Goal: Task Accomplishment & Management: Manage account settings

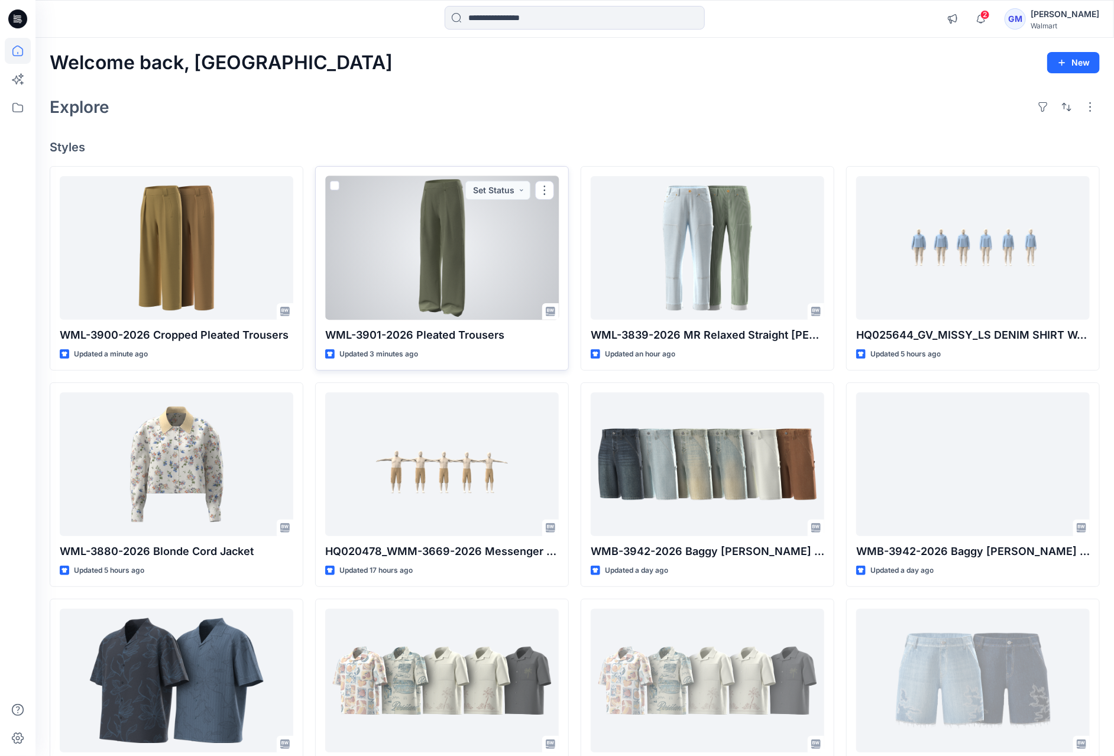
click at [441, 222] on div at bounding box center [442, 248] width 234 height 144
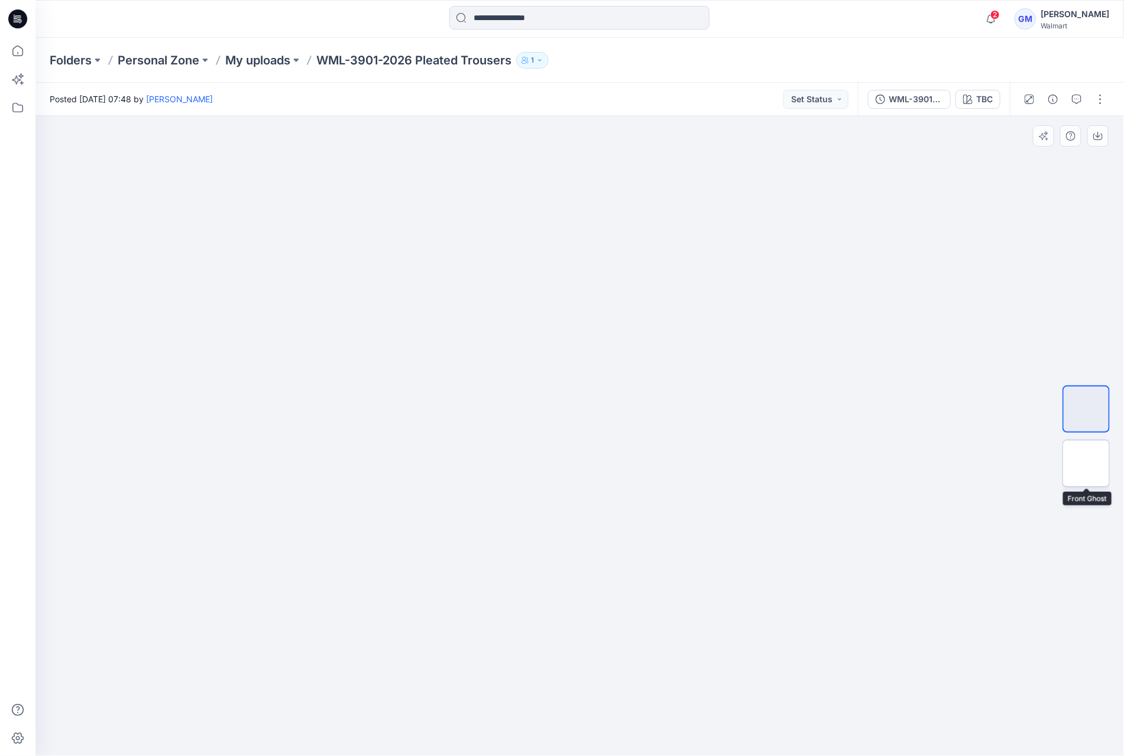
click at [1086, 464] on img at bounding box center [1086, 464] width 0 height 0
click at [986, 96] on div "TBC" at bounding box center [984, 99] width 17 height 13
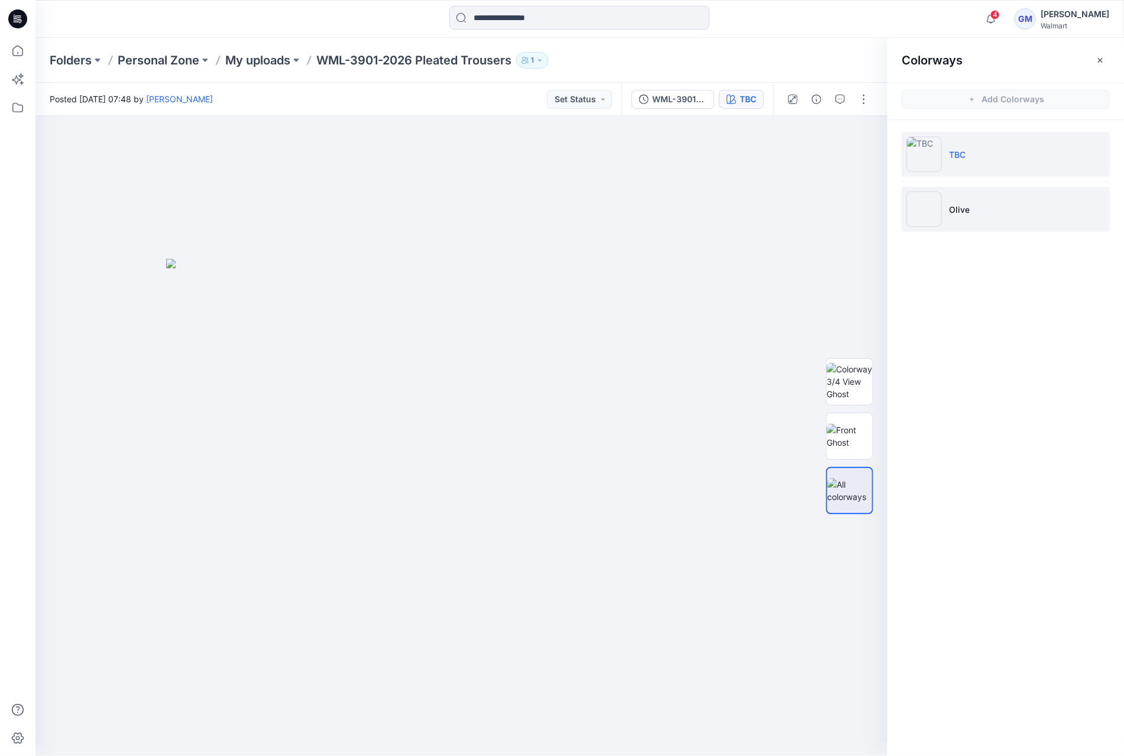
click at [987, 203] on li "Olive" at bounding box center [1006, 209] width 208 height 45
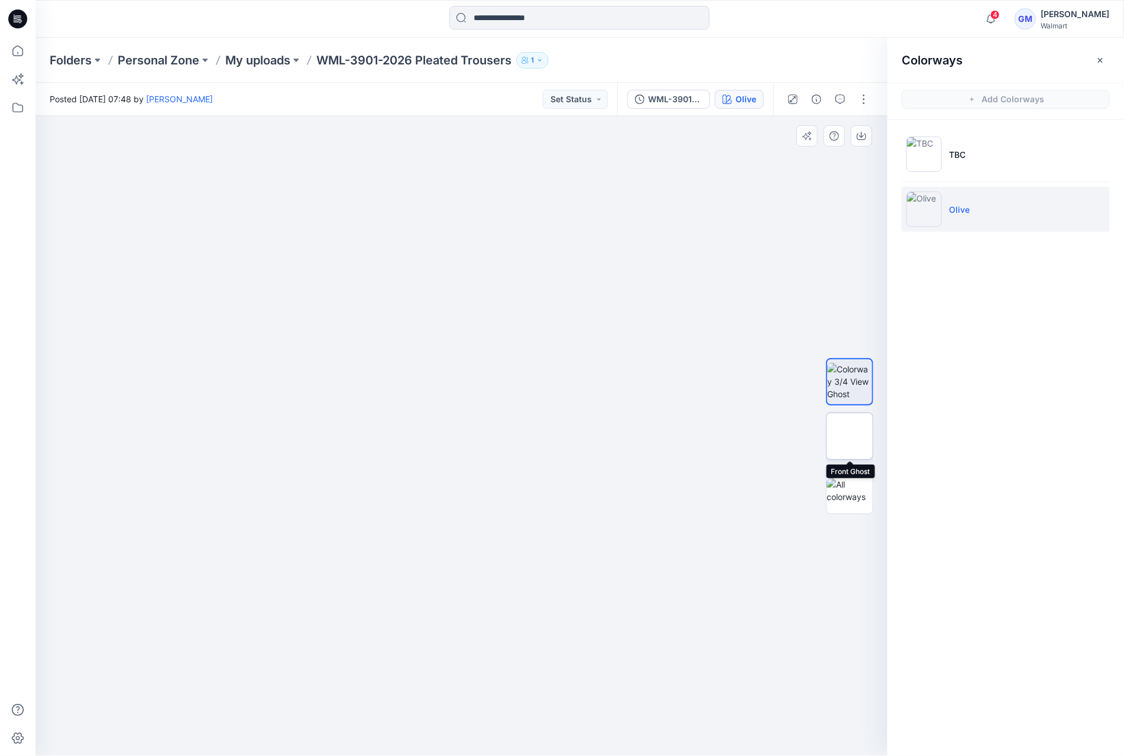
click at [850, 436] on img at bounding box center [850, 436] width 0 height 0
click at [872, 103] on button "button" at bounding box center [864, 99] width 19 height 19
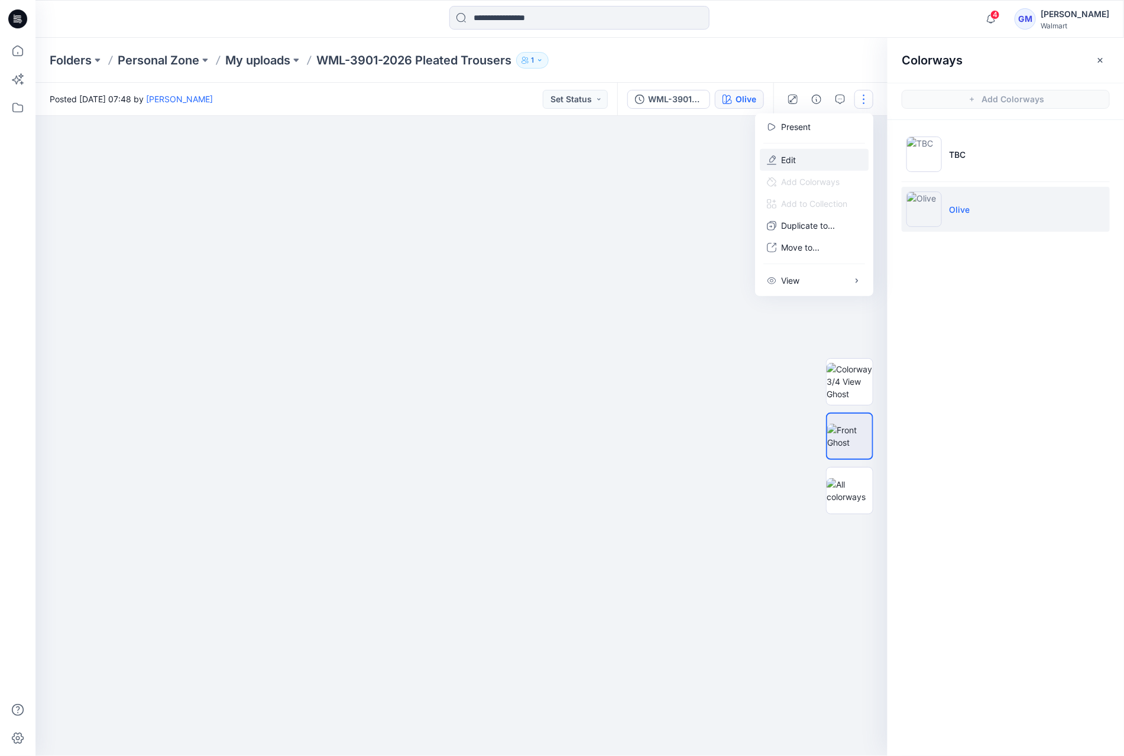
click at [808, 154] on button "Edit" at bounding box center [814, 160] width 109 height 22
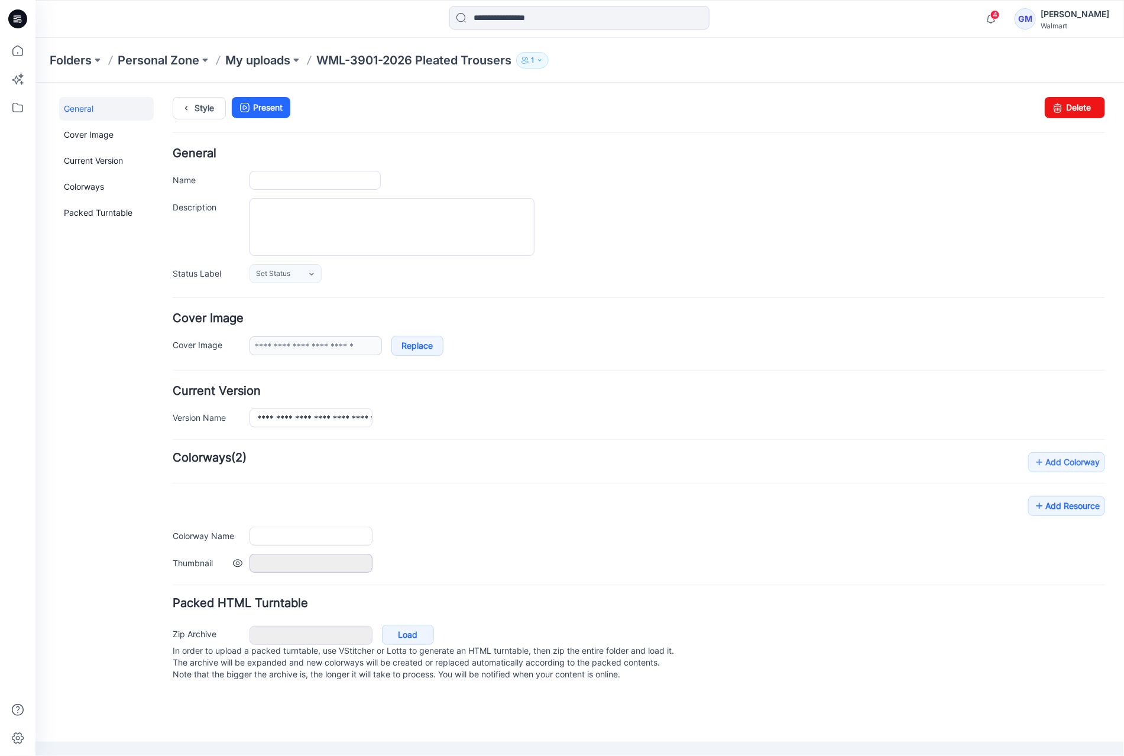
type input "**********"
type input "***"
type input "**********"
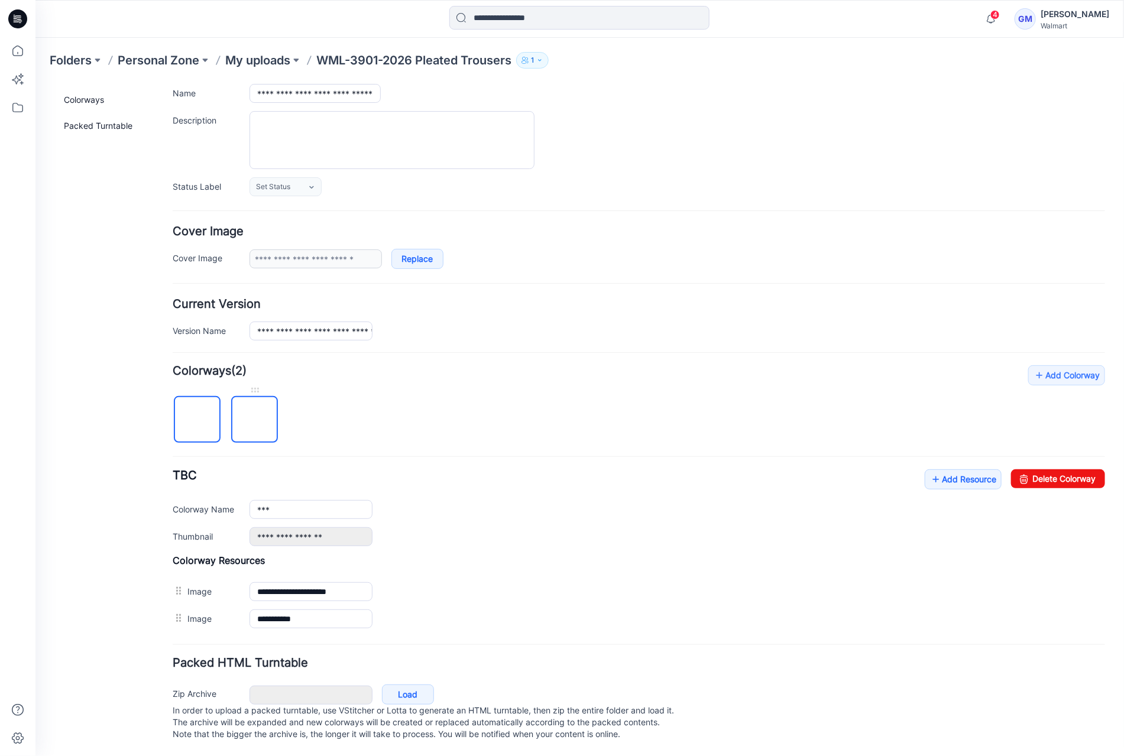
scroll to position [95, 0]
click at [254, 420] on img at bounding box center [254, 420] width 0 height 0
drag, startPoint x: 1041, startPoint y: 470, endPoint x: 651, endPoint y: 126, distance: 520.0
click at [1041, 470] on link "Delete Colorway" at bounding box center [1058, 478] width 94 height 19
type input "***"
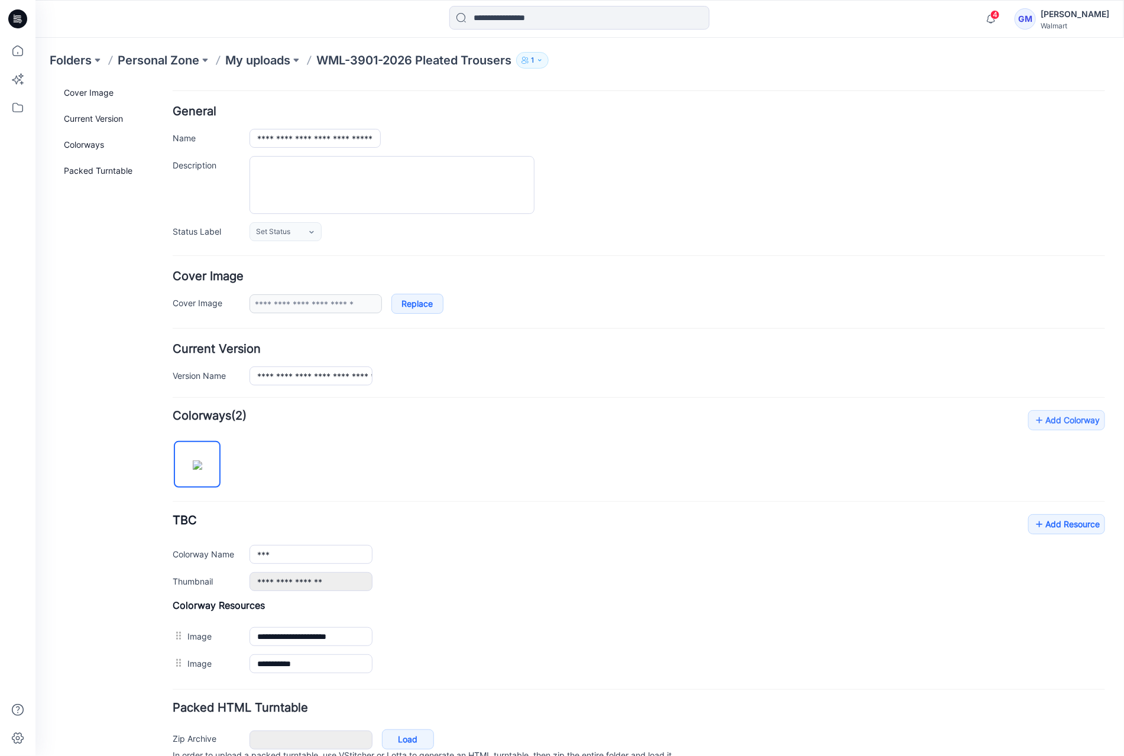
scroll to position [0, 0]
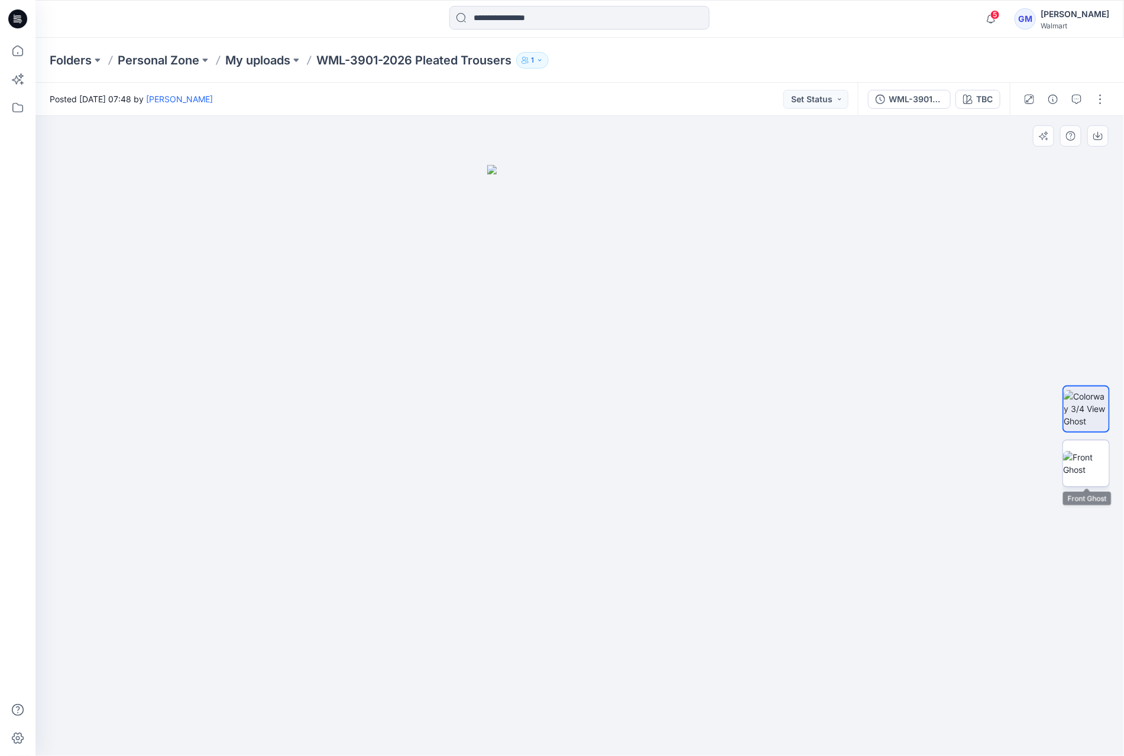
click at [1085, 468] on img at bounding box center [1086, 463] width 46 height 25
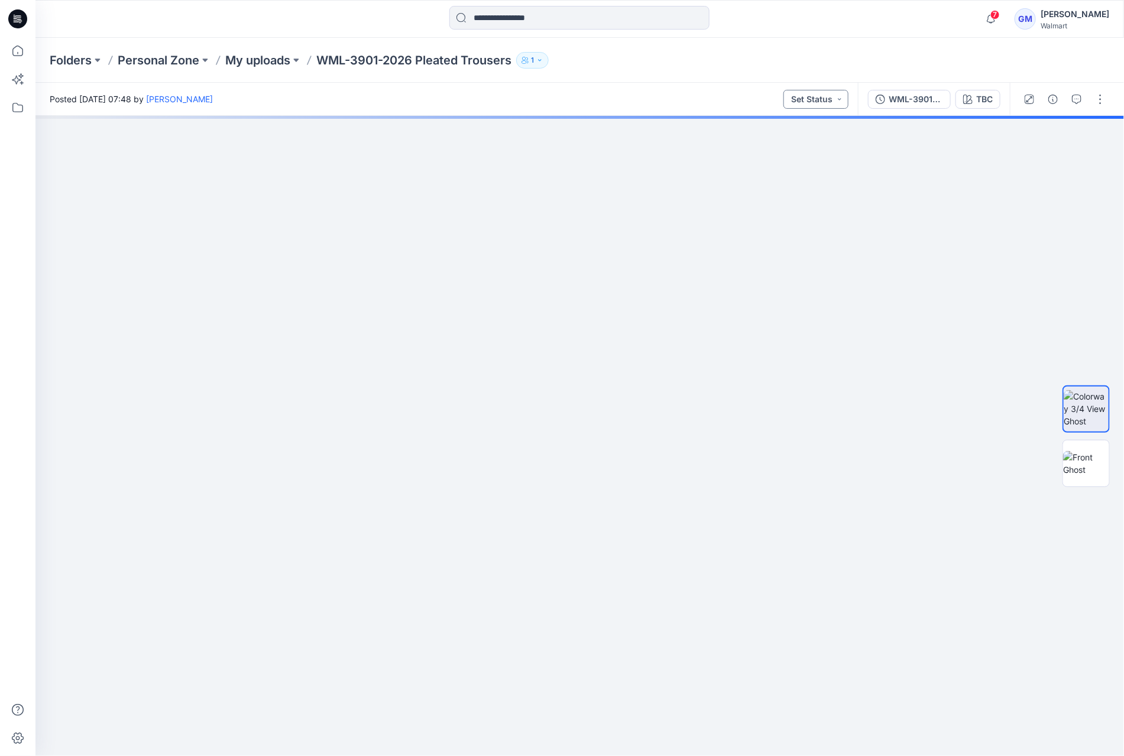
click at [813, 99] on button "Set Status" at bounding box center [816, 99] width 65 height 19
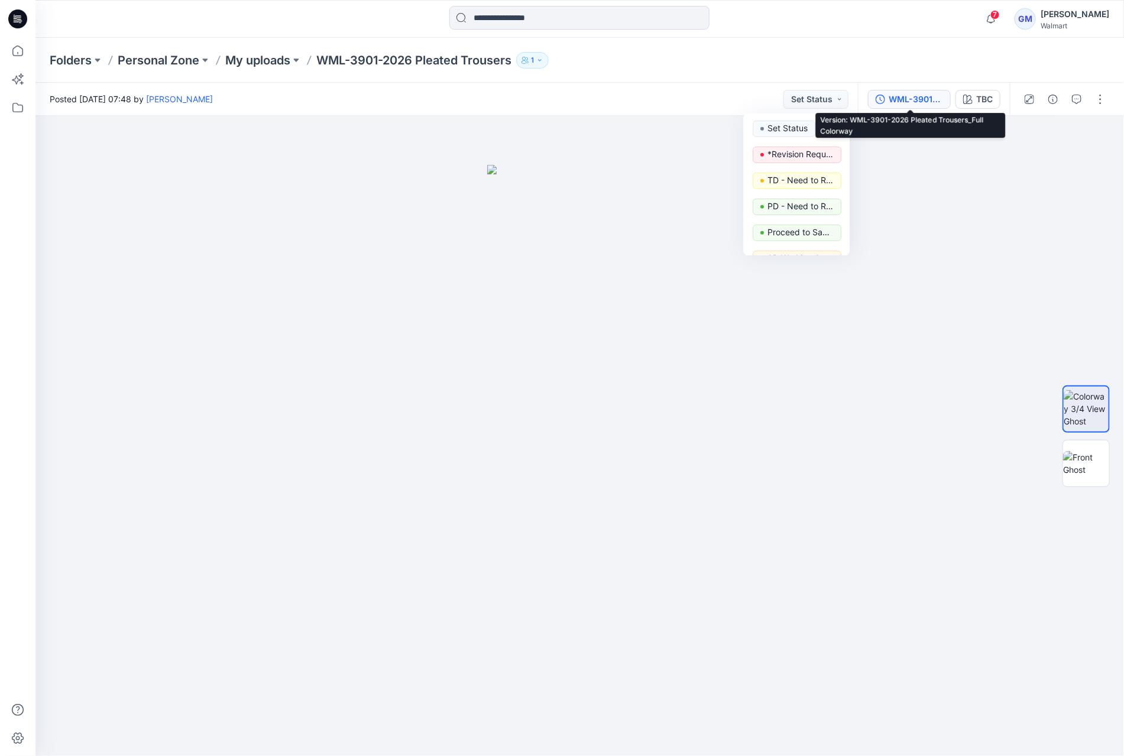
click at [890, 99] on div "WML-3901-2026 Pleated Trousers_Full Colorway" at bounding box center [916, 99] width 54 height 13
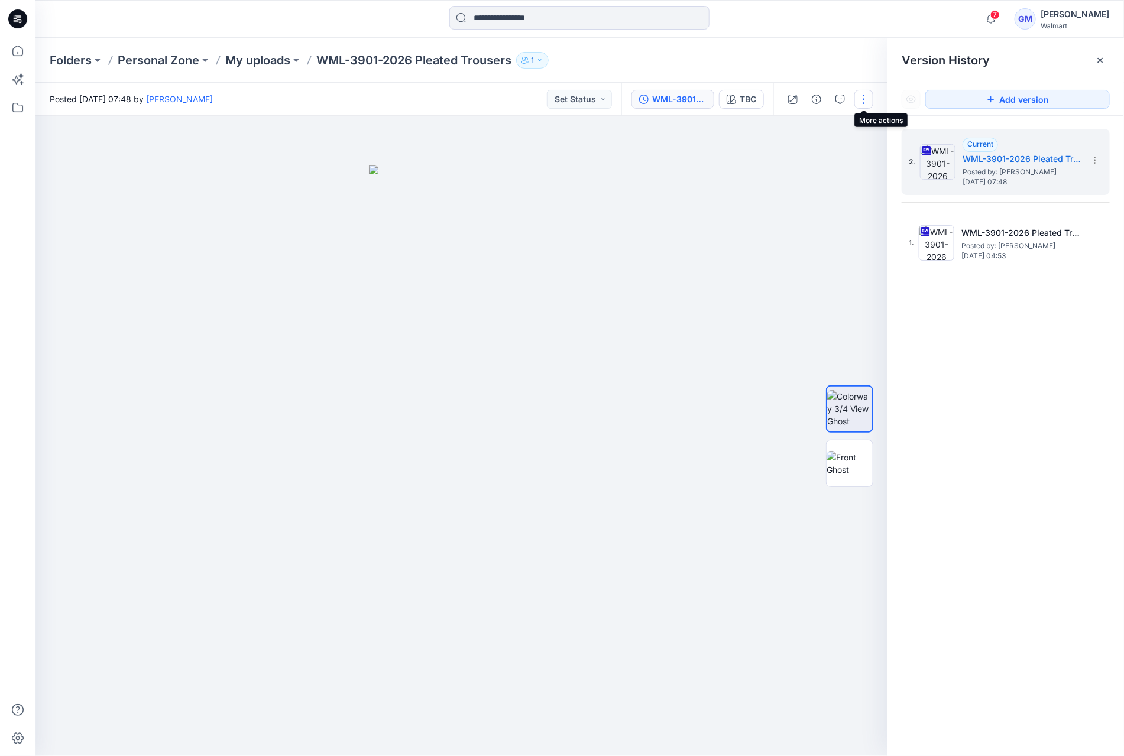
click at [858, 102] on button "button" at bounding box center [864, 99] width 19 height 19
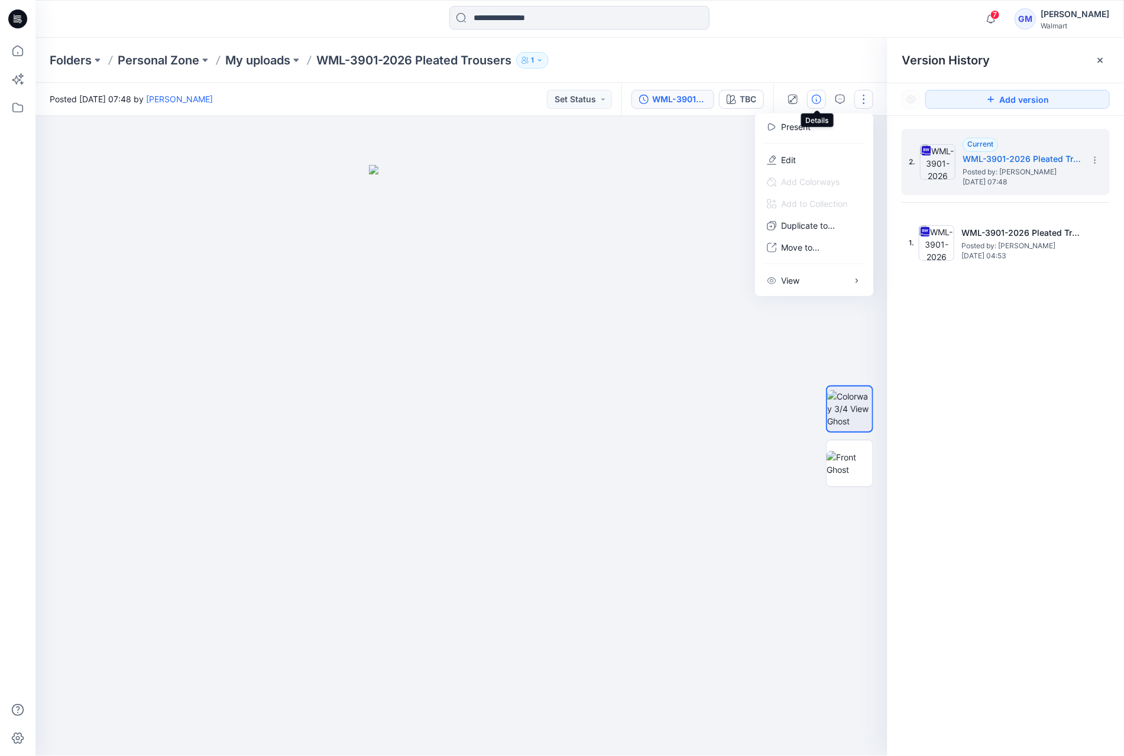
click at [826, 93] on button "button" at bounding box center [816, 99] width 19 height 19
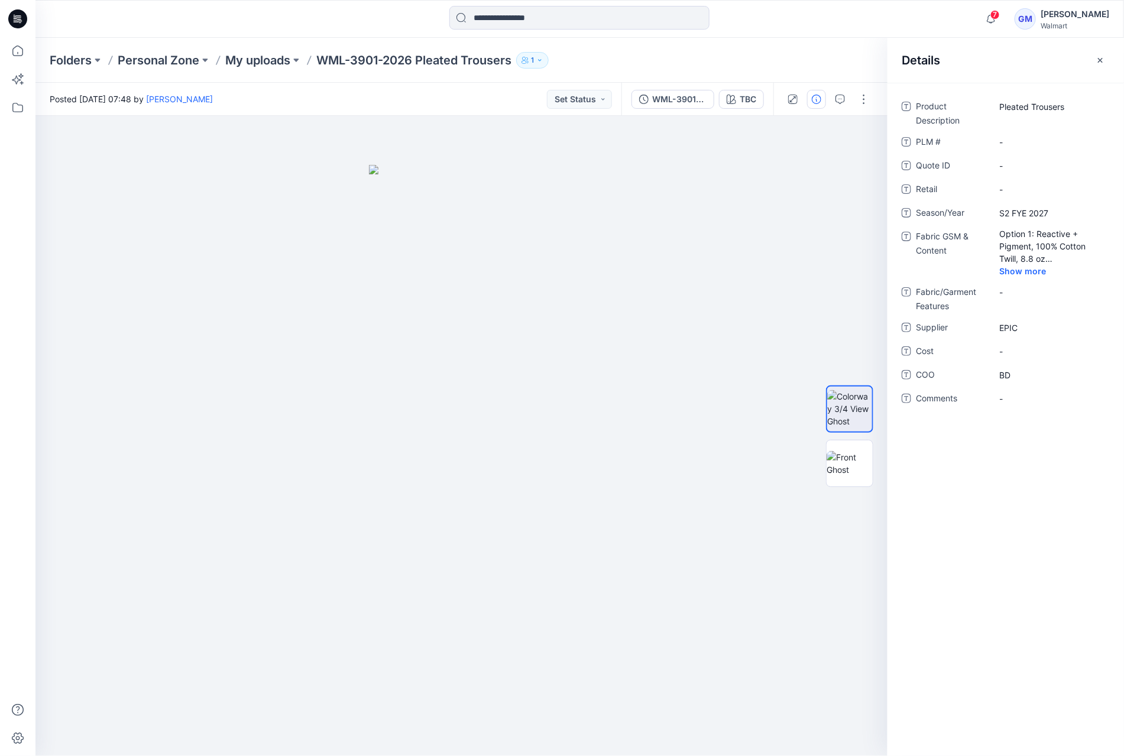
click at [801, 40] on div "Folders Personal Zone My uploads WML-3901-2026 Pleated Trousers 1" at bounding box center [579, 60] width 1089 height 45
click at [1102, 56] on icon "button" at bounding box center [1100, 60] width 9 height 9
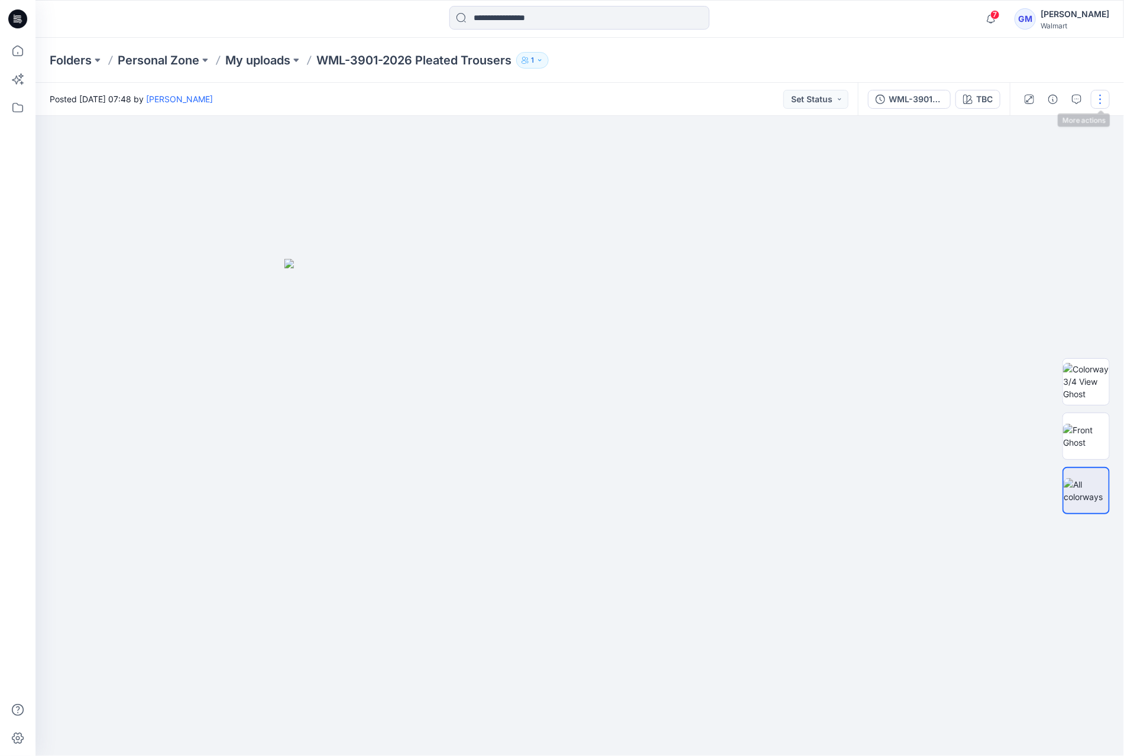
click at [1105, 95] on button "button" at bounding box center [1100, 99] width 19 height 19
click at [1039, 154] on button "Edit" at bounding box center [1050, 160] width 109 height 22
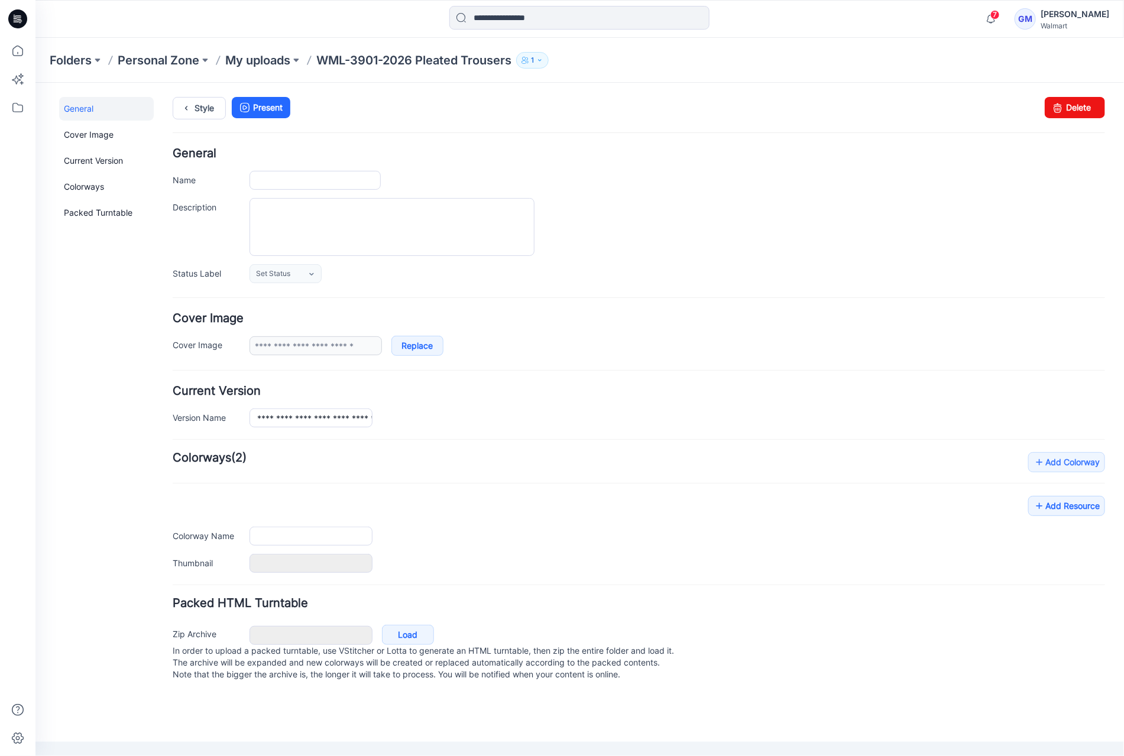
type input "**********"
type input "***"
type input "**********"
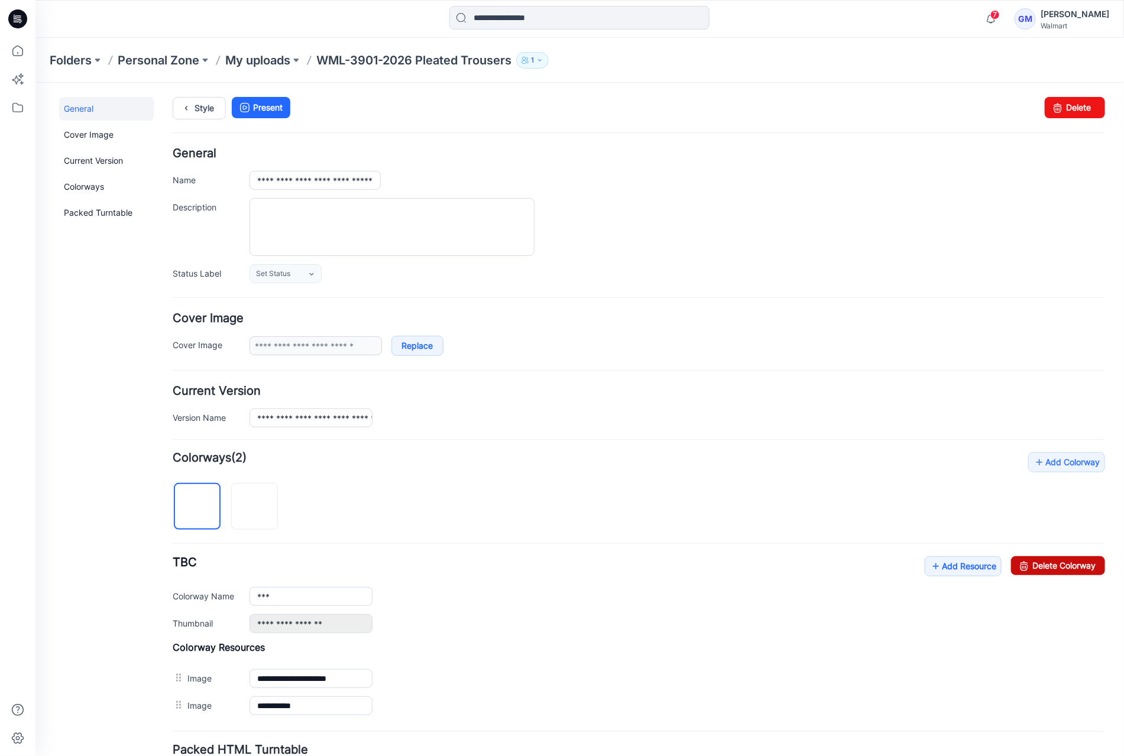
drag, startPoint x: 1058, startPoint y: 558, endPoint x: 662, endPoint y: 125, distance: 586.9
click at [1058, 557] on link "Delete Colorway" at bounding box center [1058, 565] width 94 height 19
click at [225, 104] on li "Present" at bounding box center [257, 106] width 64 height 21
type input "*****"
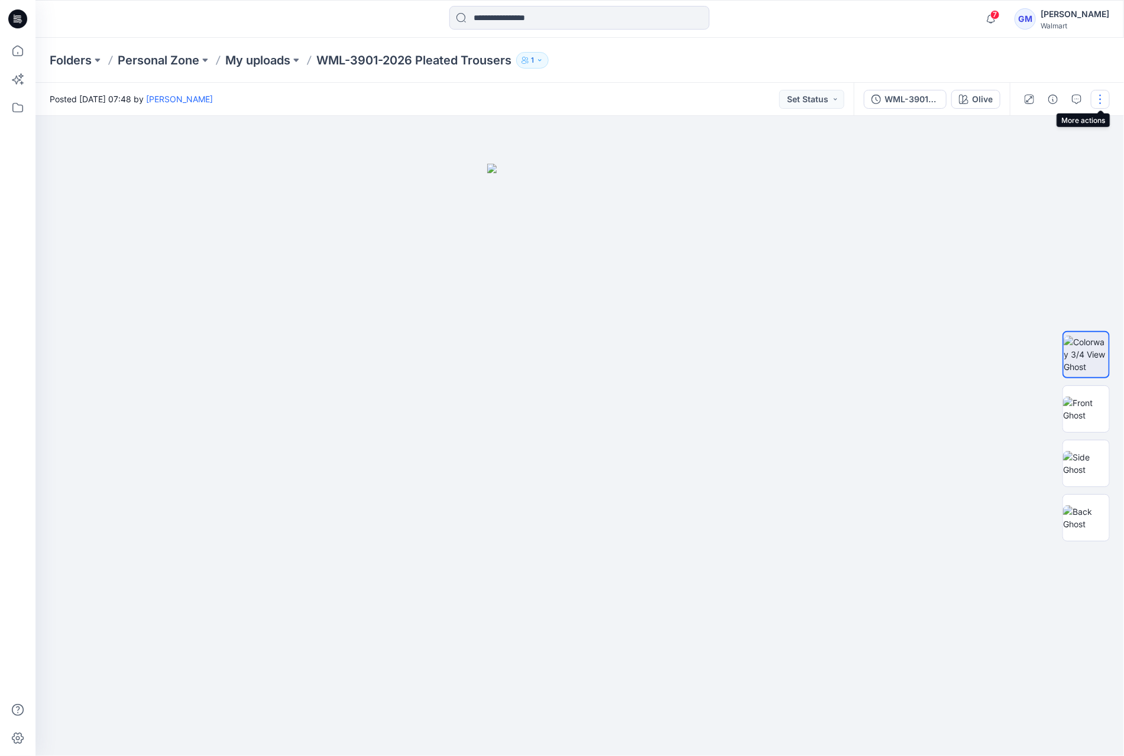
click at [1097, 100] on button "button" at bounding box center [1100, 99] width 19 height 19
click at [1048, 158] on button "Edit" at bounding box center [1050, 160] width 109 height 22
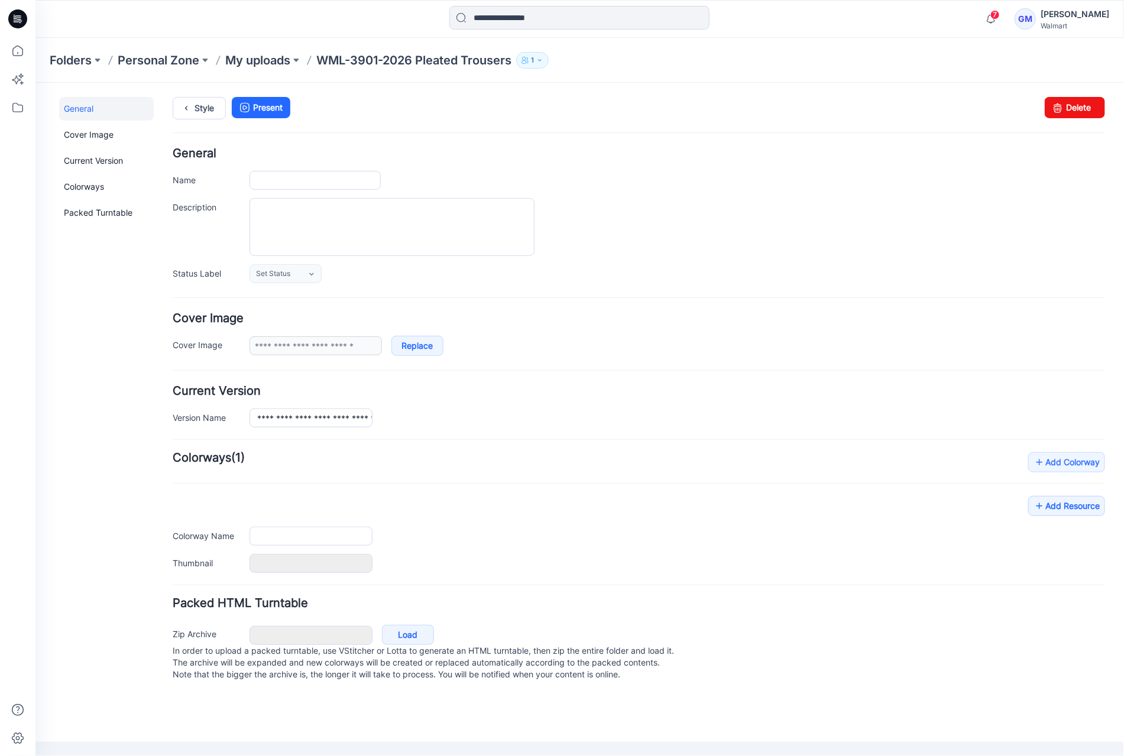
type input "**********"
type input "*****"
type input "**********"
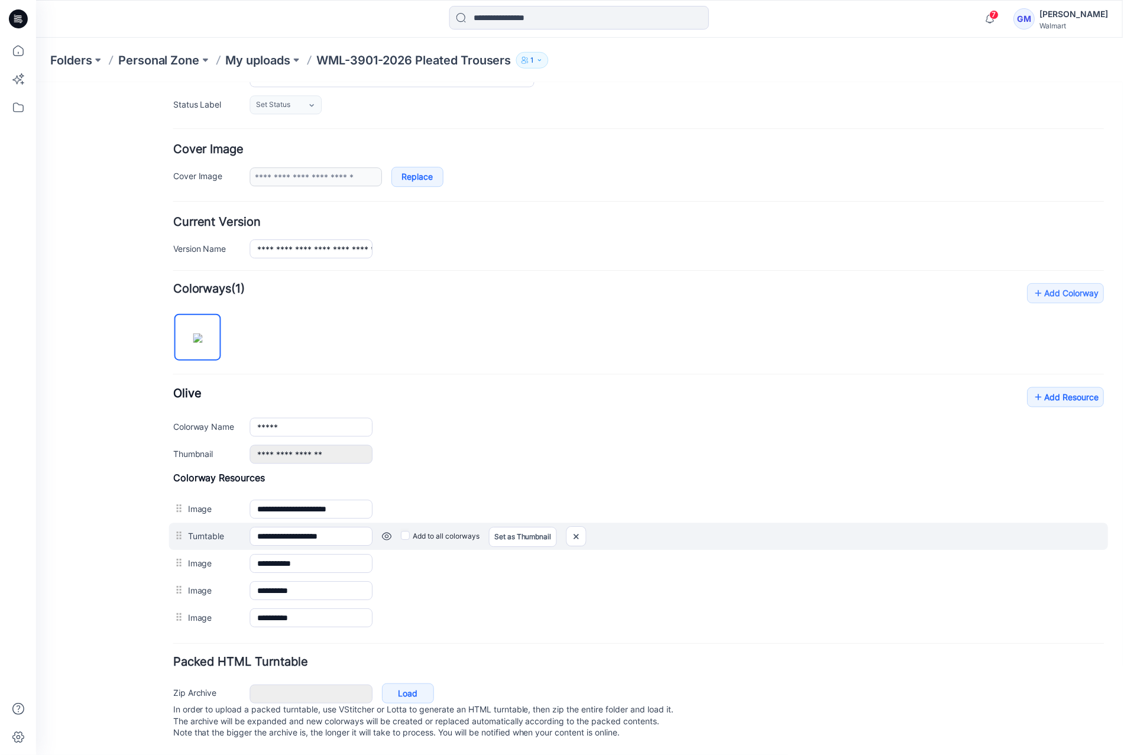
scroll to position [176, 0]
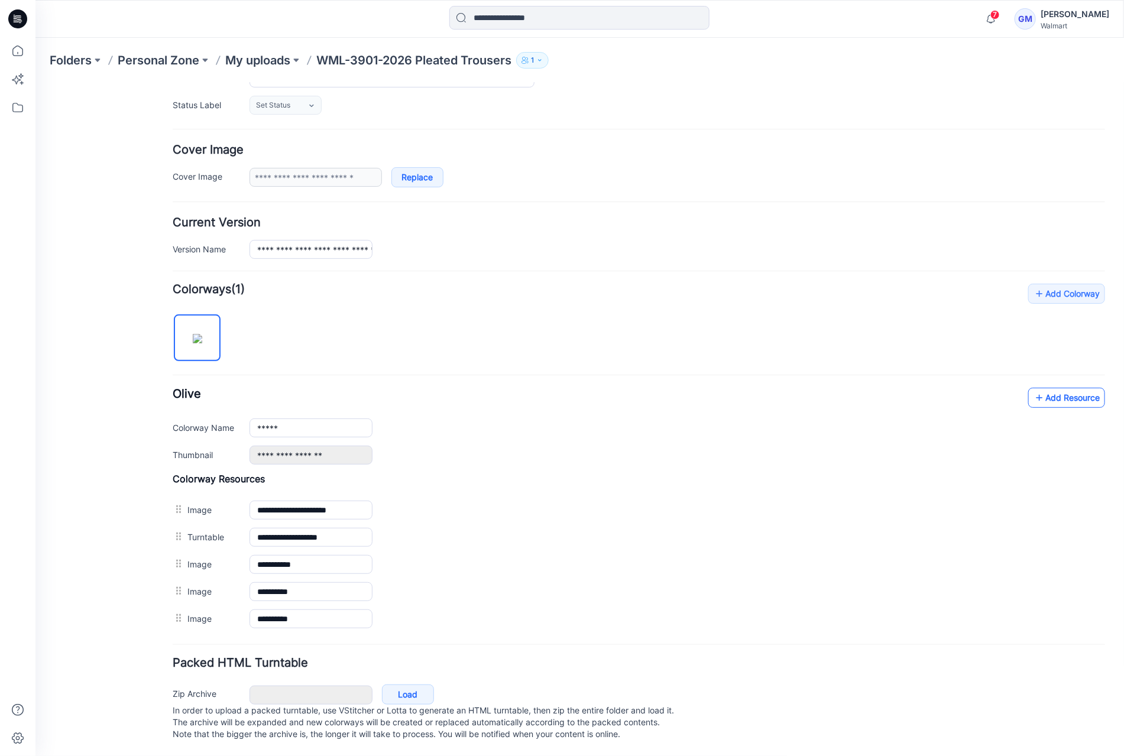
click at [1064, 389] on link "Add Resource" at bounding box center [1066, 397] width 77 height 20
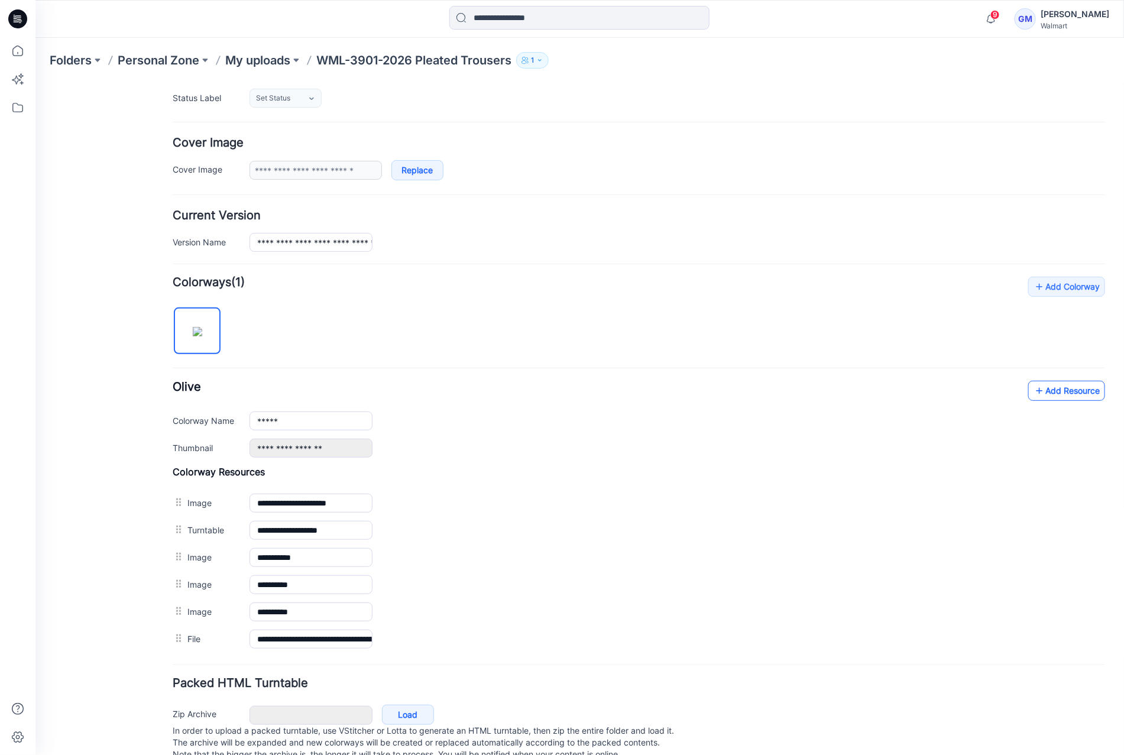
click at [1057, 392] on link "Add Resource" at bounding box center [1066, 390] width 77 height 20
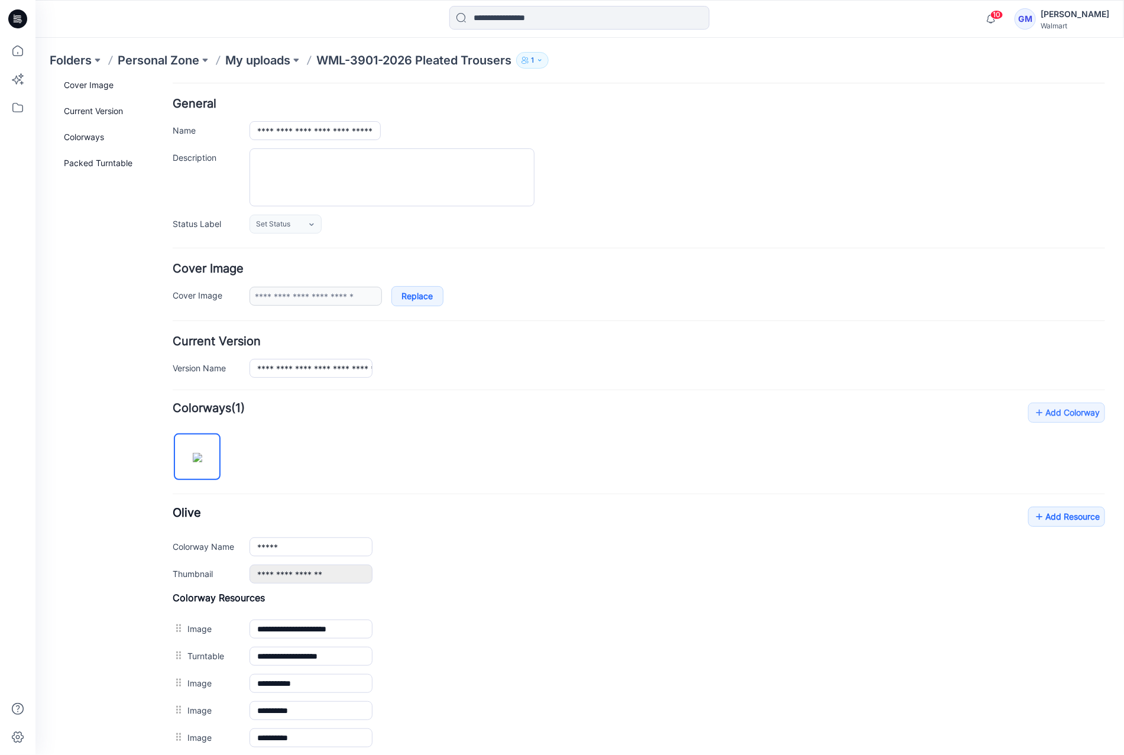
scroll to position [0, 0]
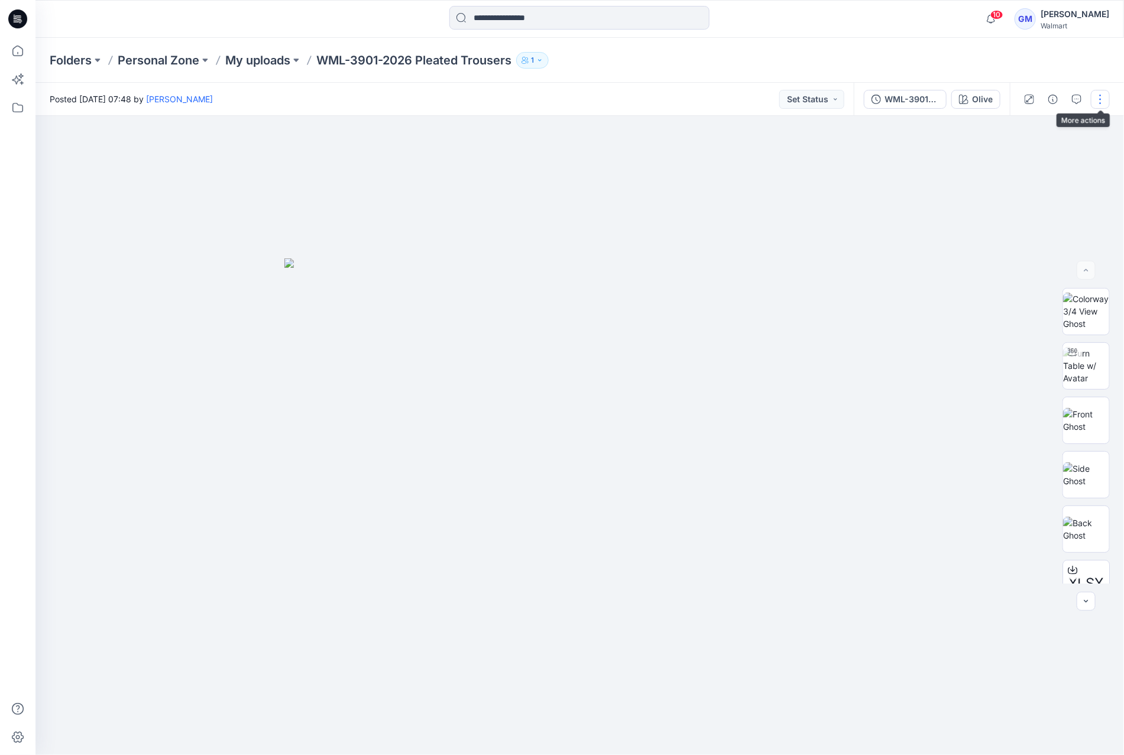
click at [1104, 96] on button "button" at bounding box center [1100, 99] width 19 height 19
click at [1047, 151] on button "Edit" at bounding box center [1050, 160] width 109 height 22
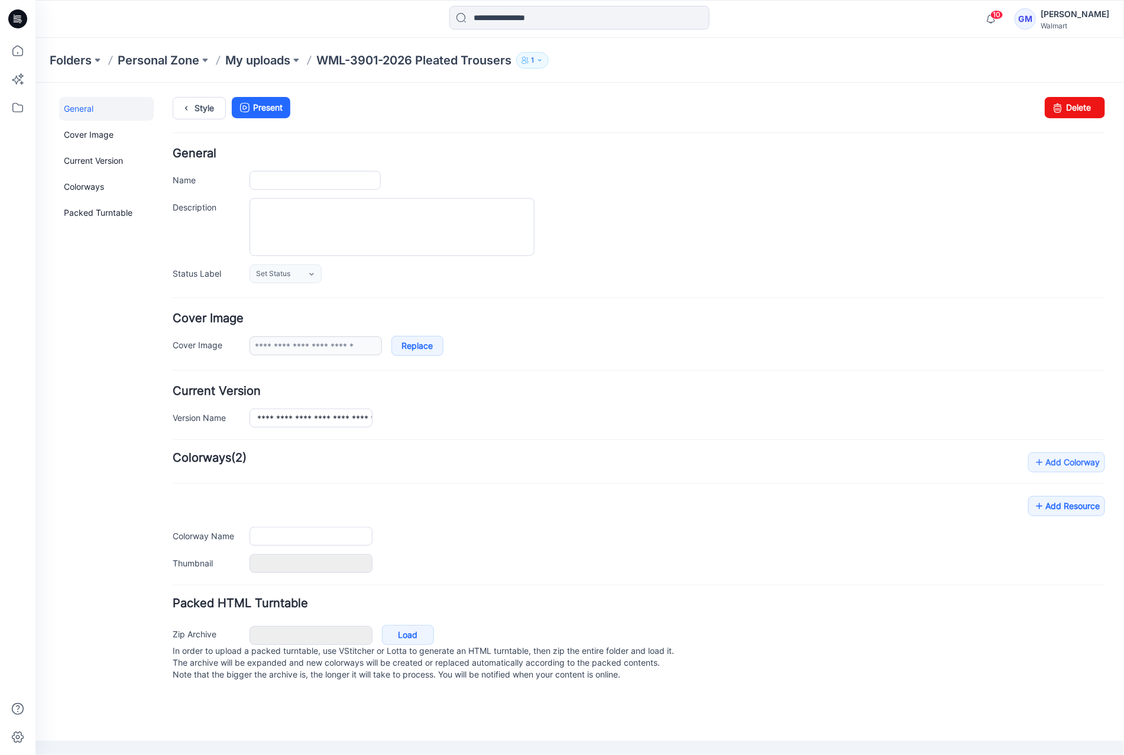
type input "**********"
type input "*****"
type input "**********"
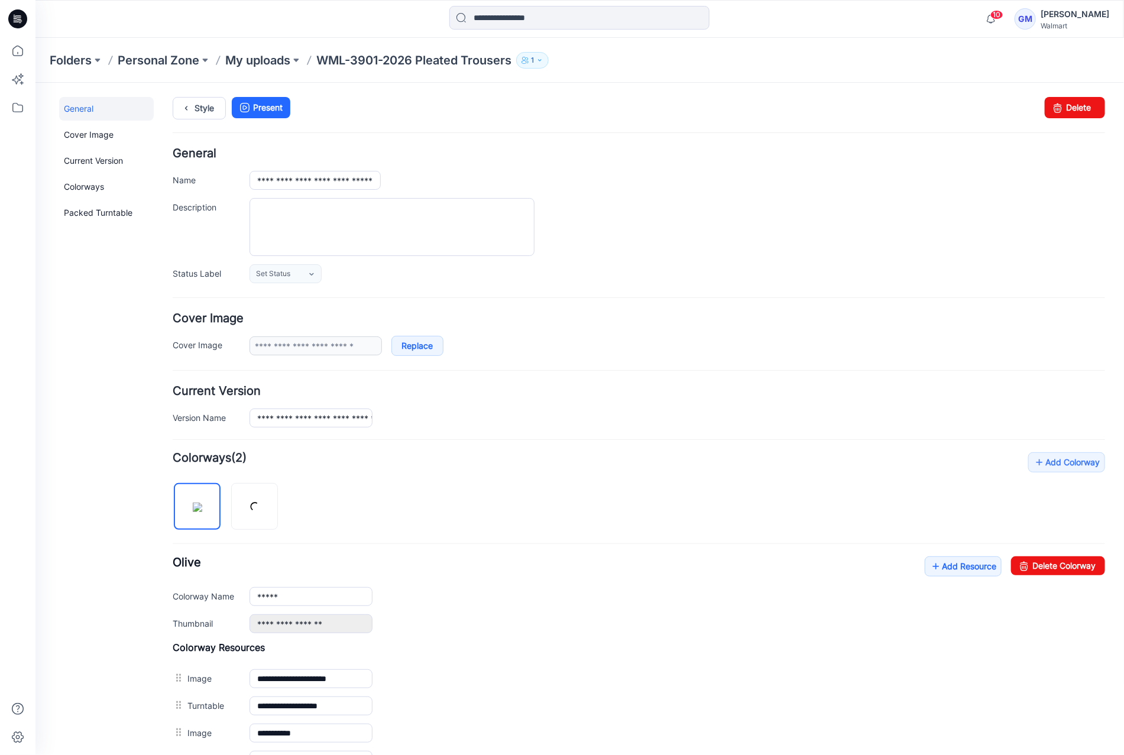
scroll to position [131, 0]
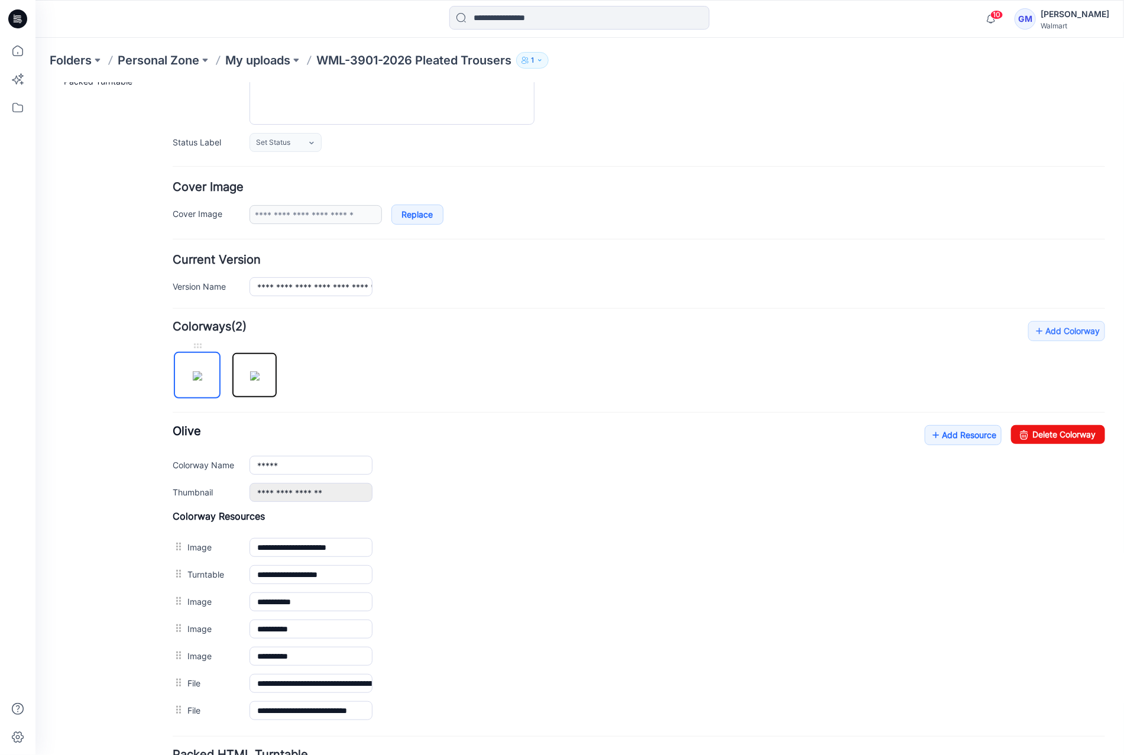
drag, startPoint x: 258, startPoint y: 350, endPoint x: 178, endPoint y: 368, distance: 82.5
click at [178, 368] on div at bounding box center [229, 368] width 115 height 61
click at [202, 380] on img at bounding box center [196, 375] width 9 height 9
type input "**********"
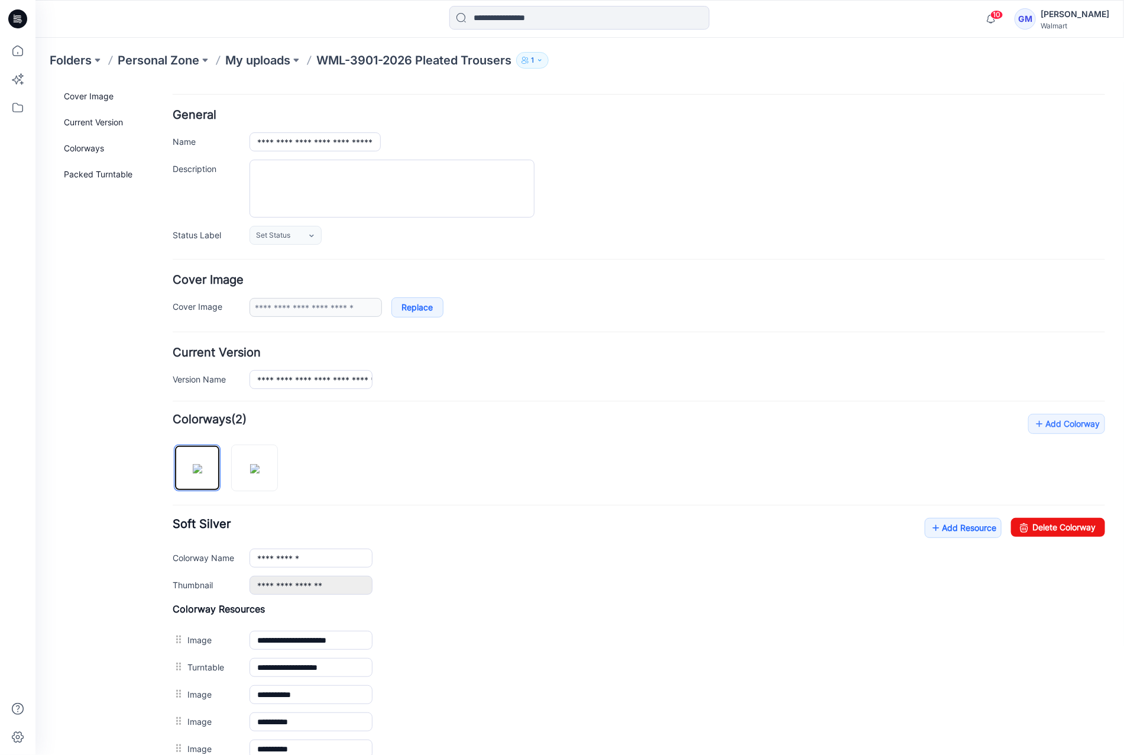
scroll to position [0, 0]
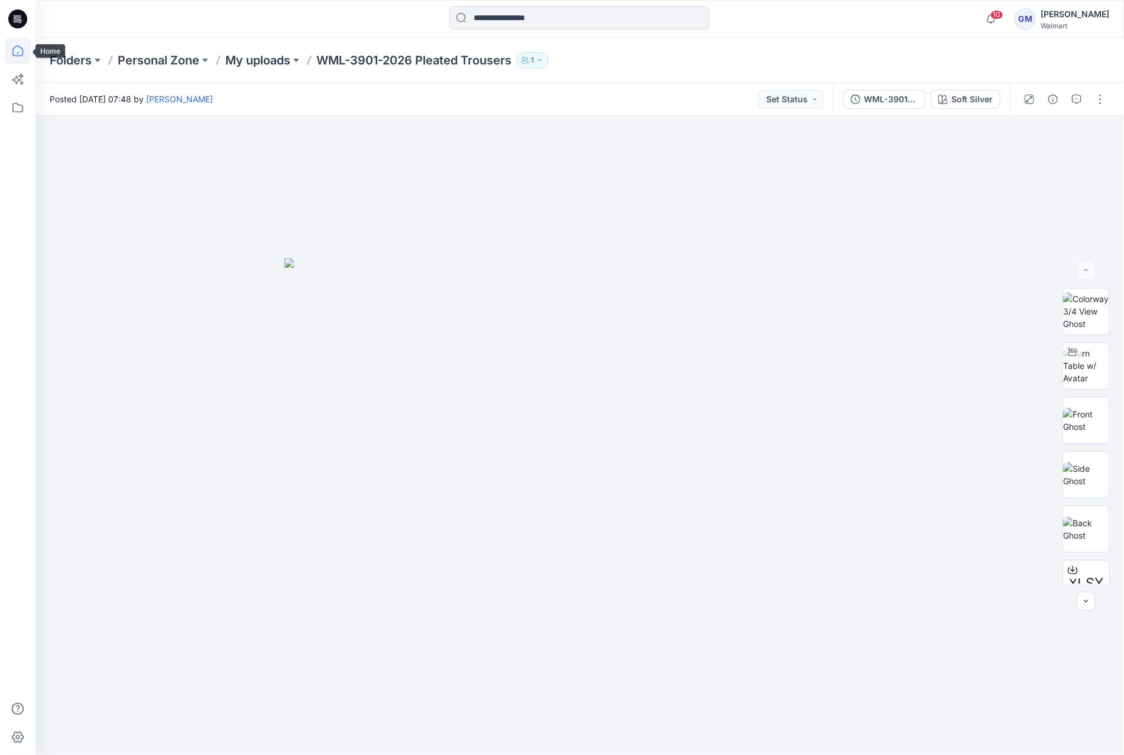
click at [20, 50] on icon at bounding box center [18, 51] width 26 height 26
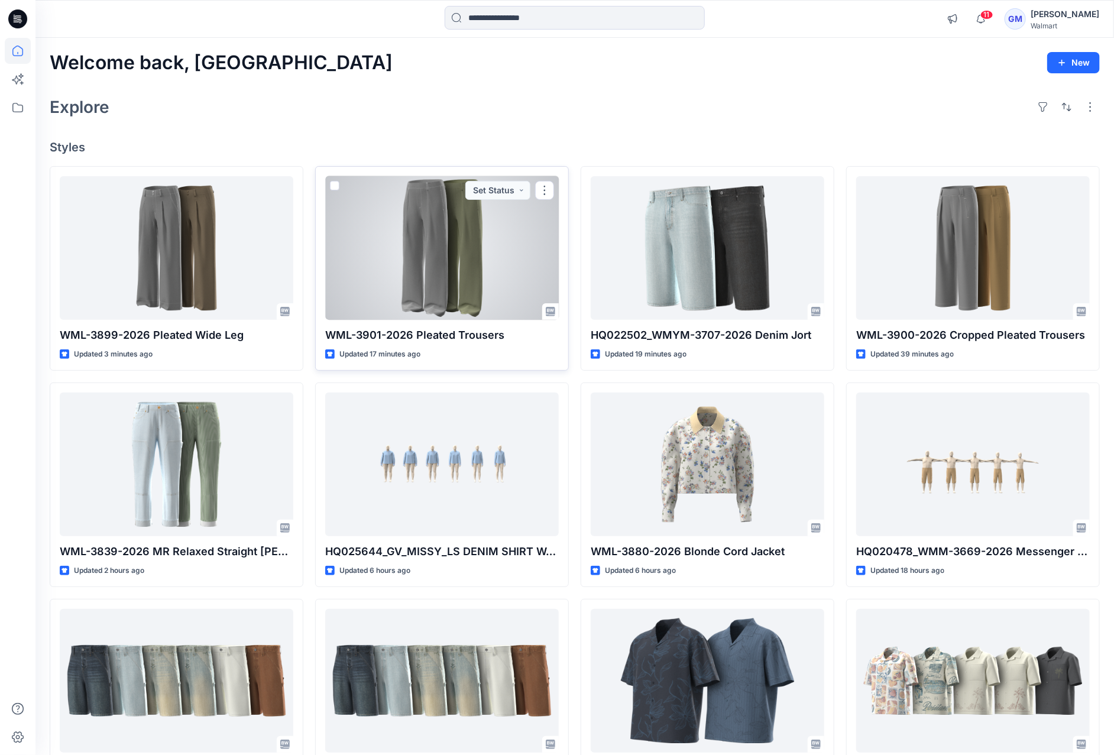
click at [446, 257] on div at bounding box center [442, 248] width 234 height 144
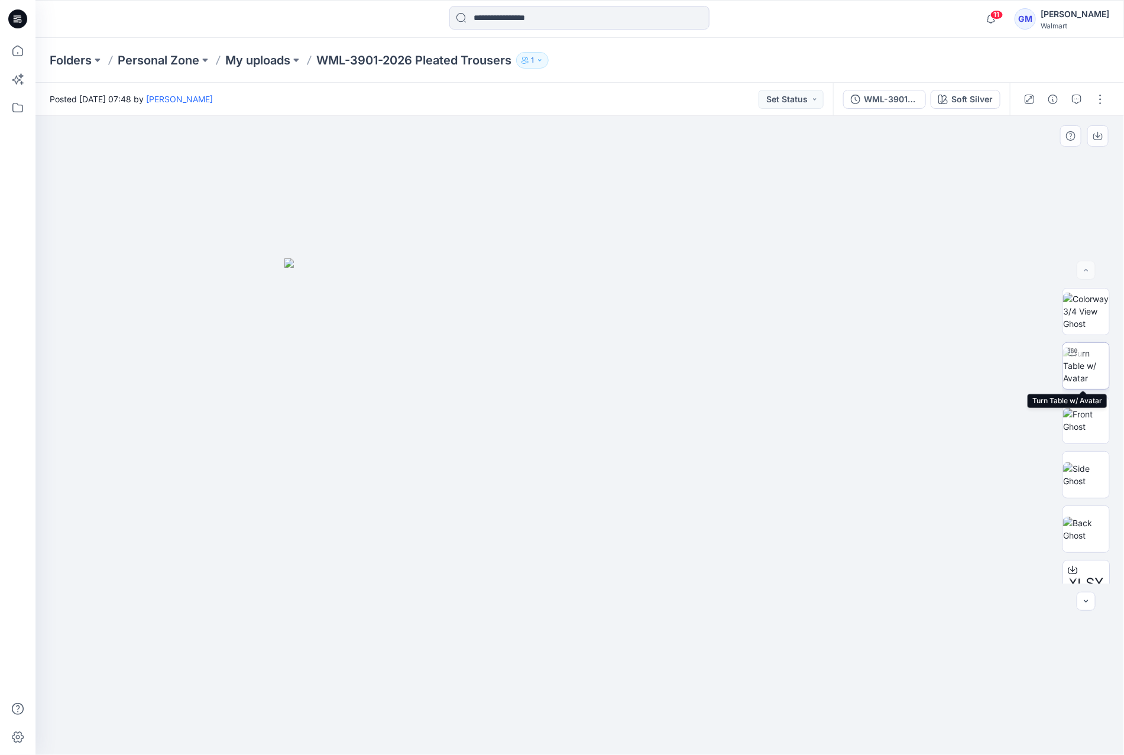
click at [1096, 366] on img at bounding box center [1086, 365] width 46 height 37
click at [1059, 111] on div at bounding box center [1064, 99] width 109 height 33
click at [1059, 97] on button "button" at bounding box center [1053, 99] width 19 height 19
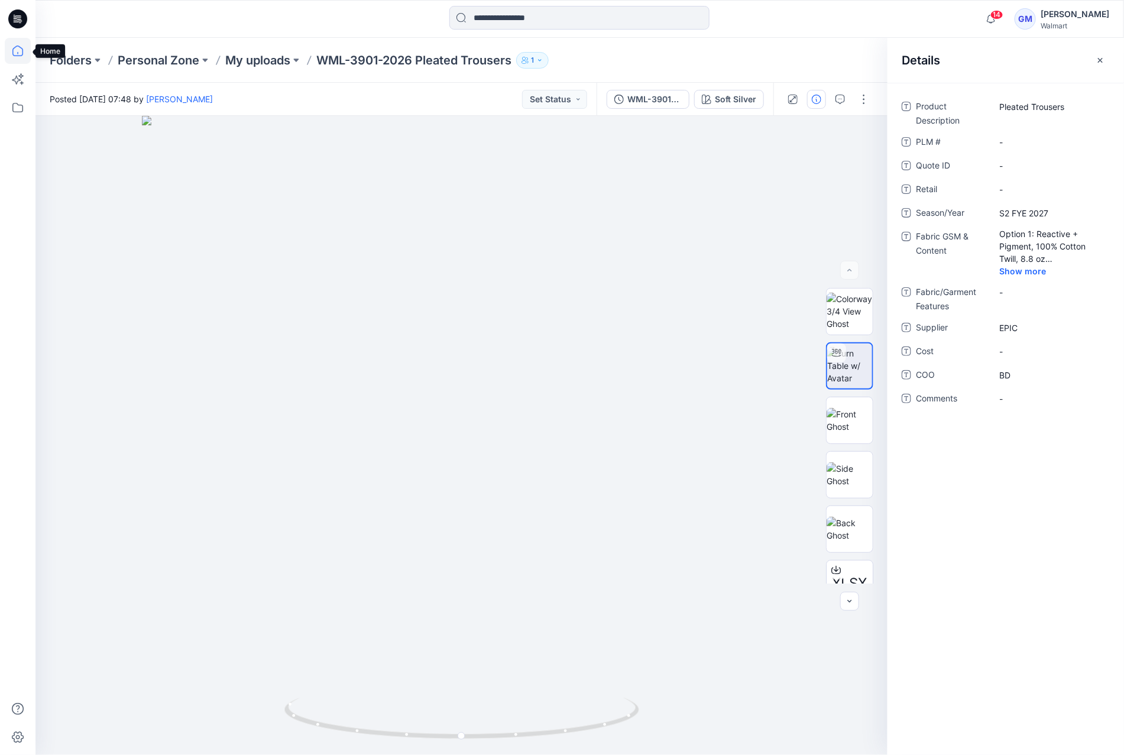
click at [11, 50] on icon at bounding box center [18, 51] width 26 height 26
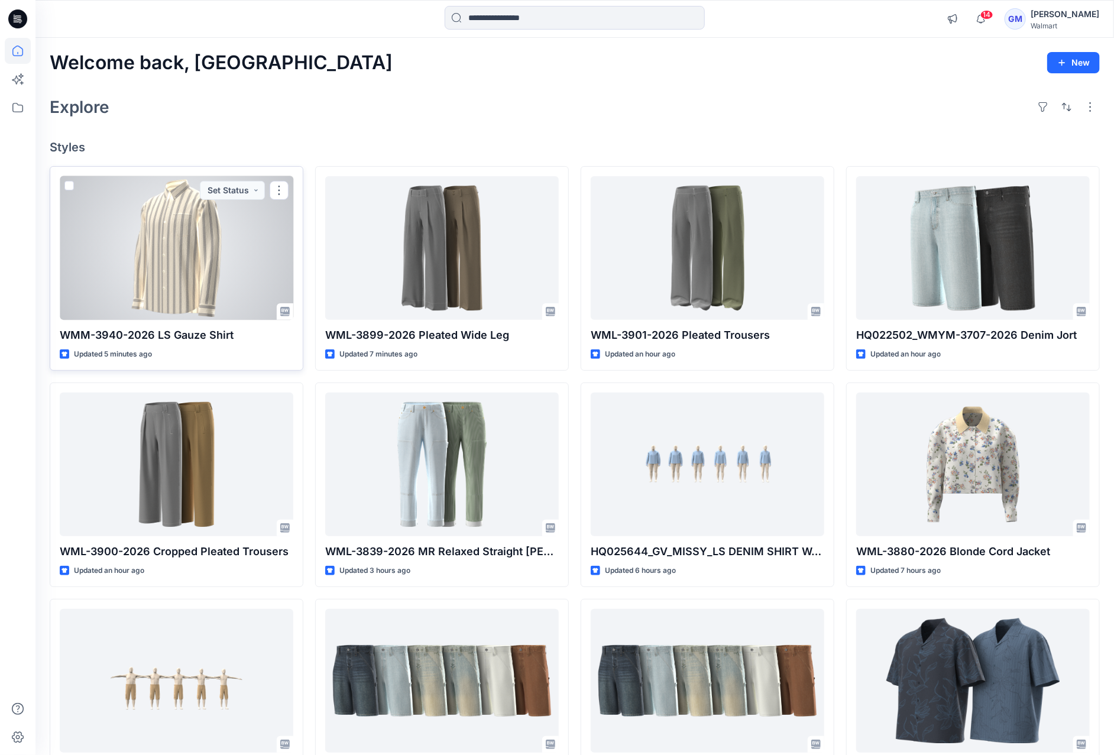
click at [216, 255] on div at bounding box center [177, 248] width 234 height 144
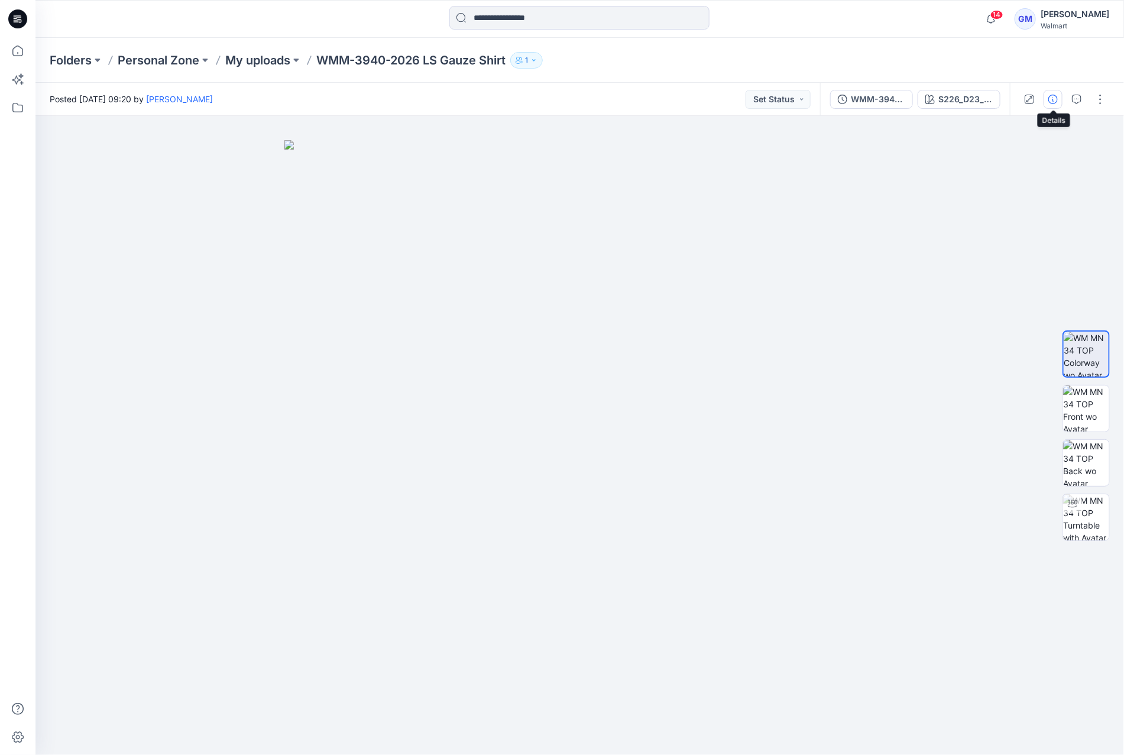
click at [1060, 99] on button "button" at bounding box center [1053, 99] width 19 height 19
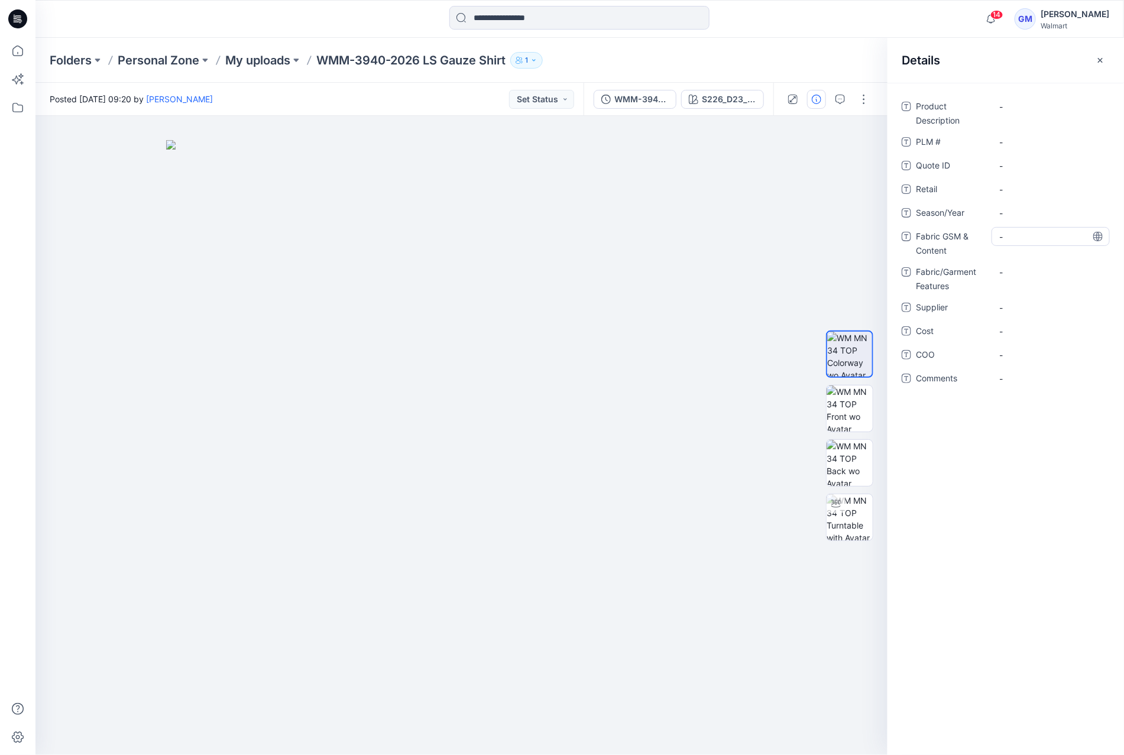
click at [1011, 232] on Content "-" at bounding box center [1050, 237] width 103 height 12
type textarea "**********"
drag, startPoint x: 425, startPoint y: 54, endPoint x: 510, endPoint y: 62, distance: 86.0
click at [506, 62] on p "WMM-3940-2026 LS Gauze Shirt" at bounding box center [410, 60] width 189 height 17
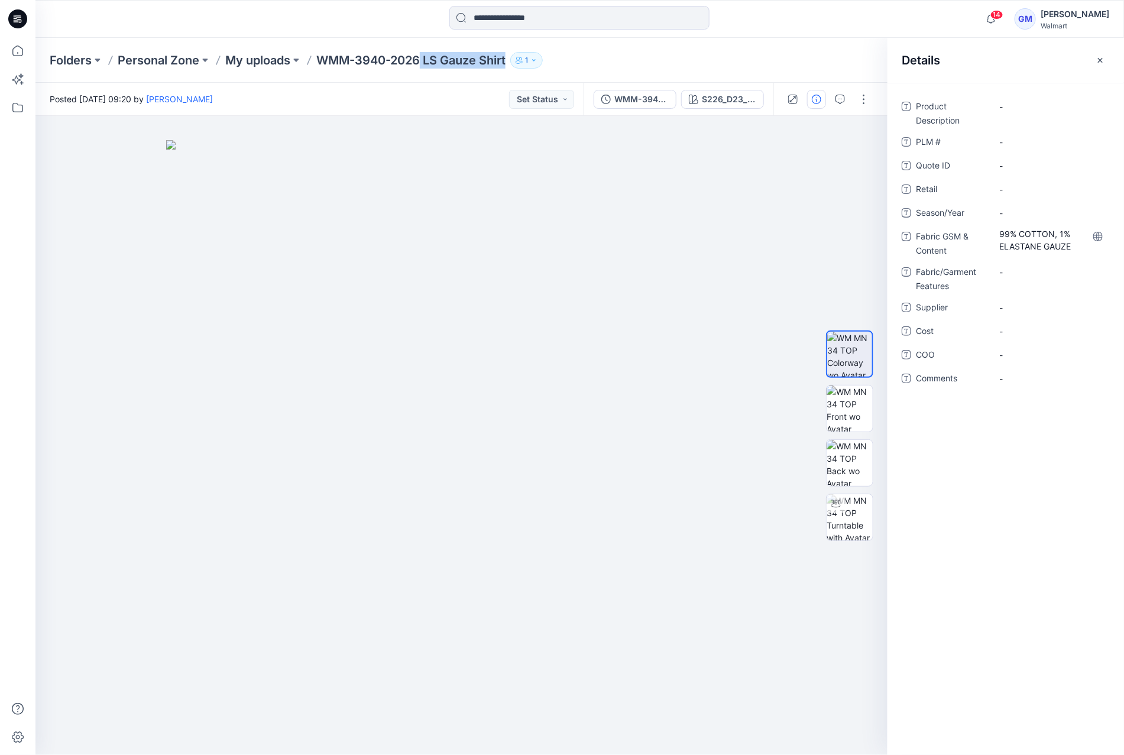
copy p "LS Gauze Shirt"
click at [1028, 106] on Description "-" at bounding box center [1050, 107] width 103 height 12
drag, startPoint x: 1000, startPoint y: 103, endPoint x: 834, endPoint y: 89, distance: 166.8
click at [834, 89] on div "**********" at bounding box center [579, 419] width 1089 height 672
type textarea "**********"
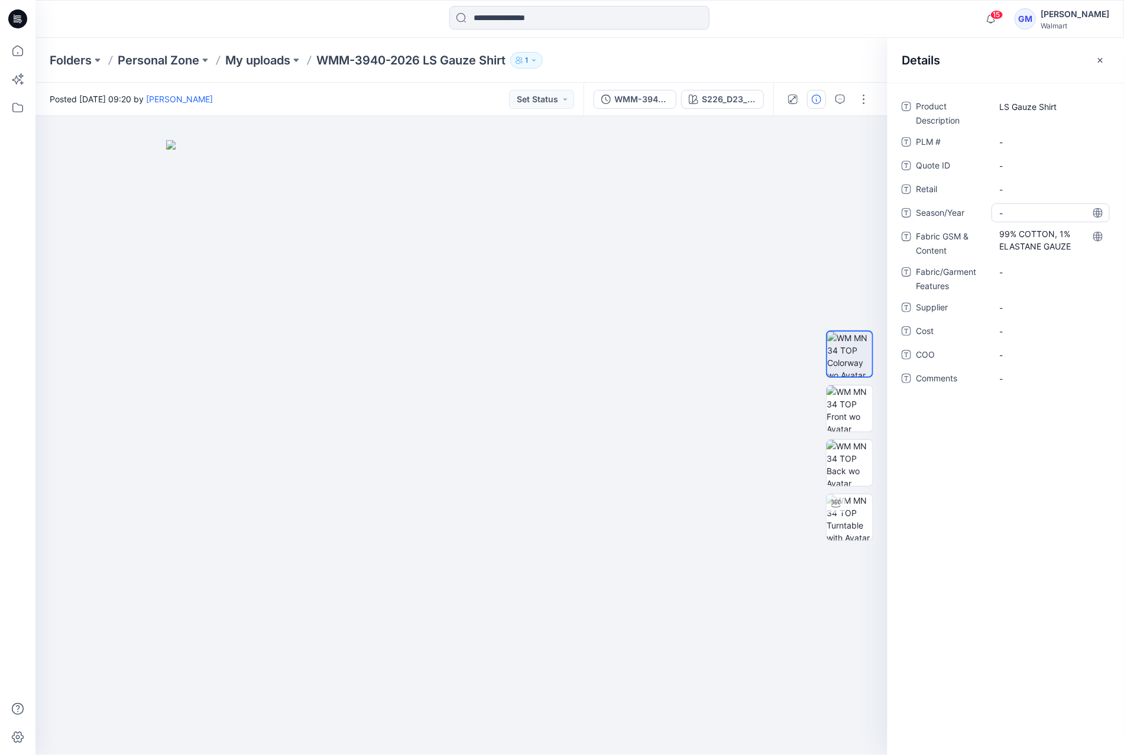
click at [1017, 212] on span "-" at bounding box center [1050, 213] width 103 height 12
type textarea "**********"
click at [19, 58] on icon at bounding box center [18, 51] width 26 height 26
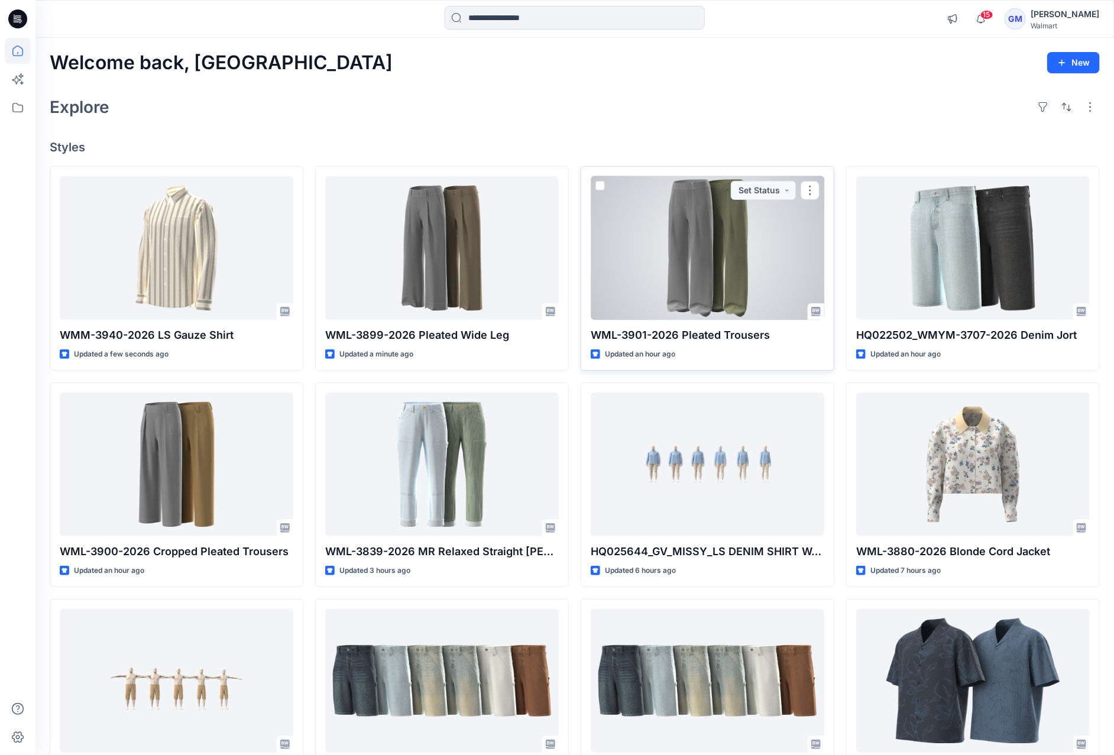
click at [700, 276] on div at bounding box center [708, 248] width 234 height 144
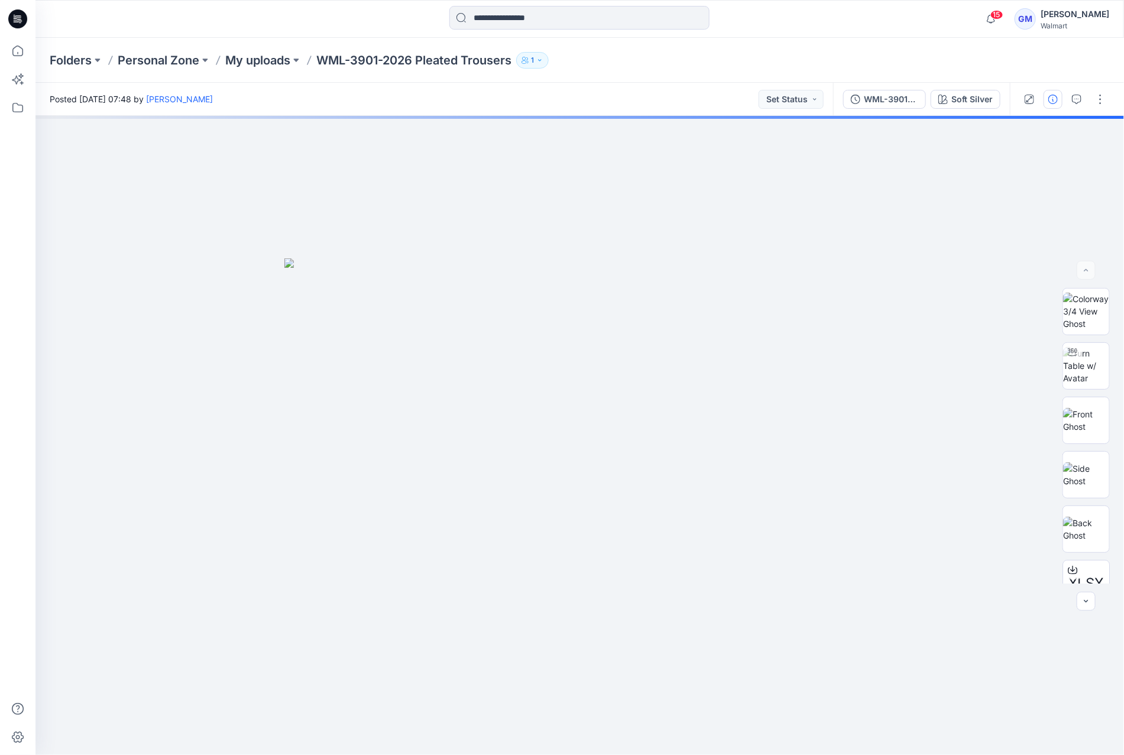
click at [1063, 105] on button "button" at bounding box center [1053, 99] width 19 height 19
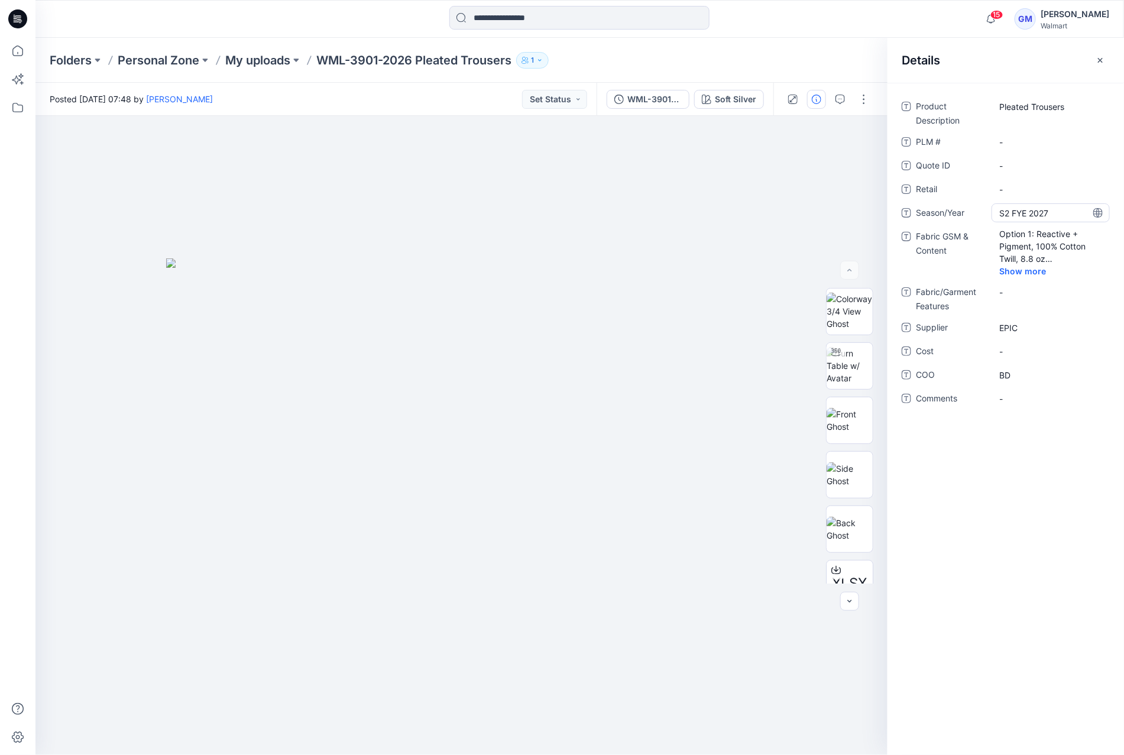
click at [1006, 207] on span "S2 FYE 2027" at bounding box center [1050, 213] width 103 height 12
click at [1007, 203] on textarea "**********" at bounding box center [1051, 212] width 118 height 19
type textarea "**********"
click at [7, 101] on icon at bounding box center [18, 108] width 26 height 26
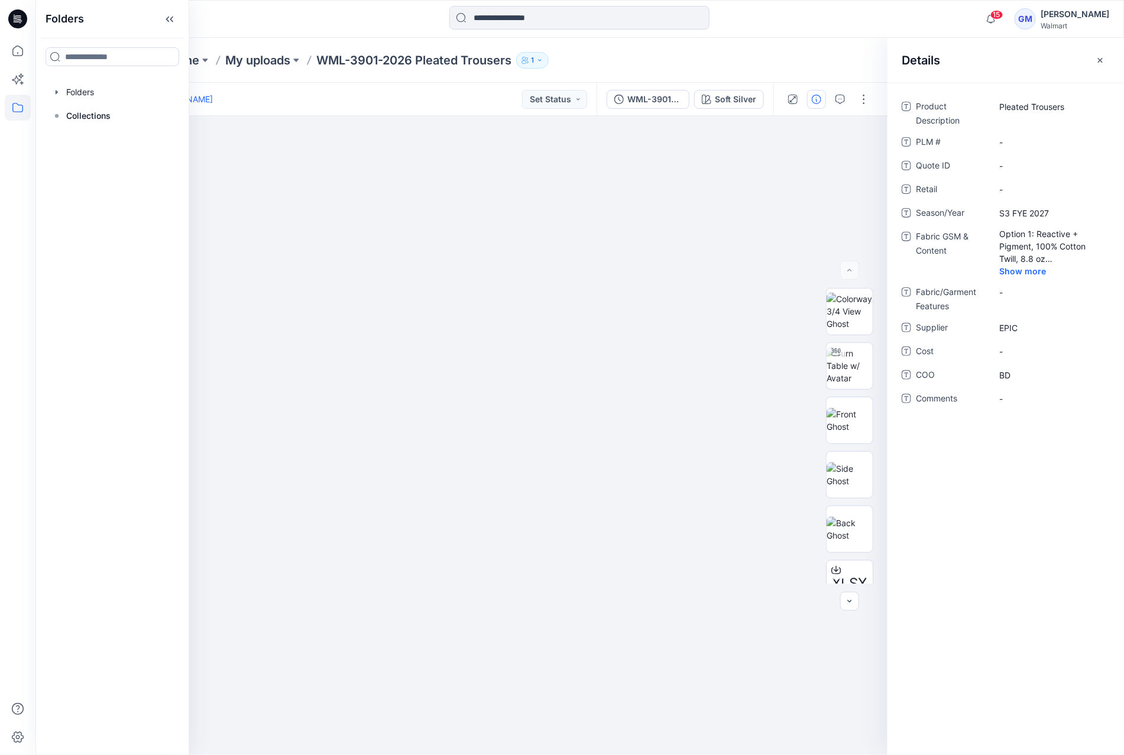
click at [672, 56] on div "Folders Personal Zone My uploads WML-3901-2026 Pleated Trousers 1" at bounding box center [534, 60] width 968 height 17
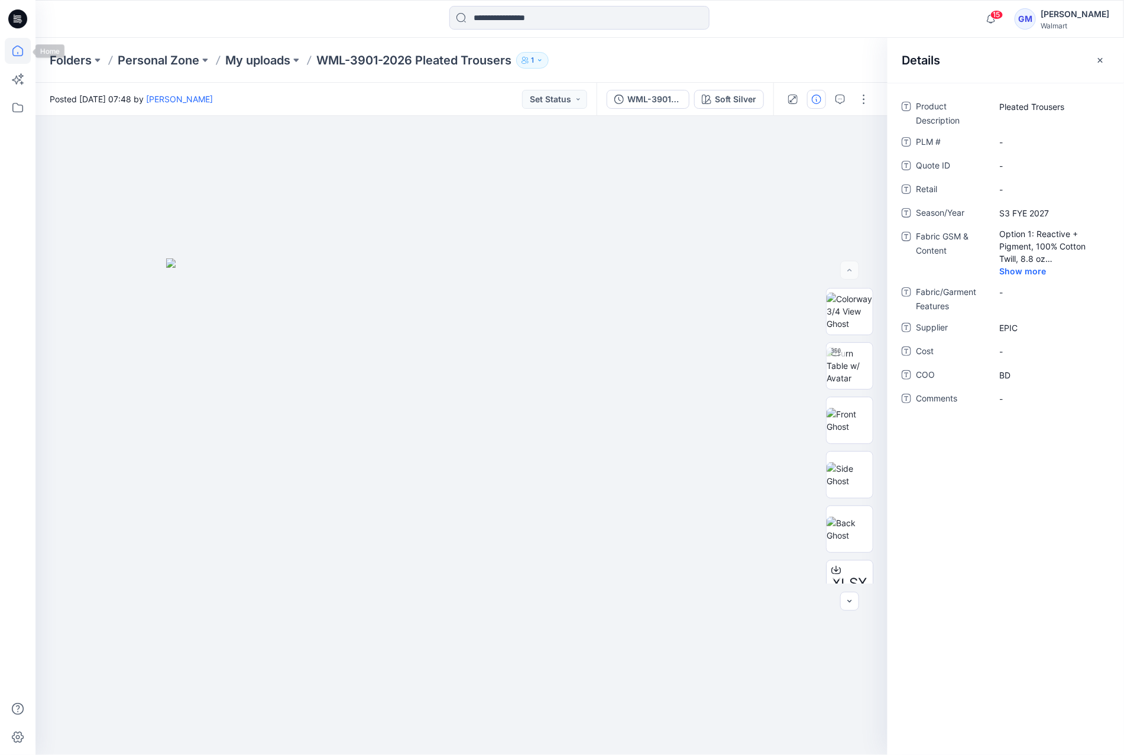
click at [21, 56] on icon at bounding box center [18, 51] width 26 height 26
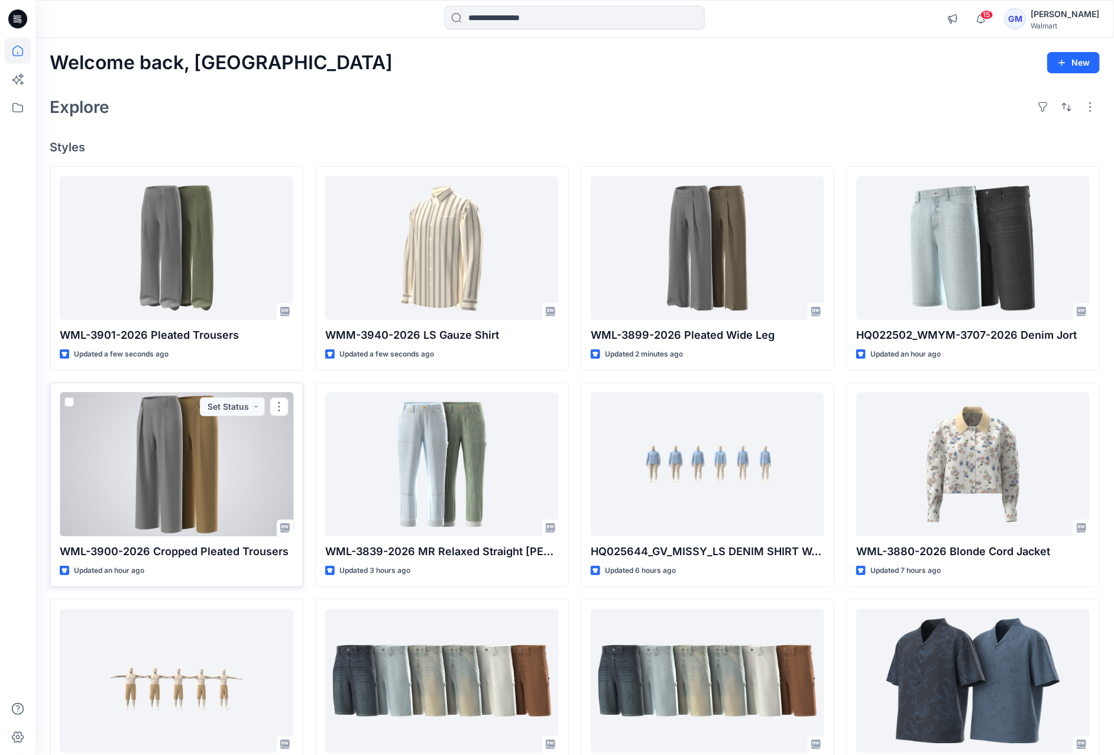
click at [99, 506] on div at bounding box center [177, 465] width 234 height 144
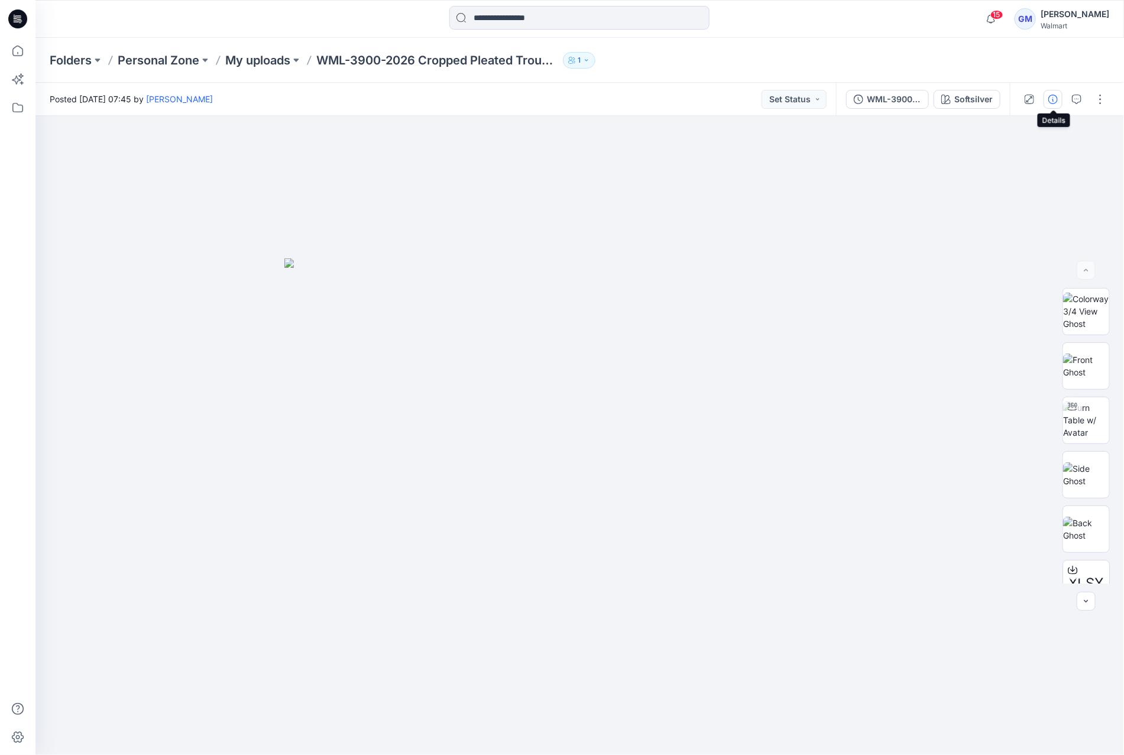
click at [1049, 101] on icon "button" at bounding box center [1053, 99] width 9 height 9
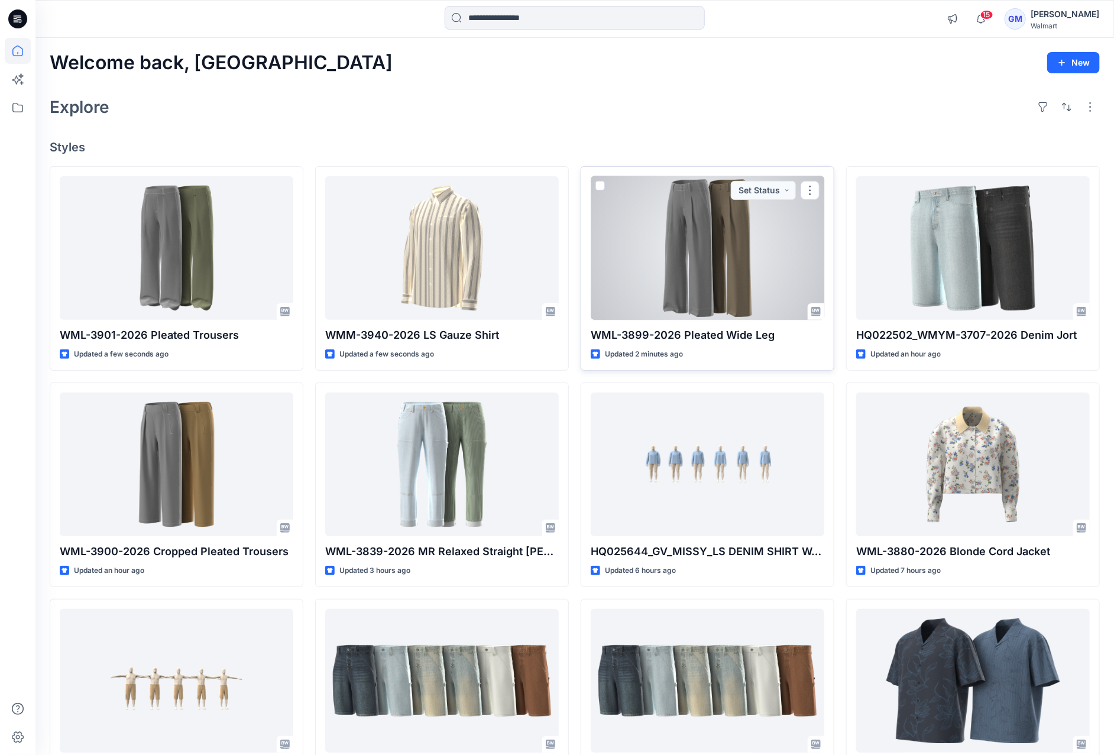
click at [759, 281] on div at bounding box center [708, 248] width 234 height 144
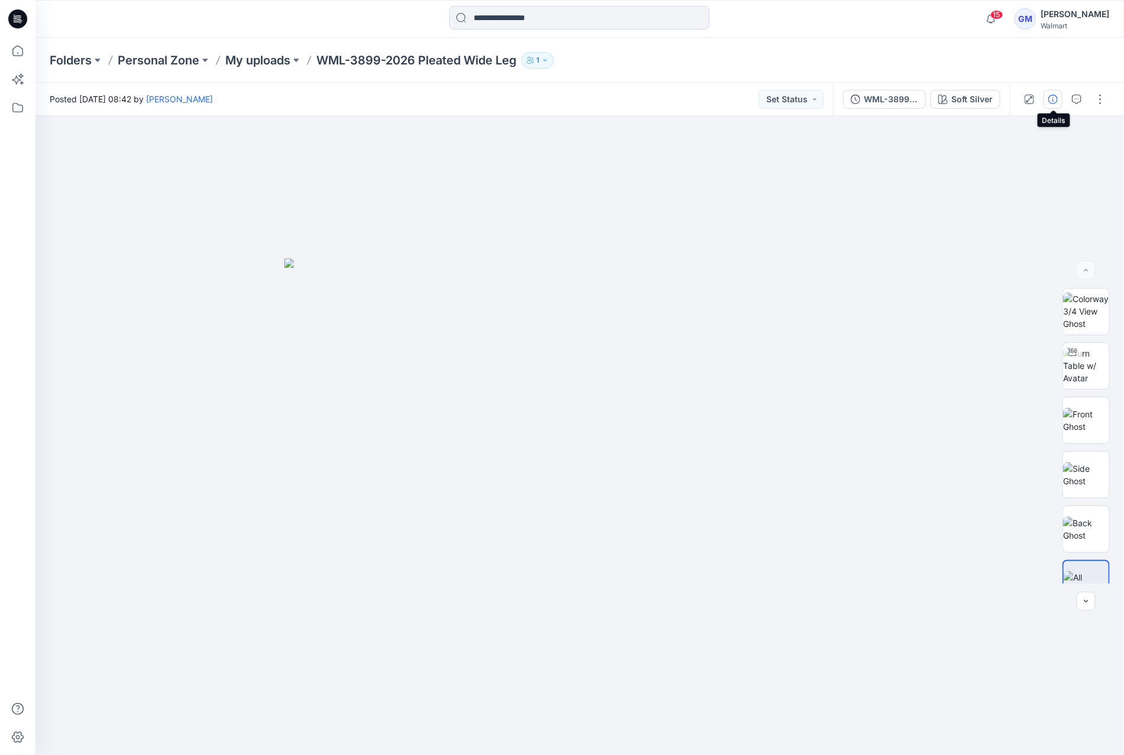
click at [1047, 96] on button "button" at bounding box center [1053, 99] width 19 height 19
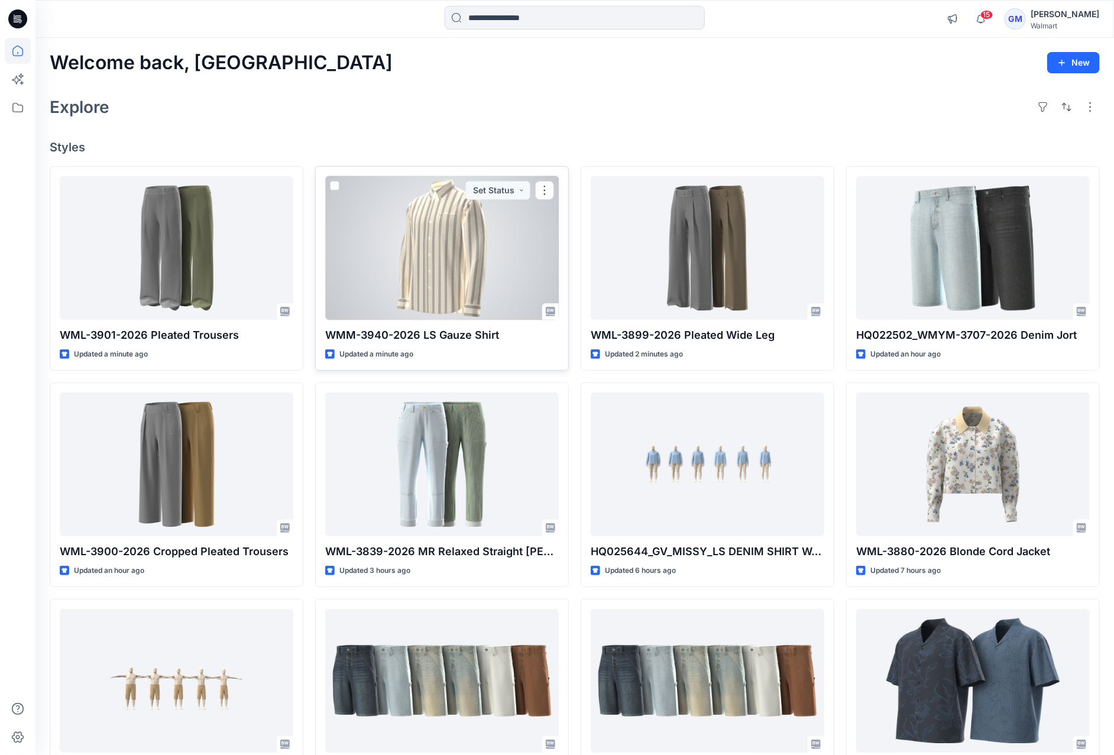
click at [470, 222] on div at bounding box center [442, 248] width 234 height 144
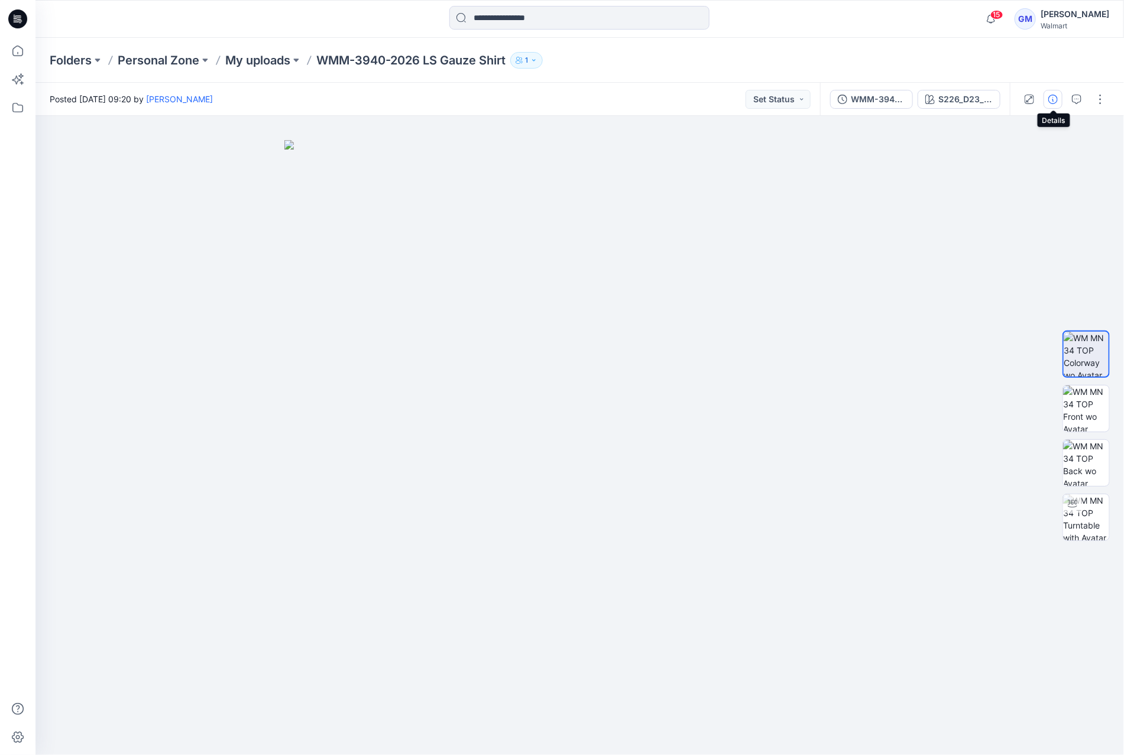
click at [1054, 101] on icon "button" at bounding box center [1053, 99] width 9 height 9
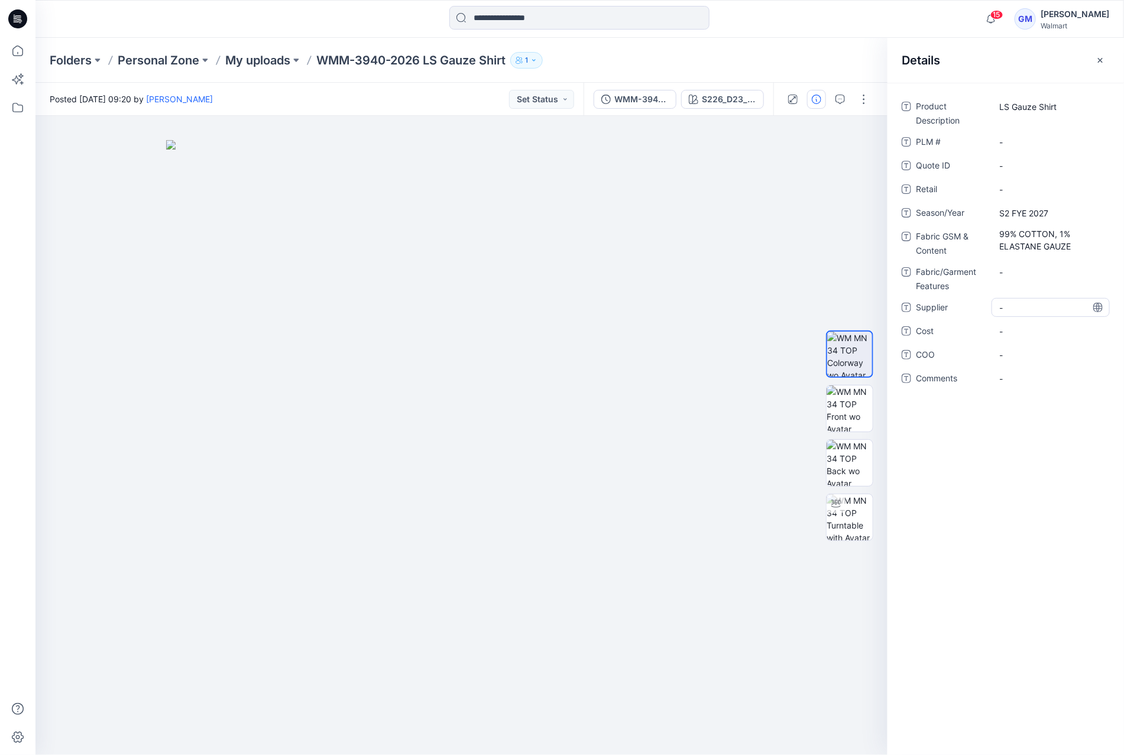
click at [1009, 306] on span "-" at bounding box center [1050, 308] width 103 height 12
type textarea "****"
click at [1022, 351] on span "-" at bounding box center [1050, 355] width 103 height 12
type textarea "**"
click at [868, 101] on button "button" at bounding box center [864, 99] width 19 height 19
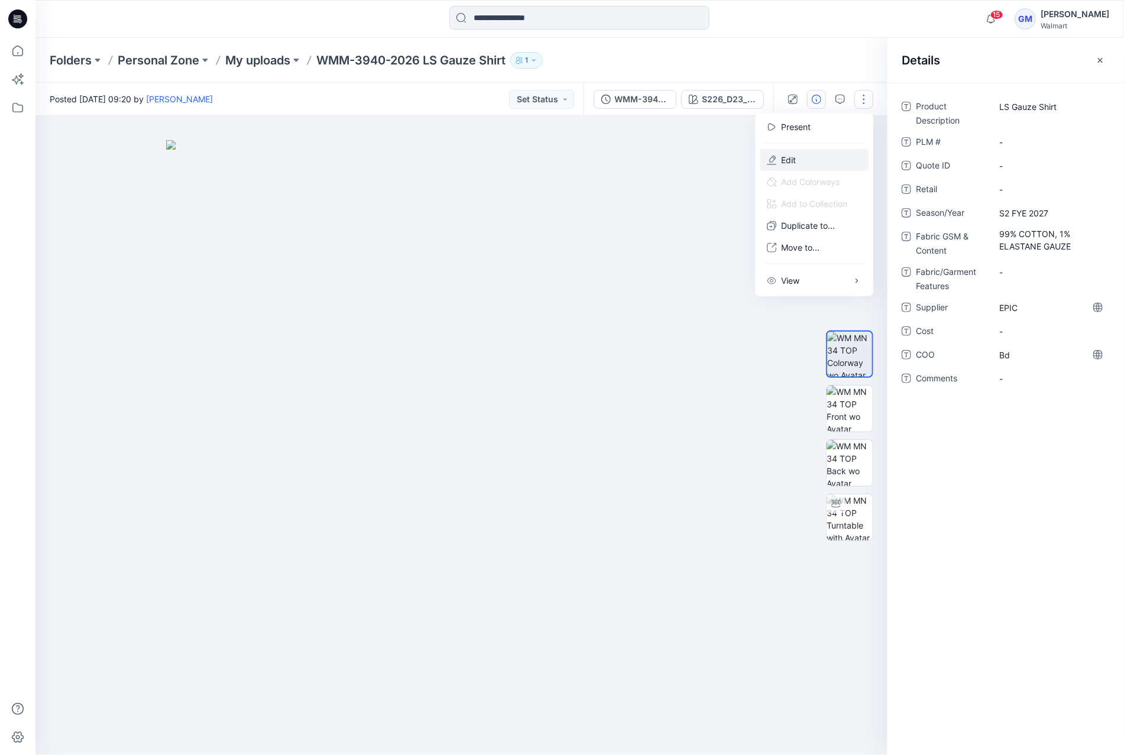
click at [821, 166] on button "Edit" at bounding box center [814, 160] width 109 height 22
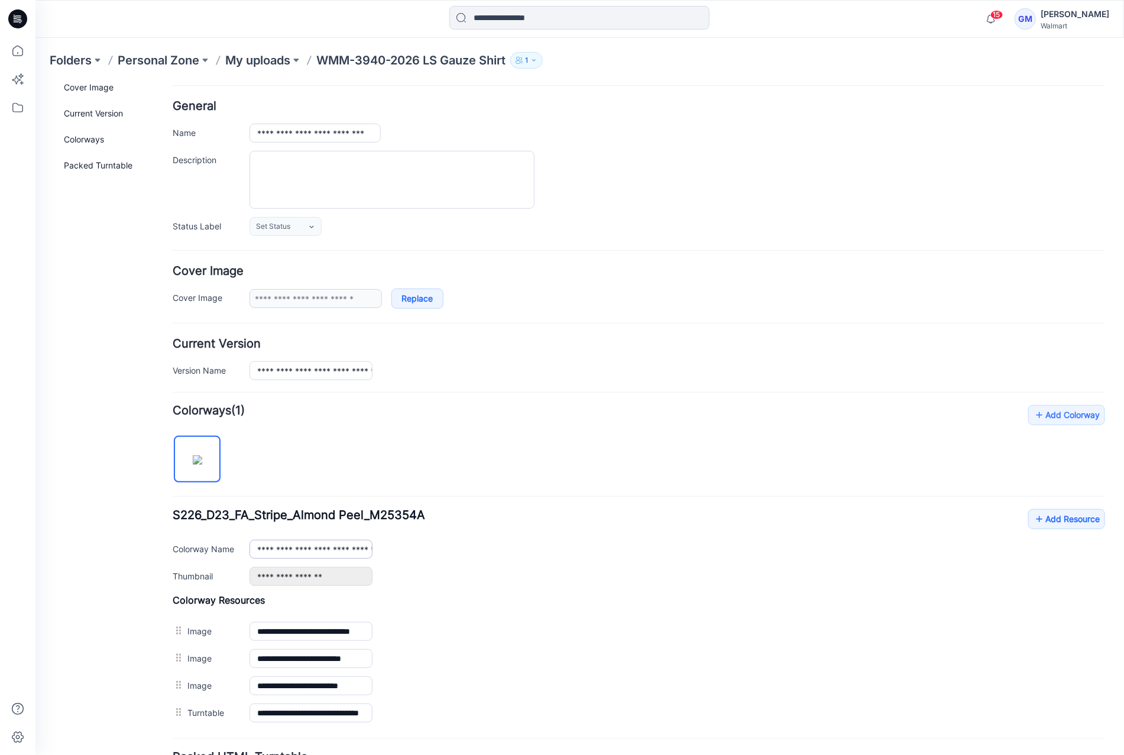
scroll to position [150, 0]
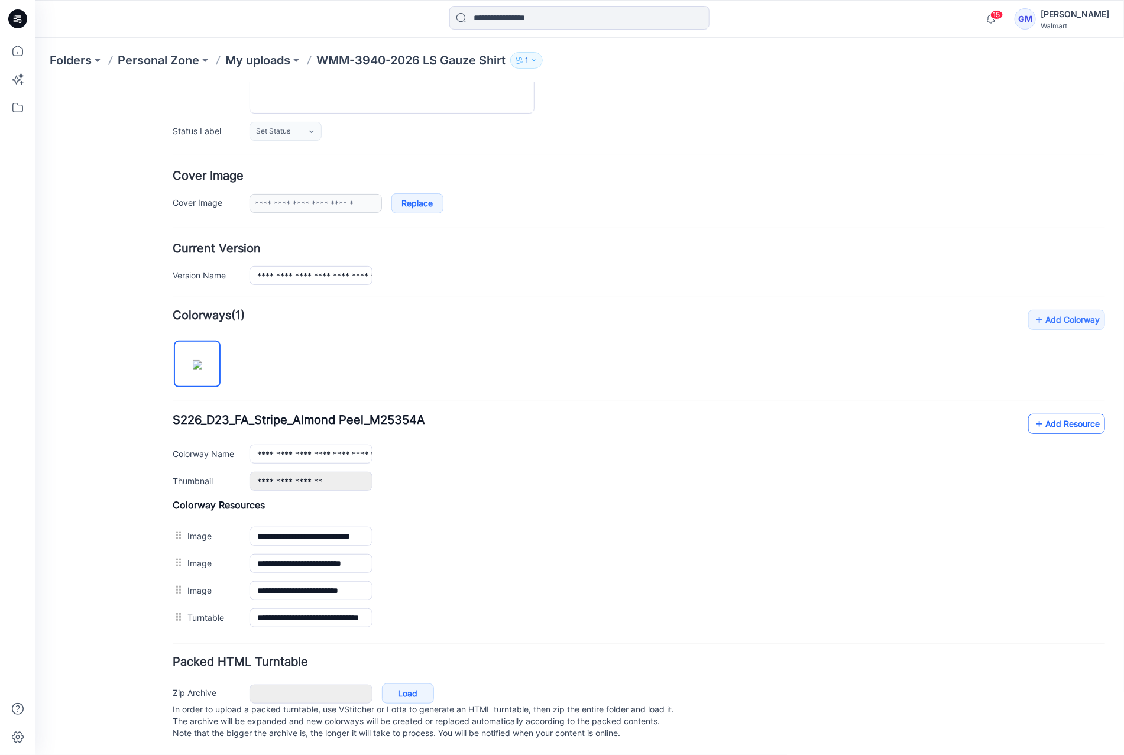
click at [1063, 413] on link "Add Resource" at bounding box center [1066, 423] width 77 height 20
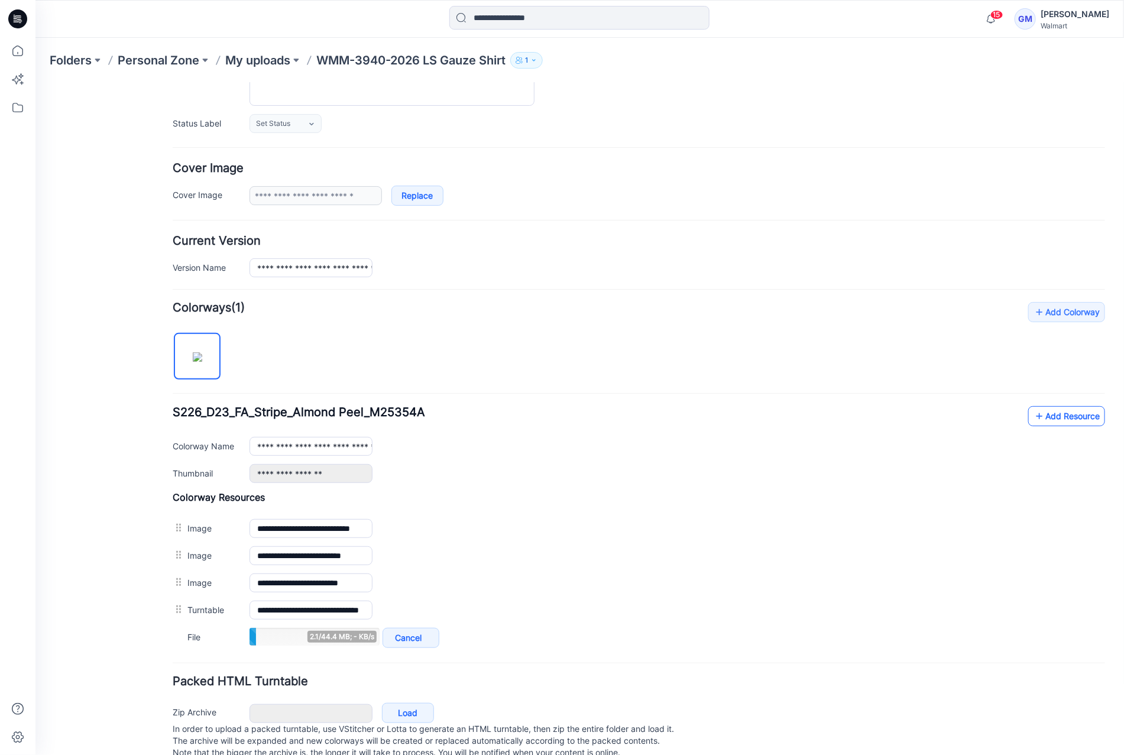
click at [1033, 414] on icon at bounding box center [1039, 415] width 12 height 19
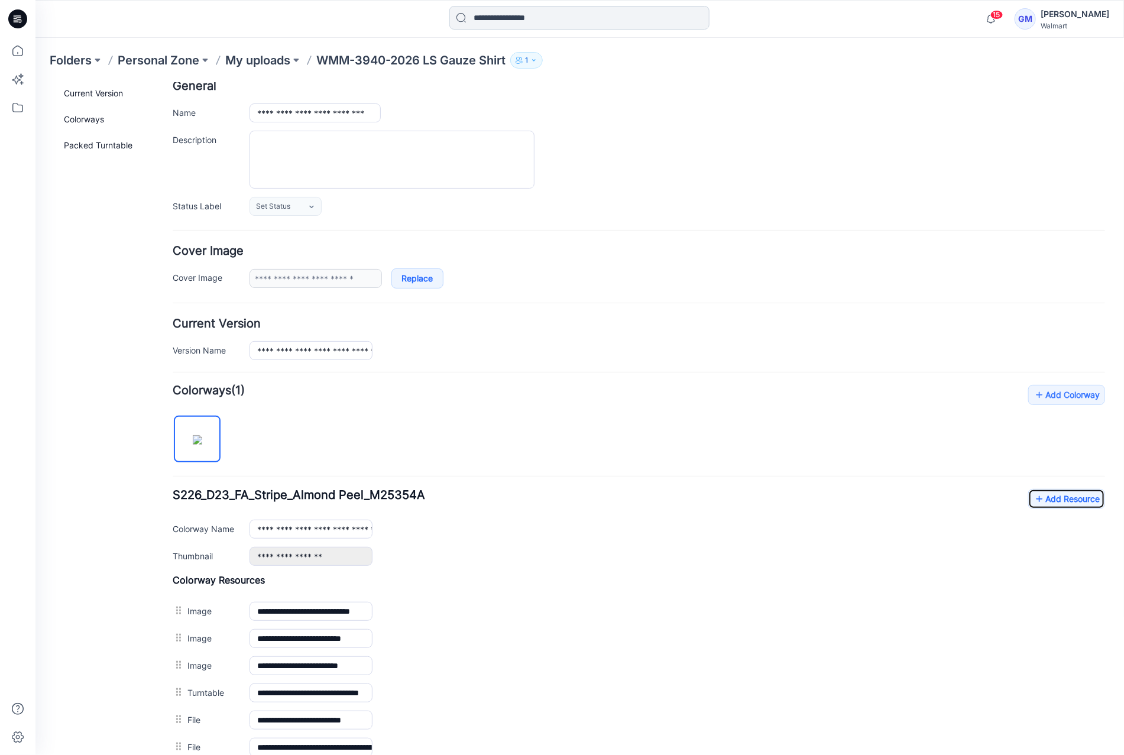
scroll to position [0, 0]
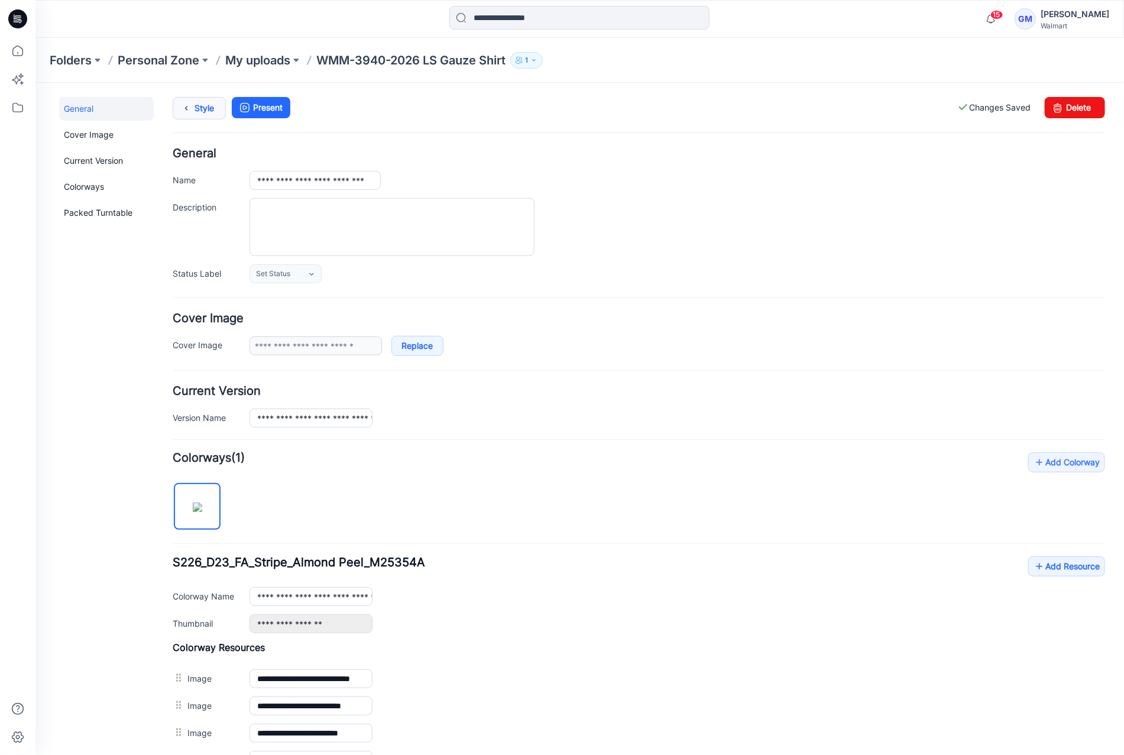
click at [202, 105] on link "Style" at bounding box center [198, 107] width 53 height 22
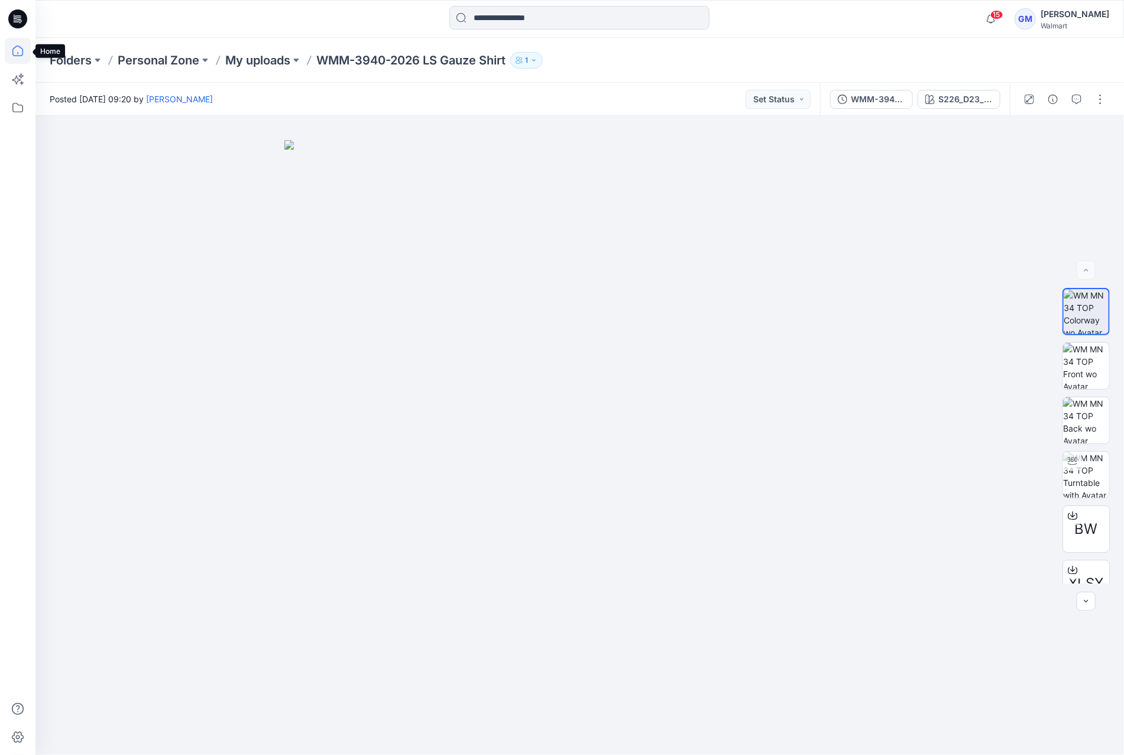
click at [18, 48] on icon at bounding box center [18, 51] width 26 height 26
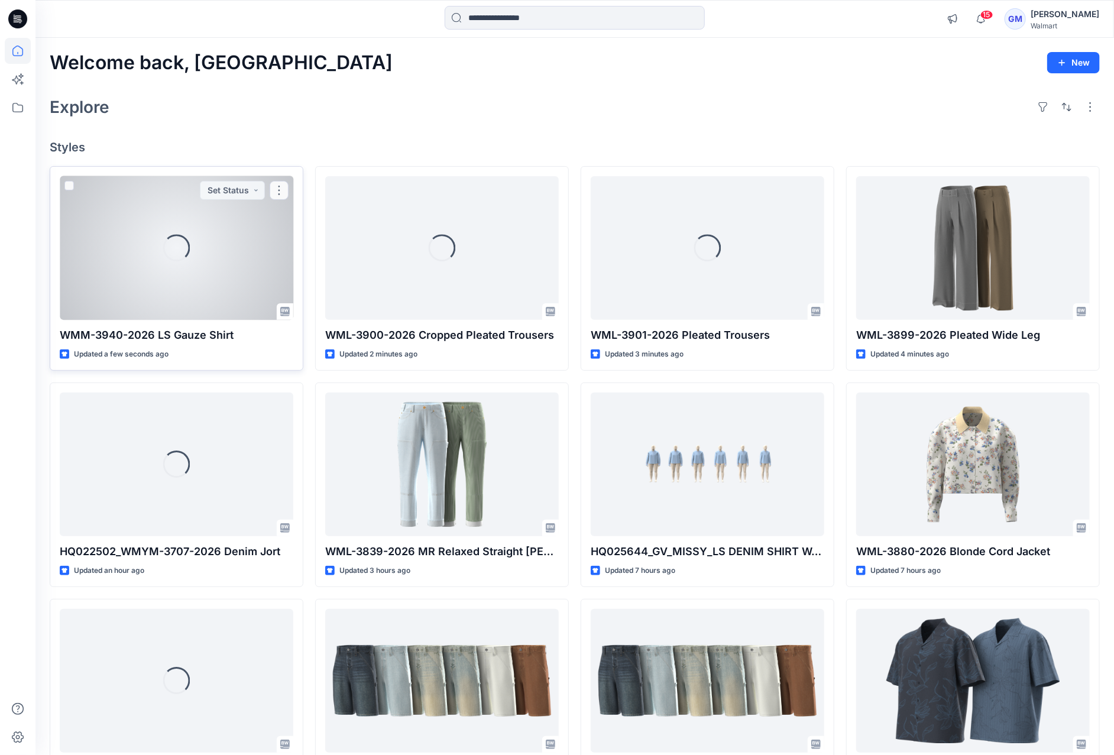
click at [89, 217] on div "Loading..." at bounding box center [177, 248] width 234 height 144
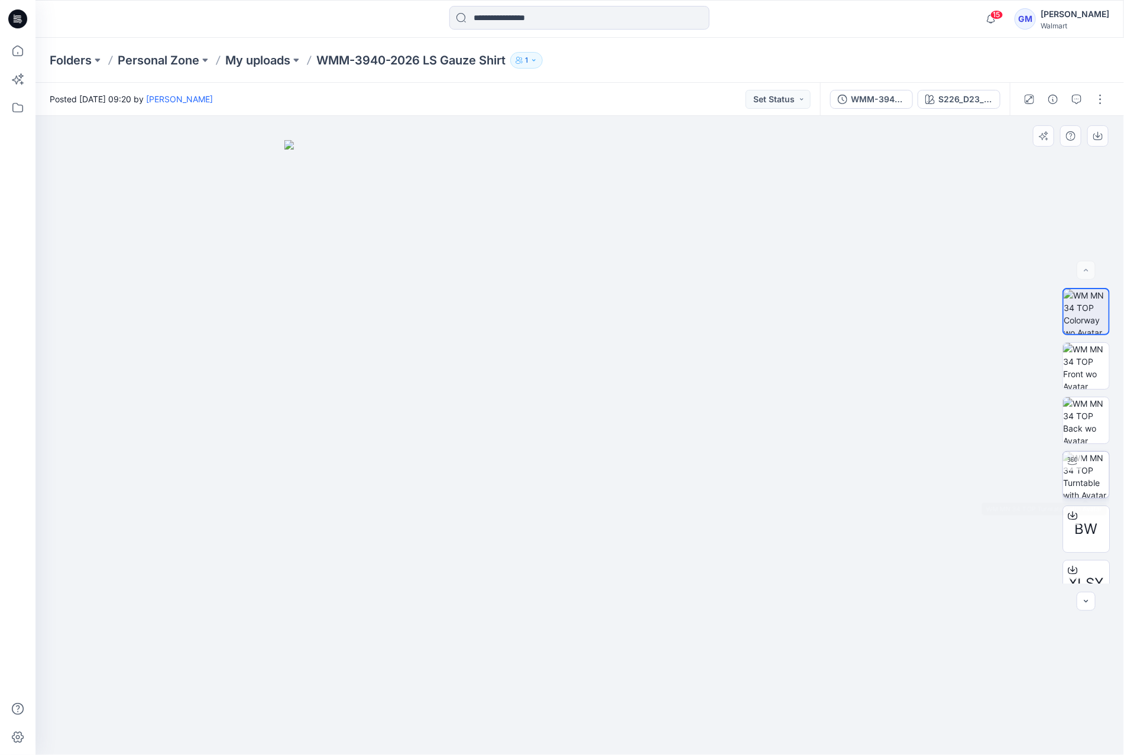
click at [1089, 470] on img at bounding box center [1086, 475] width 46 height 46
drag, startPoint x: 581, startPoint y: 745, endPoint x: 574, endPoint y: 675, distance: 70.7
click at [400, 707] on div at bounding box center [579, 435] width 1089 height 639
click at [1073, 421] on img at bounding box center [1086, 420] width 46 height 46
click at [1088, 364] on img at bounding box center [1086, 366] width 46 height 46
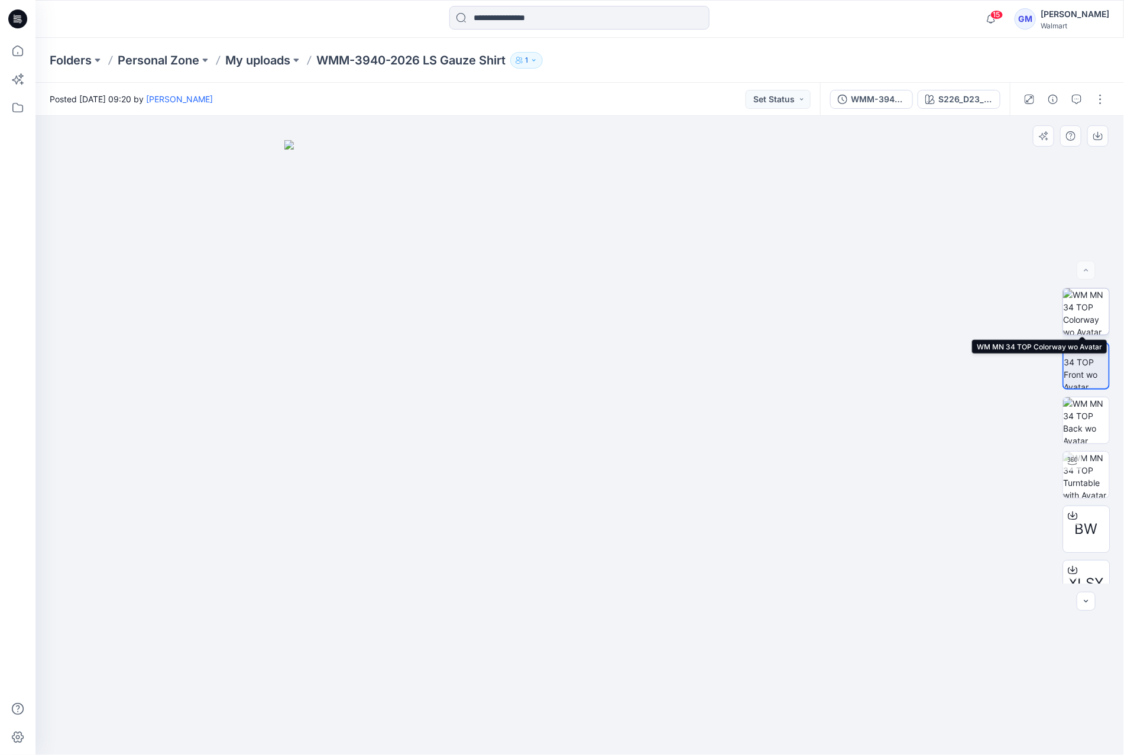
click at [1077, 298] on img at bounding box center [1086, 312] width 46 height 46
click at [20, 114] on icon at bounding box center [18, 108] width 26 height 26
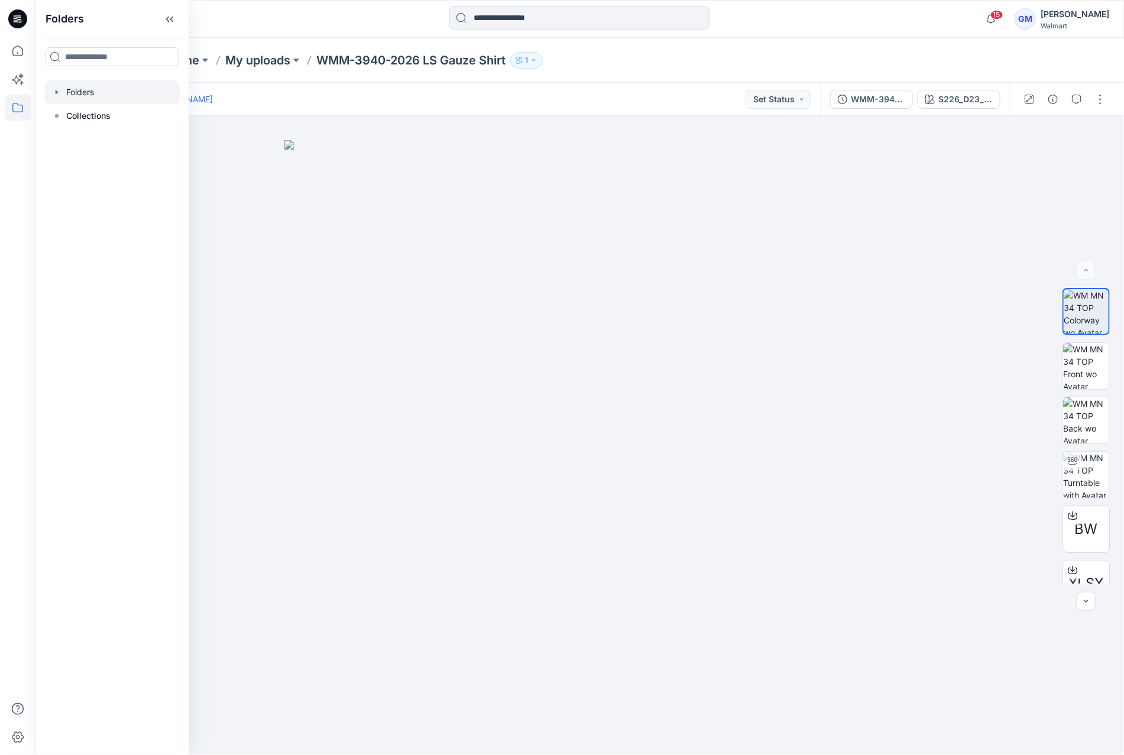
click at [113, 88] on div at bounding box center [112, 92] width 135 height 24
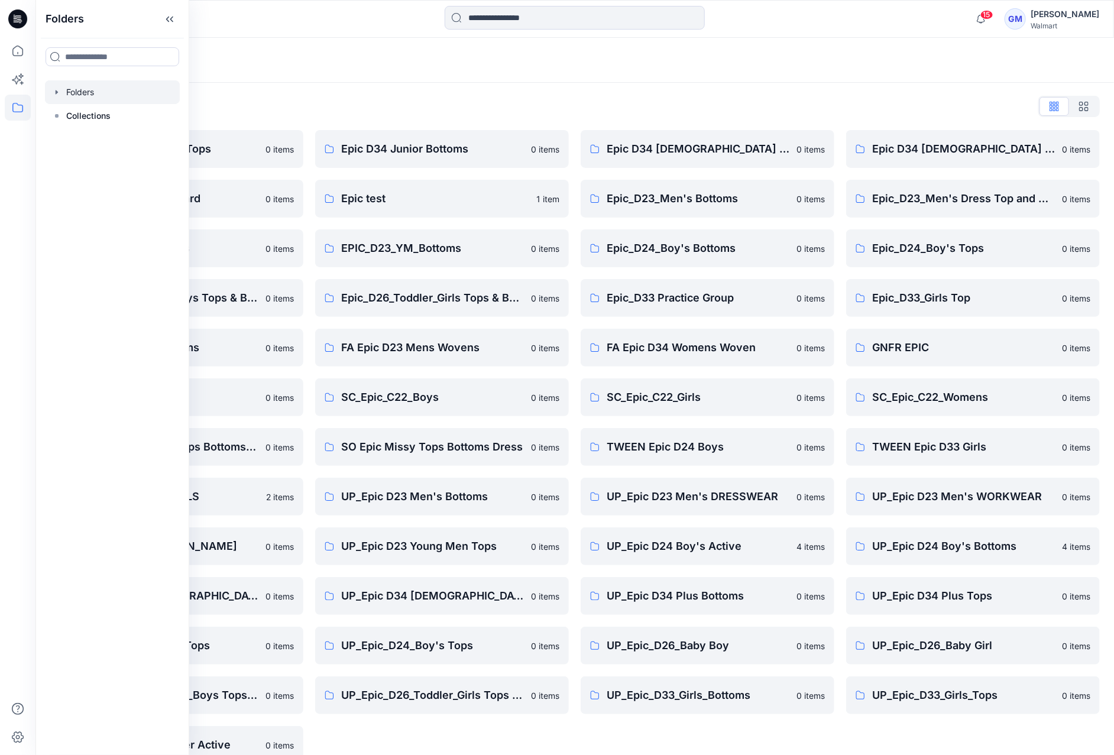
click at [651, 94] on div "Folders List Epic D23 Young Men Tops 0 items Epic NYC practice board 0 items Ep…" at bounding box center [574, 430] width 1079 height 695
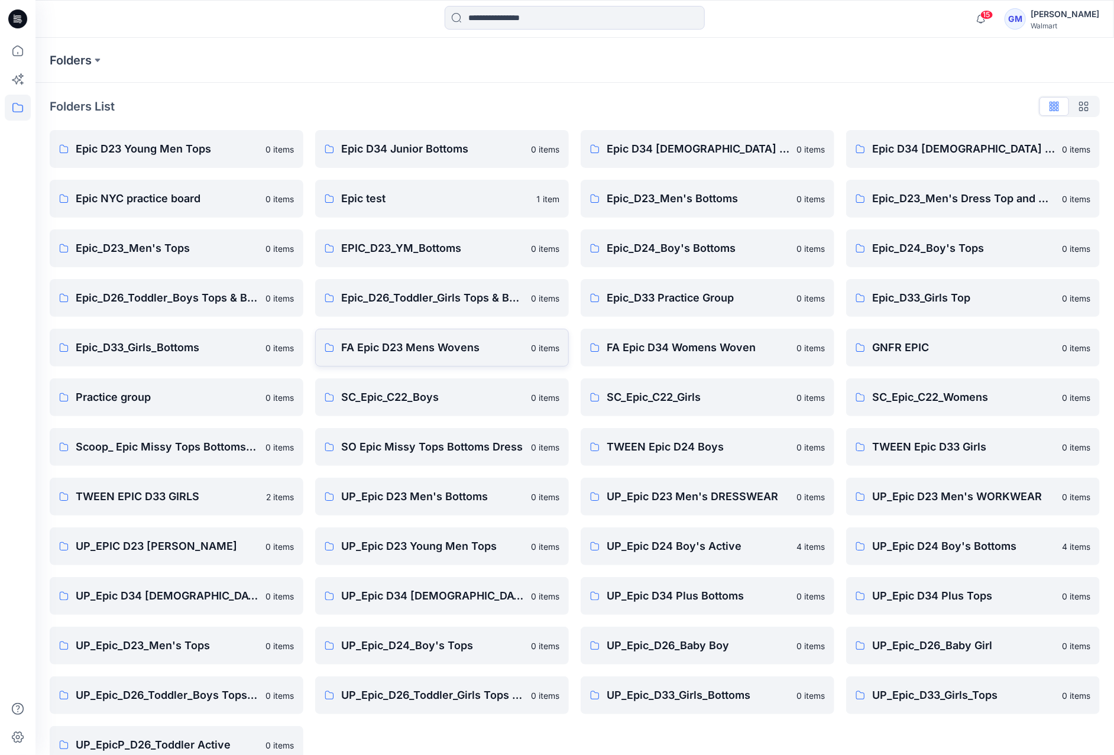
click at [439, 351] on p "FA Epic D23 Mens Wovens" at bounding box center [432, 347] width 183 height 17
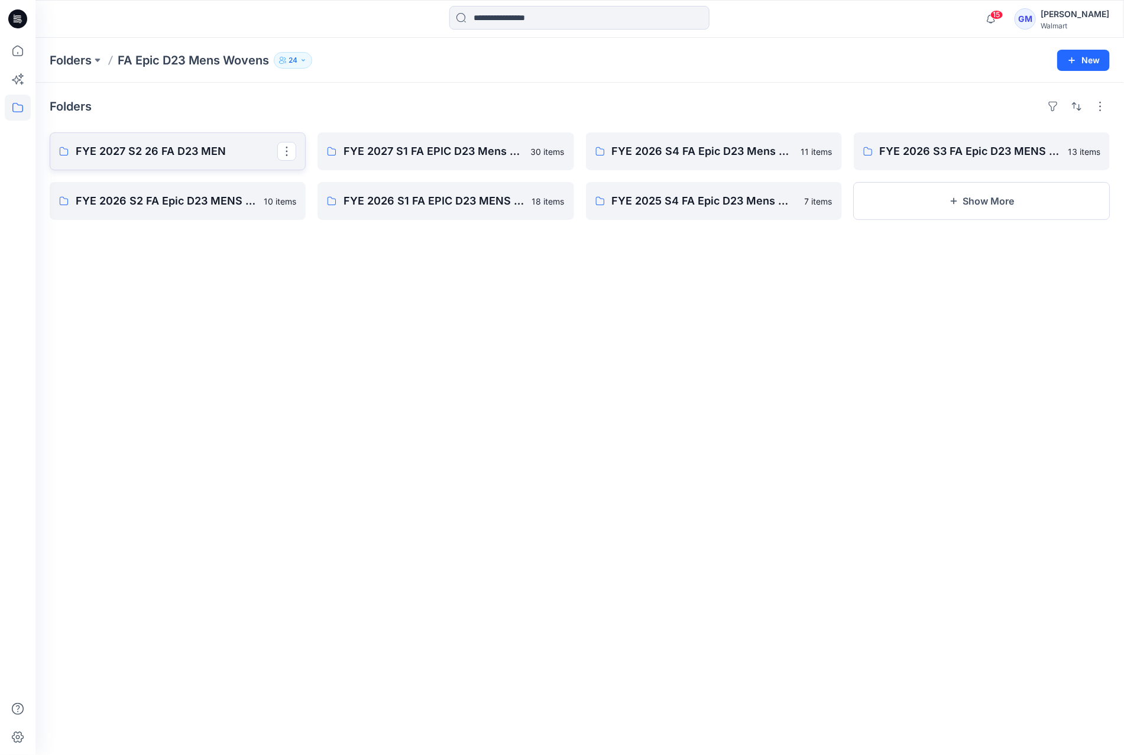
click at [158, 141] on link "FYE 2027 S2 26 FA D23 MEN" at bounding box center [178, 151] width 256 height 38
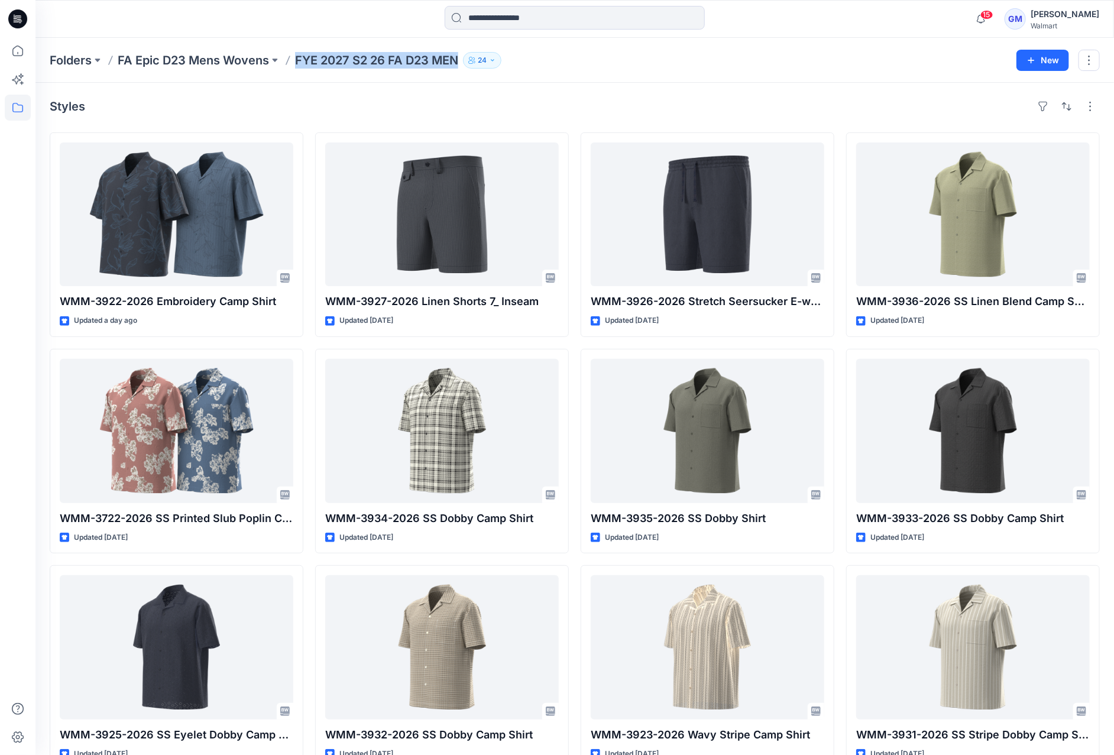
drag, startPoint x: 292, startPoint y: 57, endPoint x: 457, endPoint y: 67, distance: 165.3
click at [457, 67] on div "Folders FA Epic D23 Mens Wovens FYE 2027 S2 26 FA D23 MEN 24" at bounding box center [529, 60] width 958 height 17
copy p "FYE 2027 S2 26 FA D23 MEN"
click at [11, 50] on icon at bounding box center [18, 51] width 26 height 26
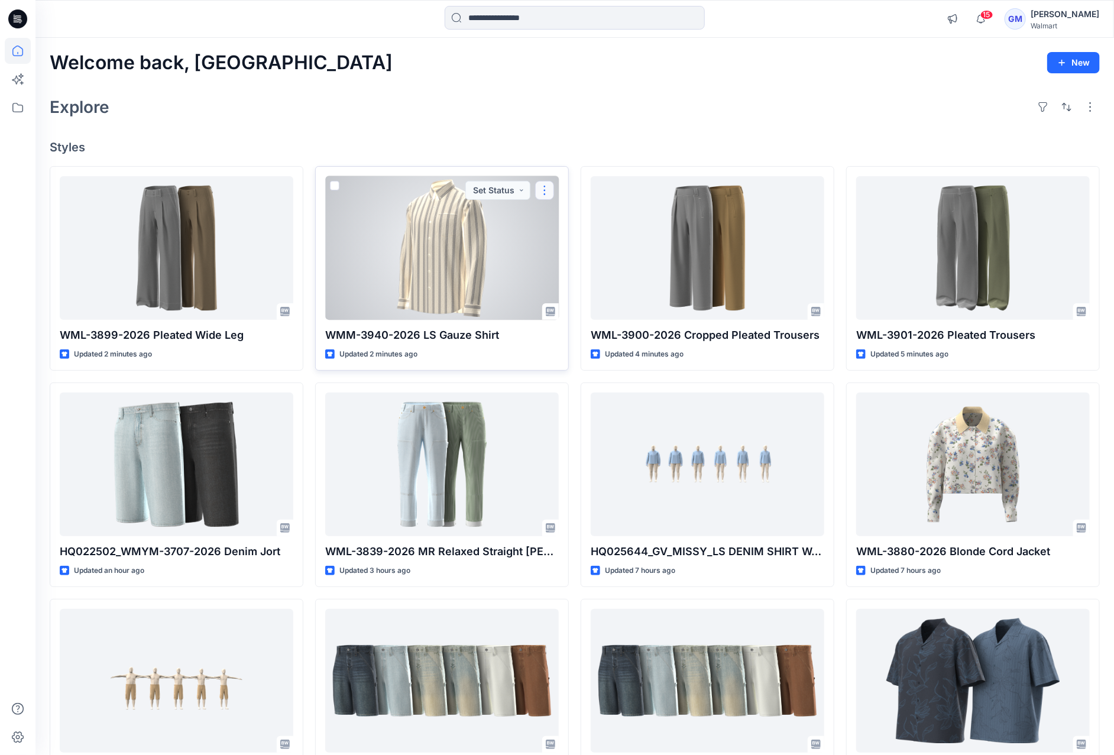
click at [553, 192] on button "button" at bounding box center [544, 190] width 19 height 19
click at [584, 255] on p "Duplicate to..." at bounding box center [586, 261] width 54 height 12
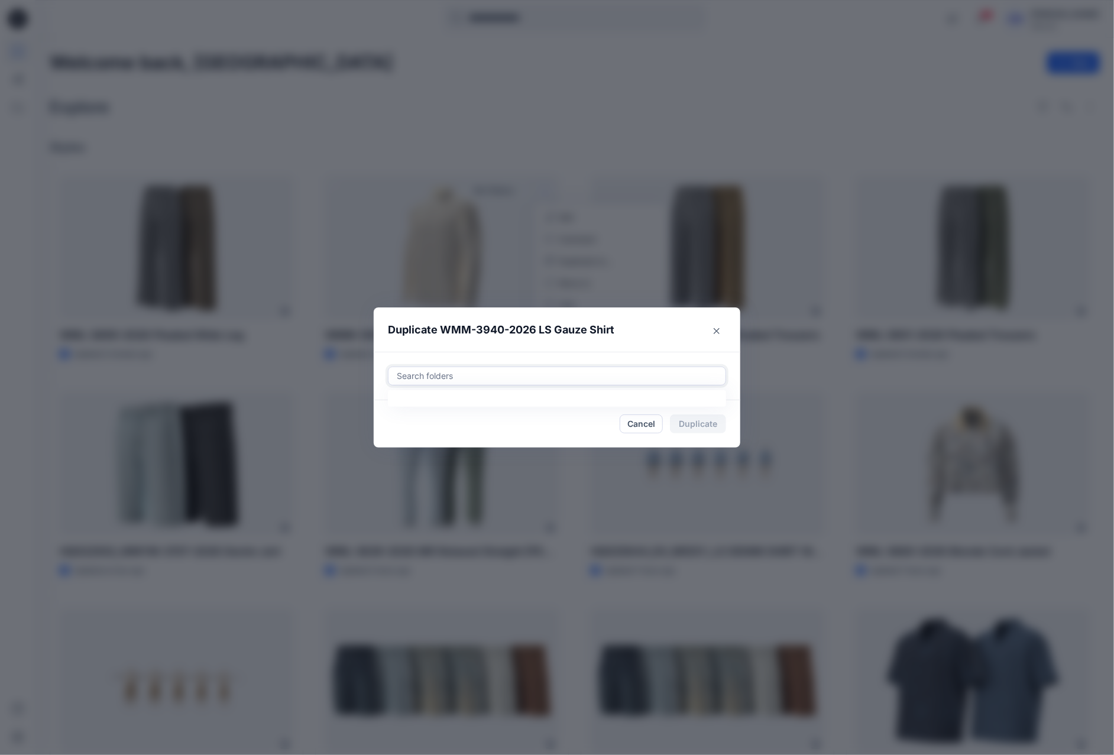
click at [532, 374] on div at bounding box center [557, 376] width 323 height 14
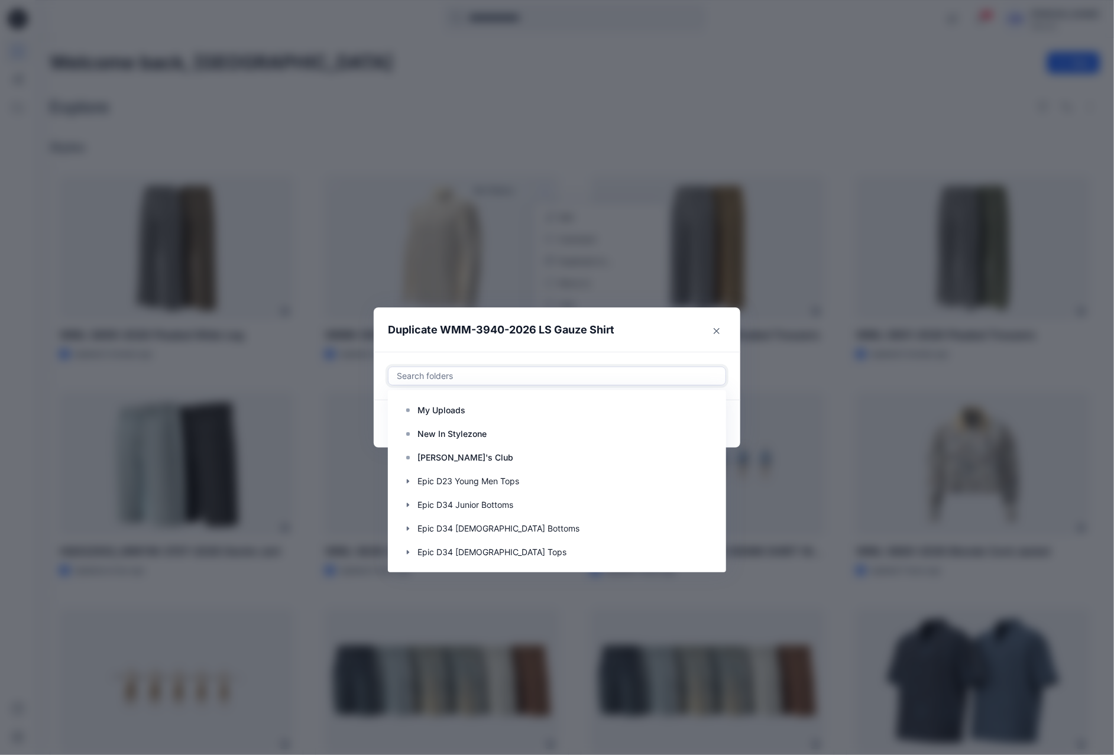
paste input "**********"
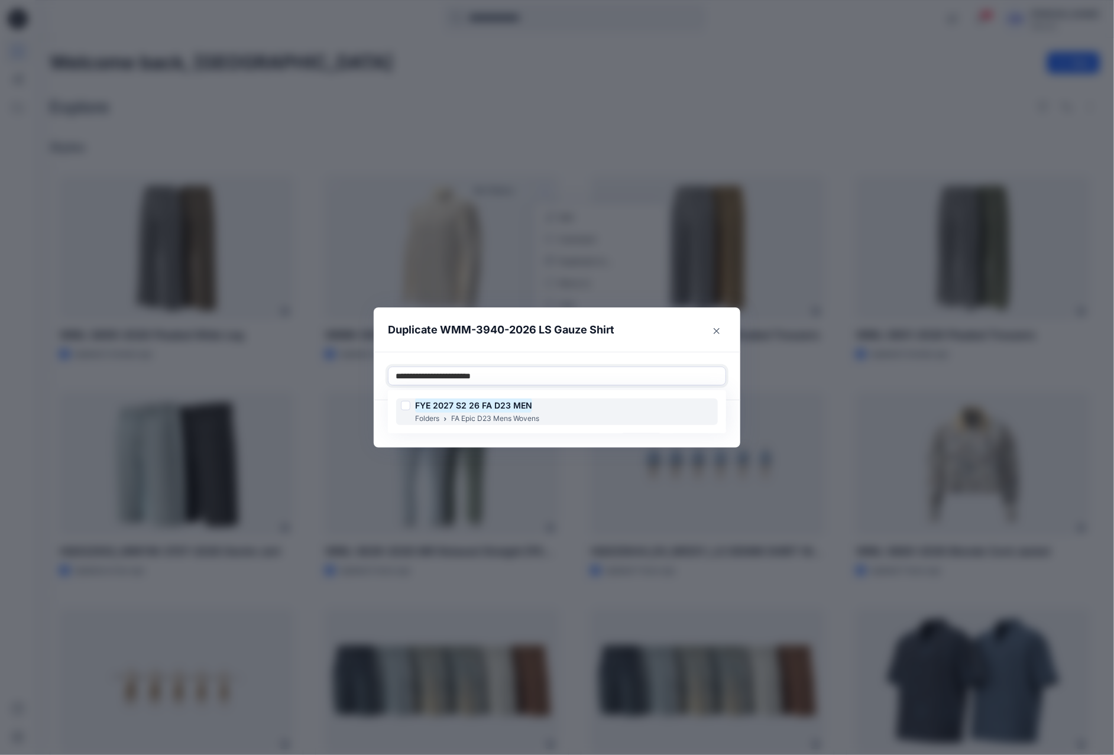
click at [515, 405] on mark "FYE 2027 S2 26 FA D23 MEN" at bounding box center [473, 405] width 117 height 16
type input "**********"
click at [622, 326] on header "Duplicate WMM-3940-2026 LS Gauze Shirt" at bounding box center [545, 330] width 343 height 45
click at [698, 423] on button "Duplicate" at bounding box center [698, 424] width 56 height 19
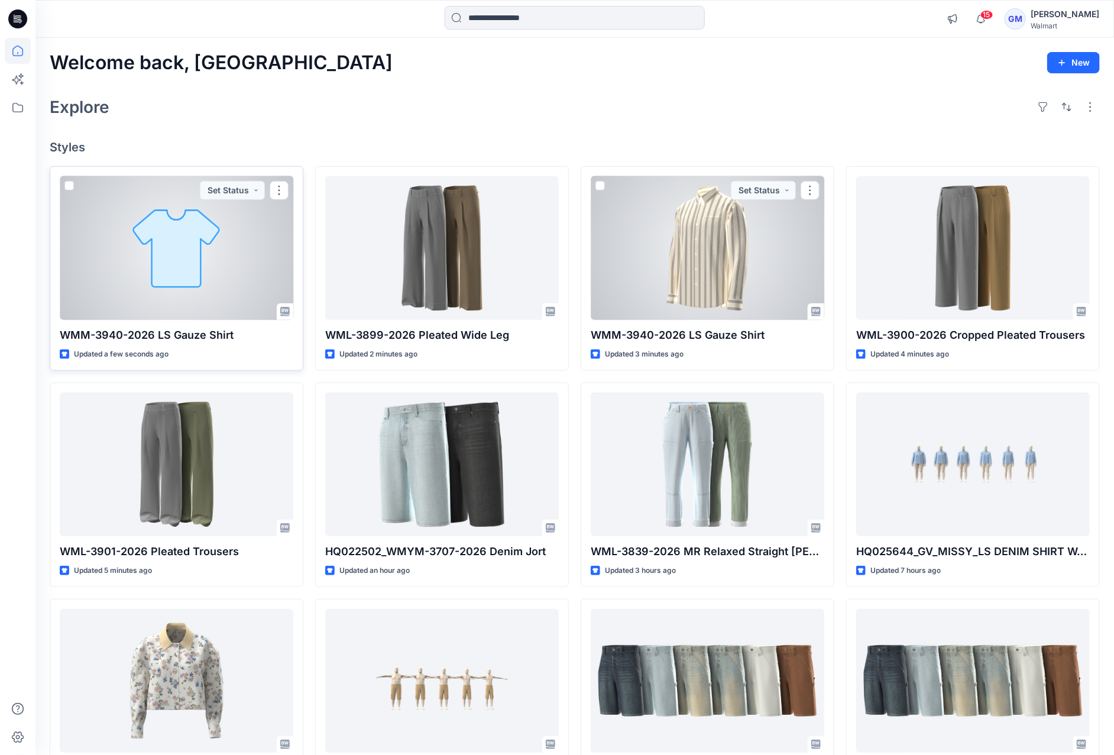
click at [173, 234] on div at bounding box center [177, 248] width 234 height 144
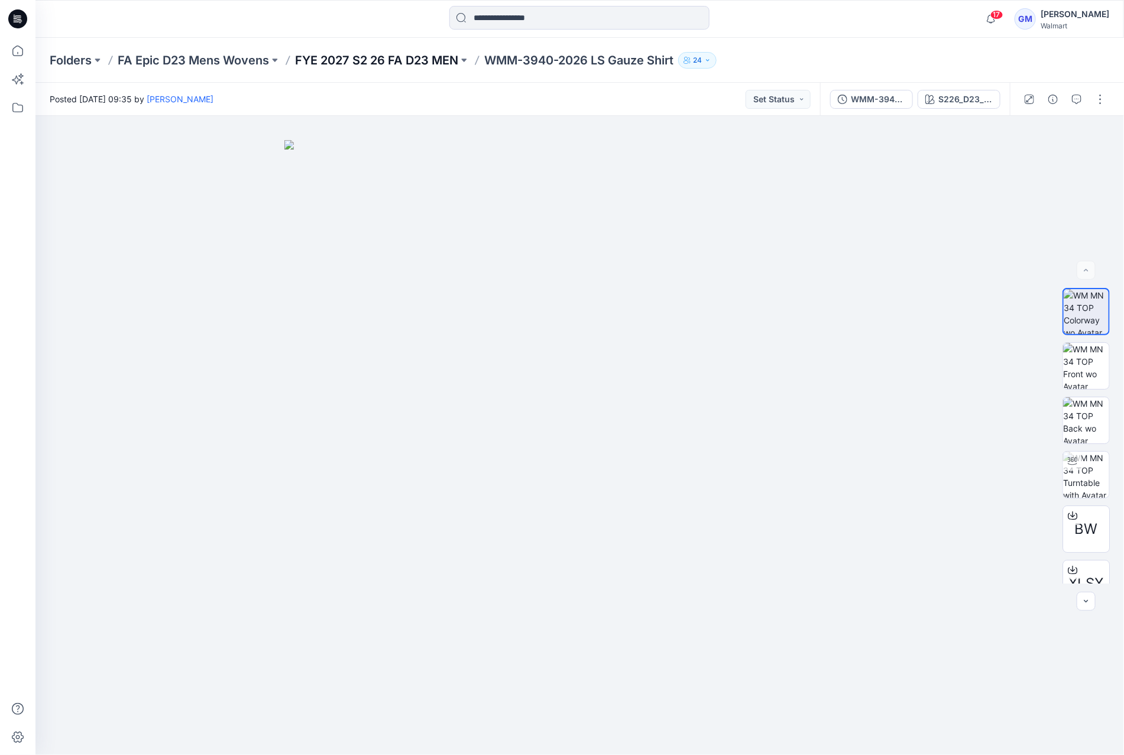
click at [382, 60] on p "FYE 2027 S2 26 FA D23 MEN" at bounding box center [376, 60] width 163 height 17
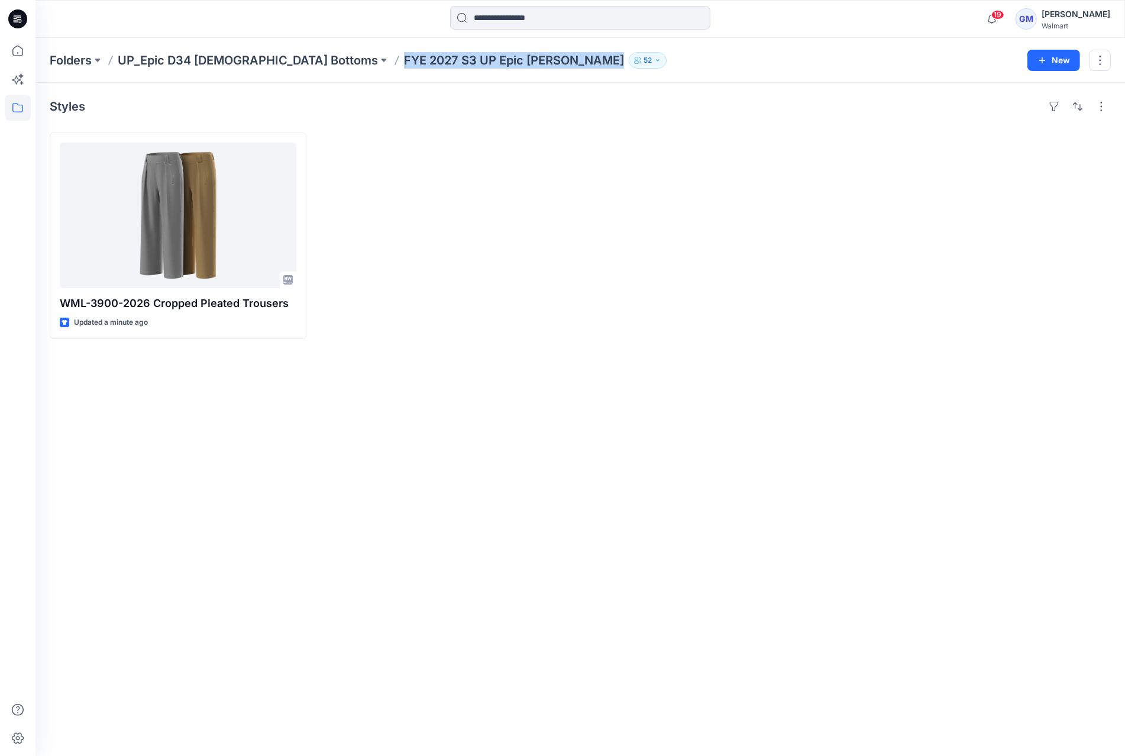
drag, startPoint x: 306, startPoint y: 55, endPoint x: 515, endPoint y: 56, distance: 208.2
click at [515, 56] on div "Folders UP_Epic D34 Ladies Bottoms FYE 2027 S3 UP Epic Missy Bottoms 52" at bounding box center [534, 60] width 969 height 17
copy p "FYE 2027 S3 UP Epic Missy Bottoms"
click at [18, 54] on icon at bounding box center [18, 51] width 26 height 26
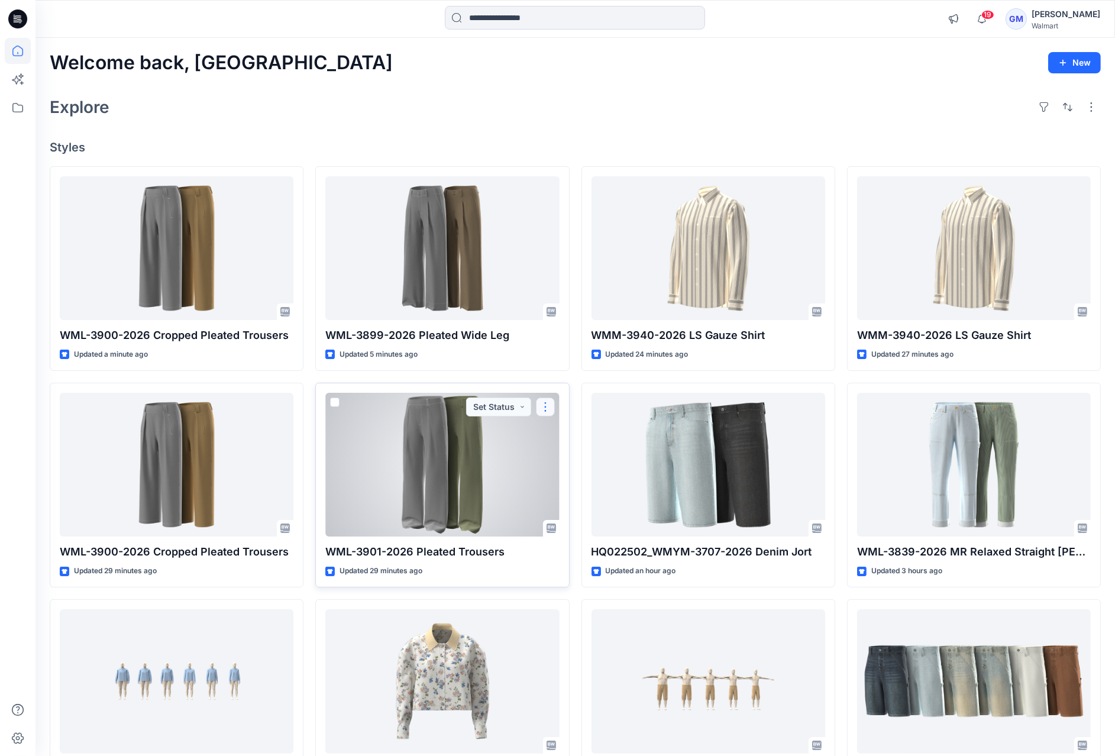
click at [548, 403] on button "button" at bounding box center [545, 406] width 19 height 19
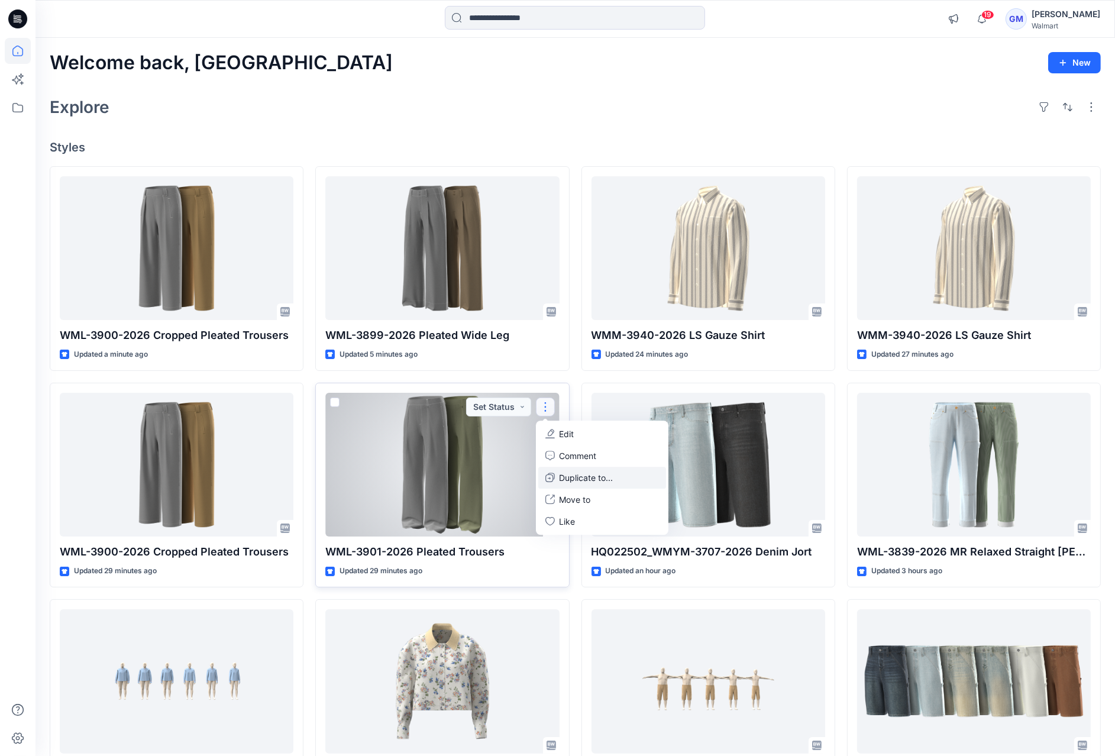
click at [581, 472] on p "Duplicate to..." at bounding box center [586, 477] width 54 height 12
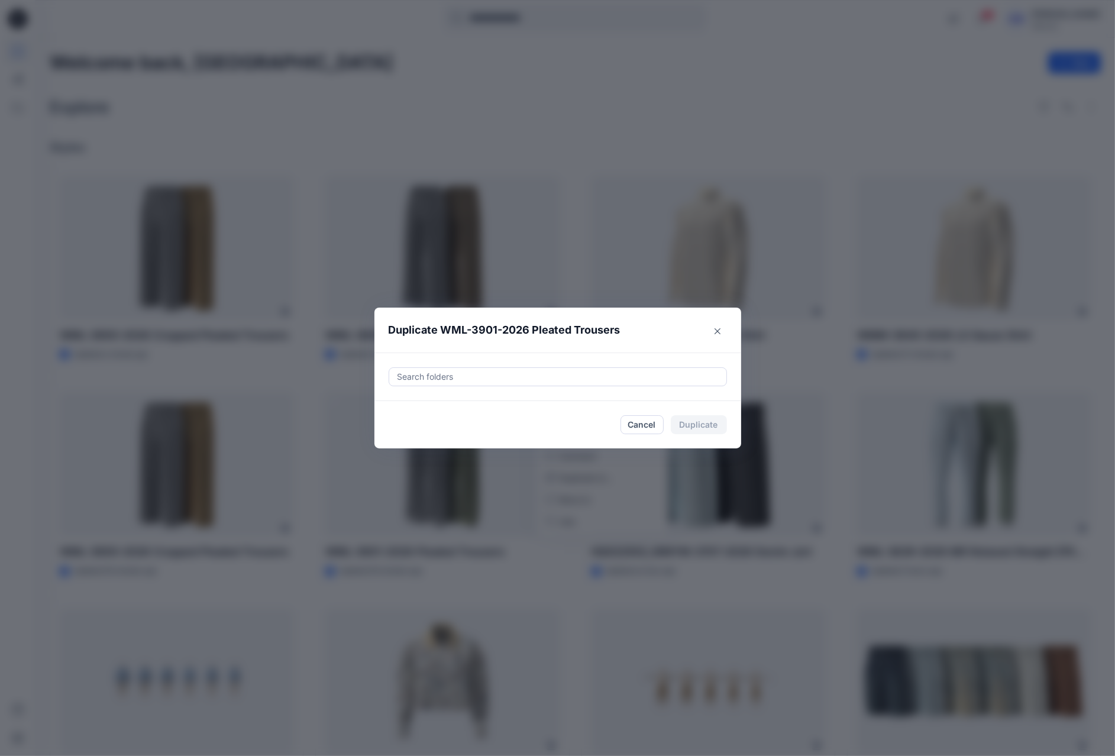
click at [488, 376] on div at bounding box center [557, 377] width 323 height 14
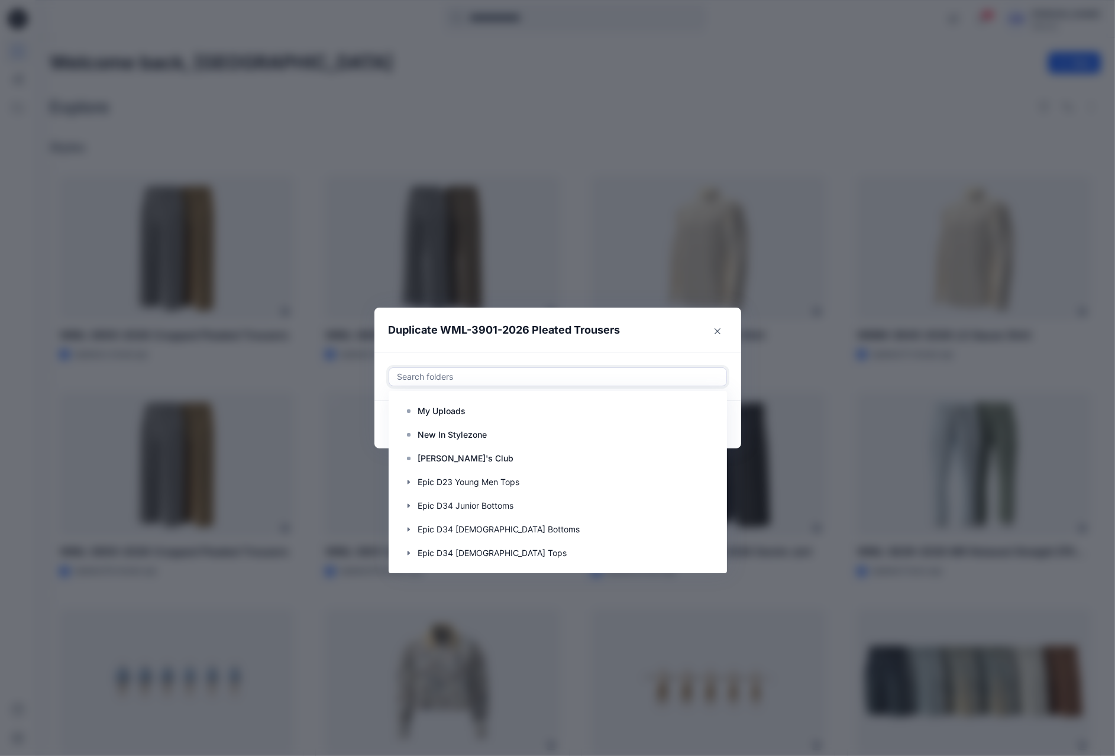
paste input "**********"
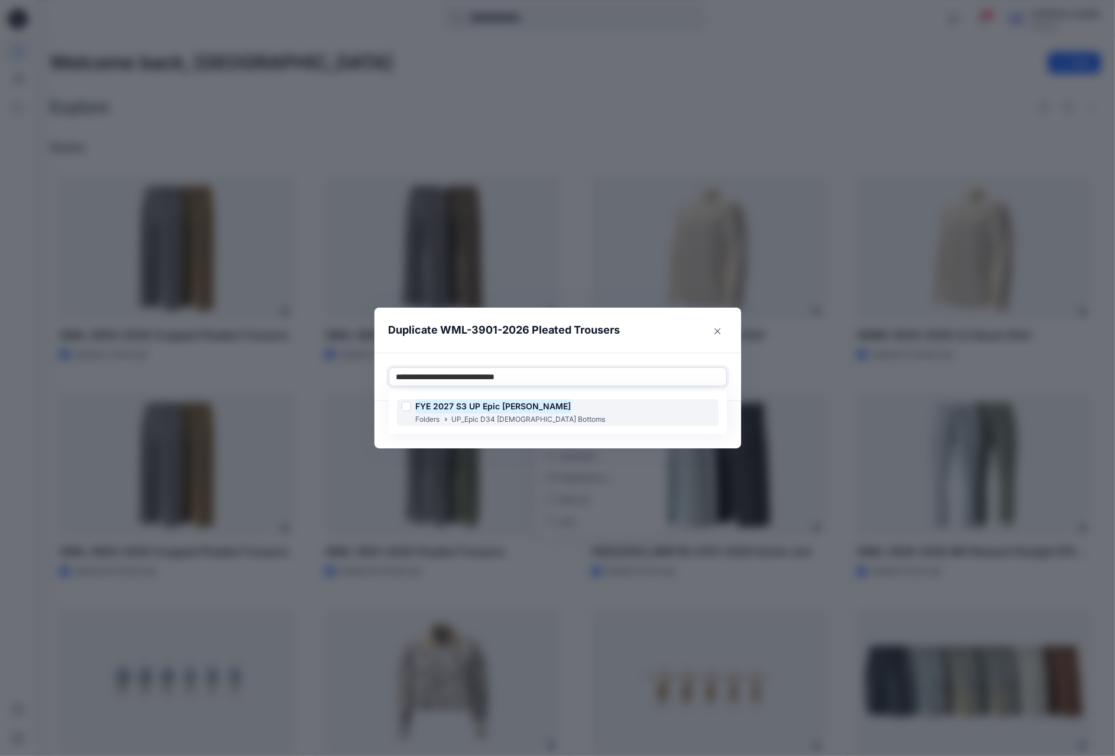
click at [584, 408] on div "FYE 2027 S3 UP Epic Missy Bottoms Folders UP_Epic D34 Ladies Bottoms" at bounding box center [558, 412] width 322 height 27
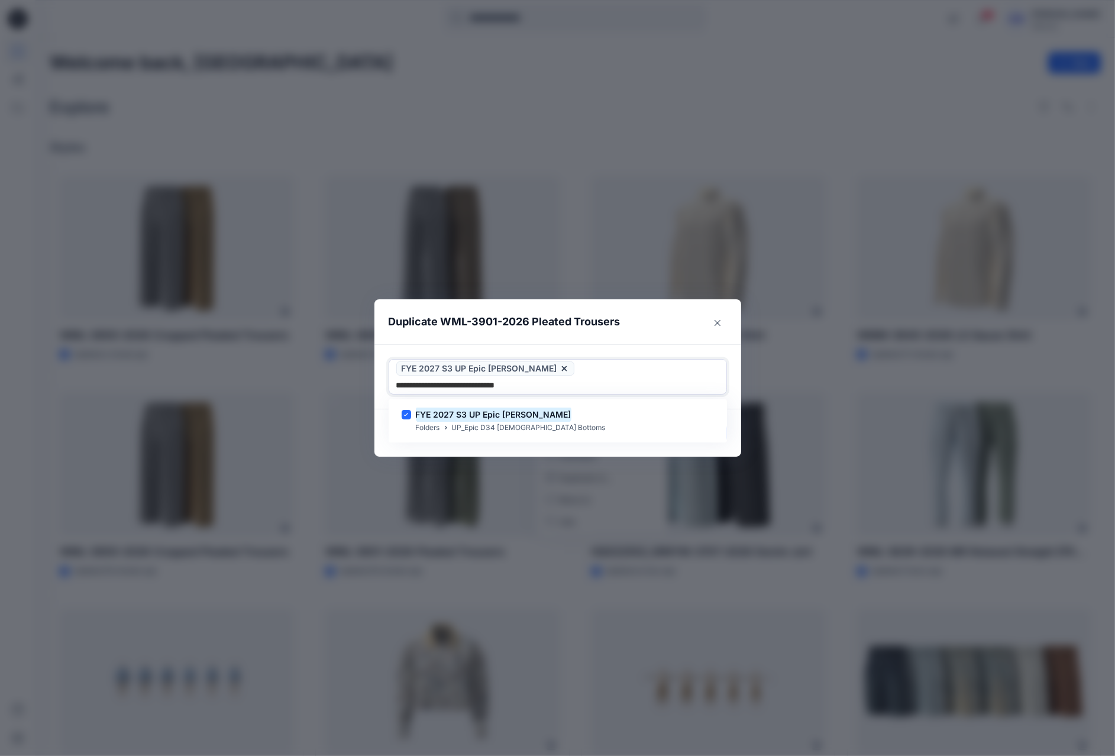
type input "**********"
click at [648, 338] on header "Duplicate WML-3901-2026 Pleated Trousers" at bounding box center [545, 321] width 343 height 45
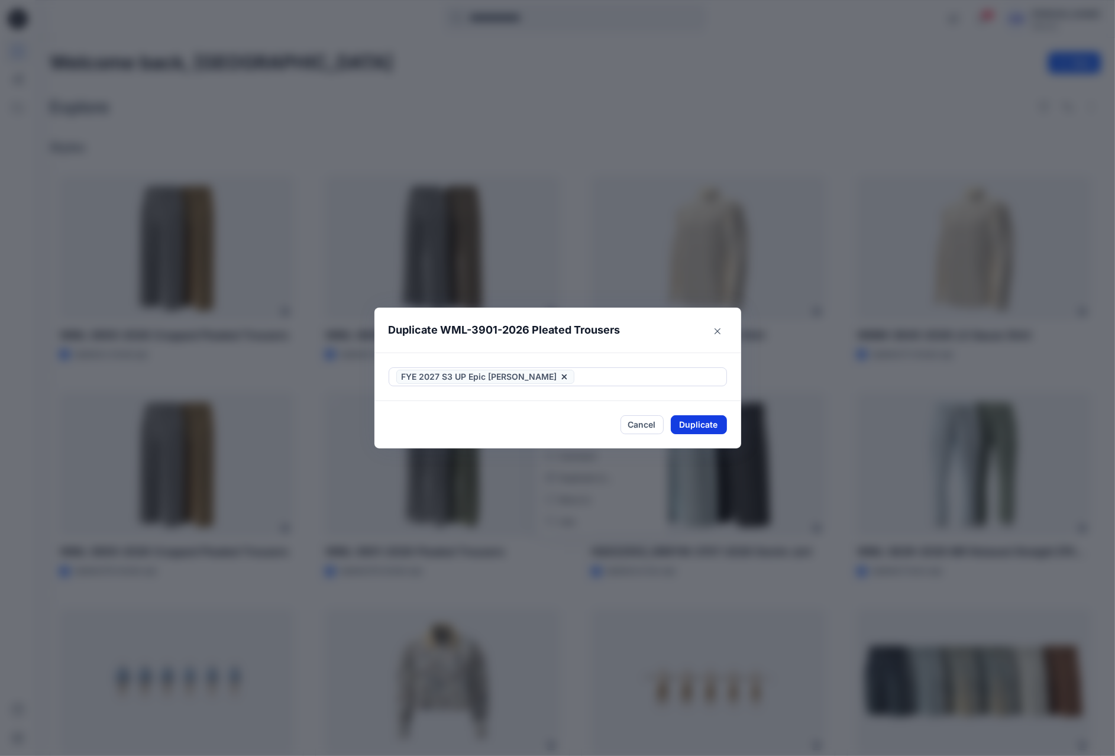
click at [702, 426] on button "Duplicate" at bounding box center [699, 424] width 56 height 19
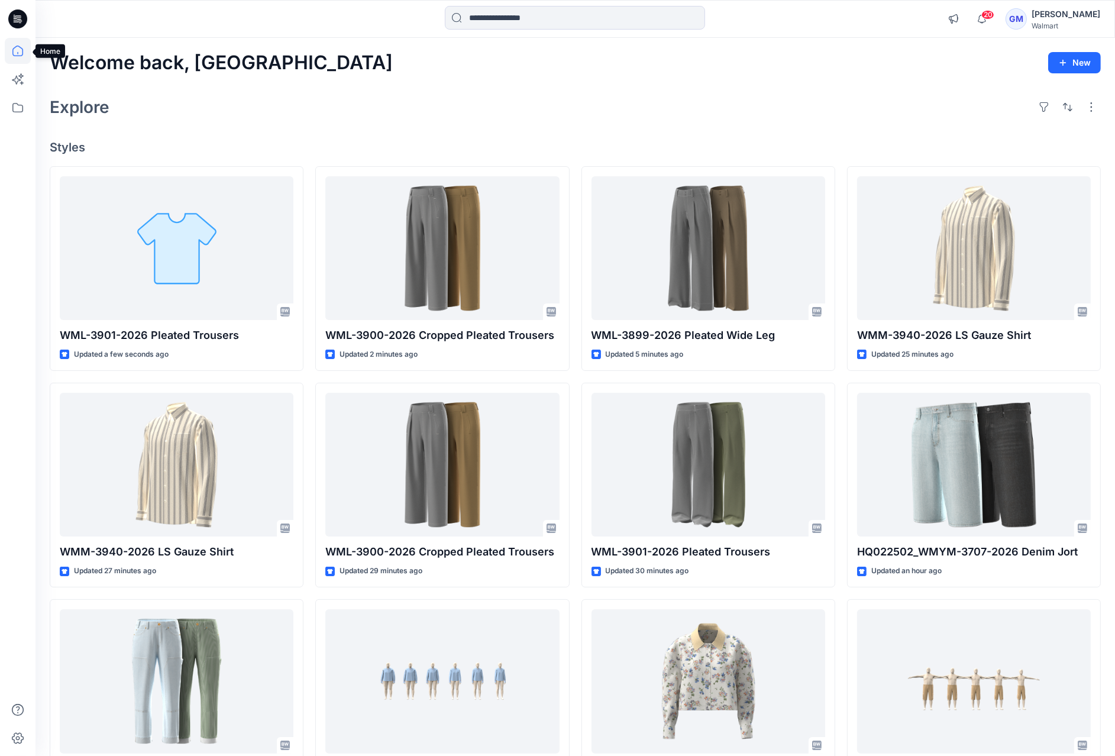
click at [13, 54] on icon at bounding box center [17, 51] width 11 height 11
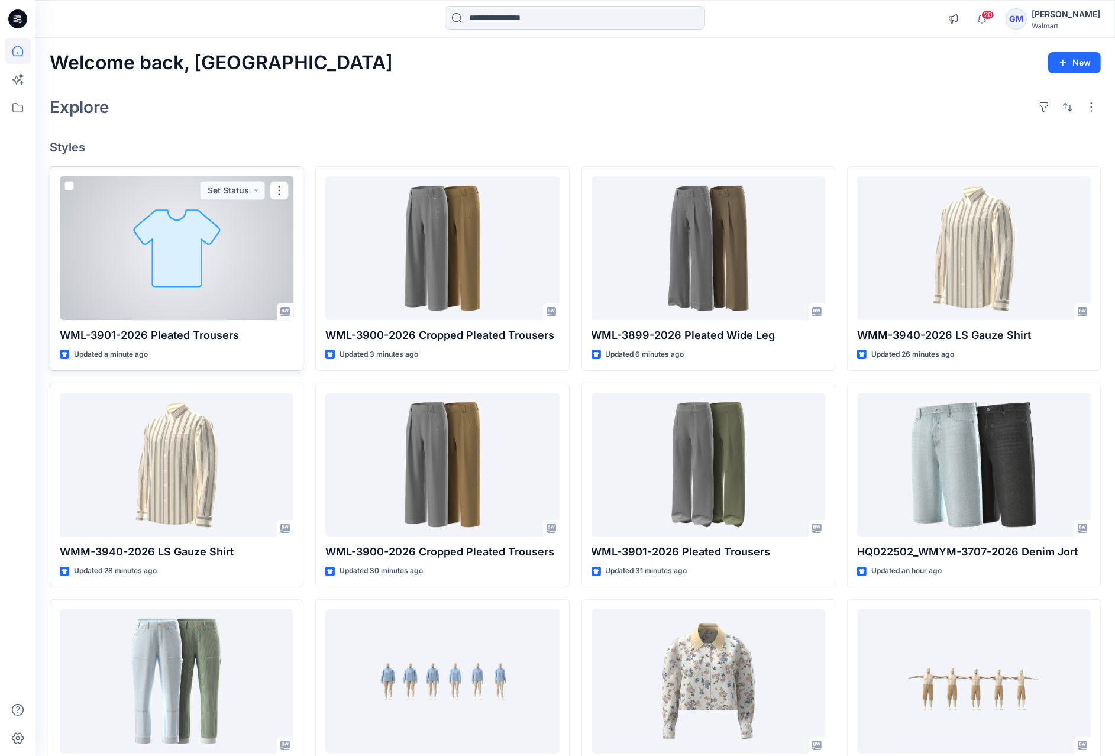
click at [147, 329] on p "WML-3901-2026 Pleated Trousers" at bounding box center [177, 335] width 234 height 17
click at [150, 332] on p "WML-3901-2026 Pleated Trousers" at bounding box center [177, 335] width 234 height 17
click at [174, 192] on div at bounding box center [177, 248] width 234 height 144
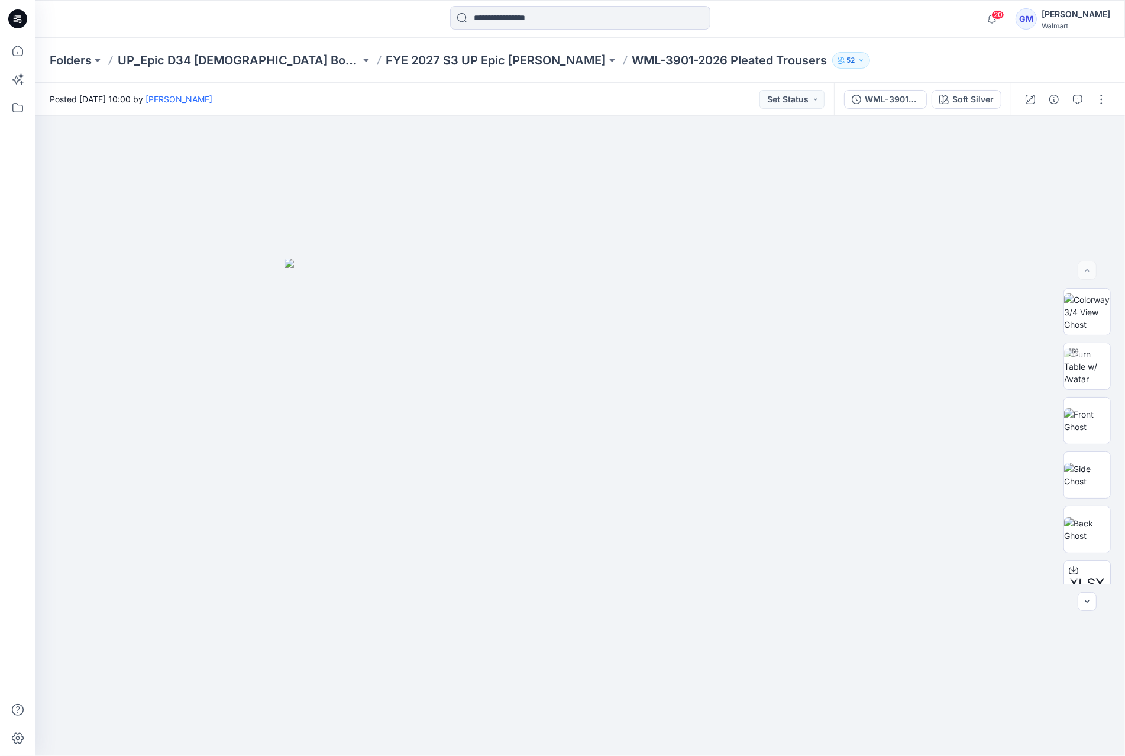
click at [483, 48] on div "Folders UP_Epic D34 Ladies Bottoms FYE 2027 S3 UP Epic Missy Bottoms WML-3901-2…" at bounding box center [579, 60] width 1089 height 45
click at [473, 57] on p "FYE 2027 S3 UP Epic Missy Bottoms" at bounding box center [496, 60] width 220 height 17
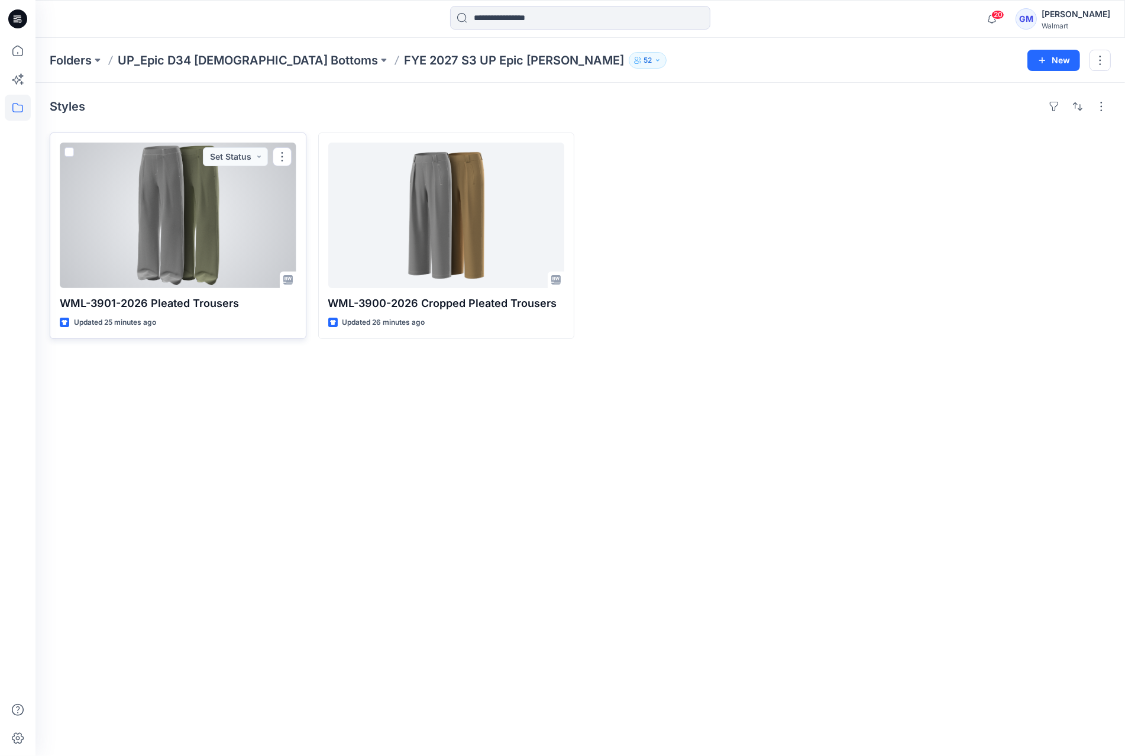
click at [283, 144] on div at bounding box center [178, 215] width 237 height 145
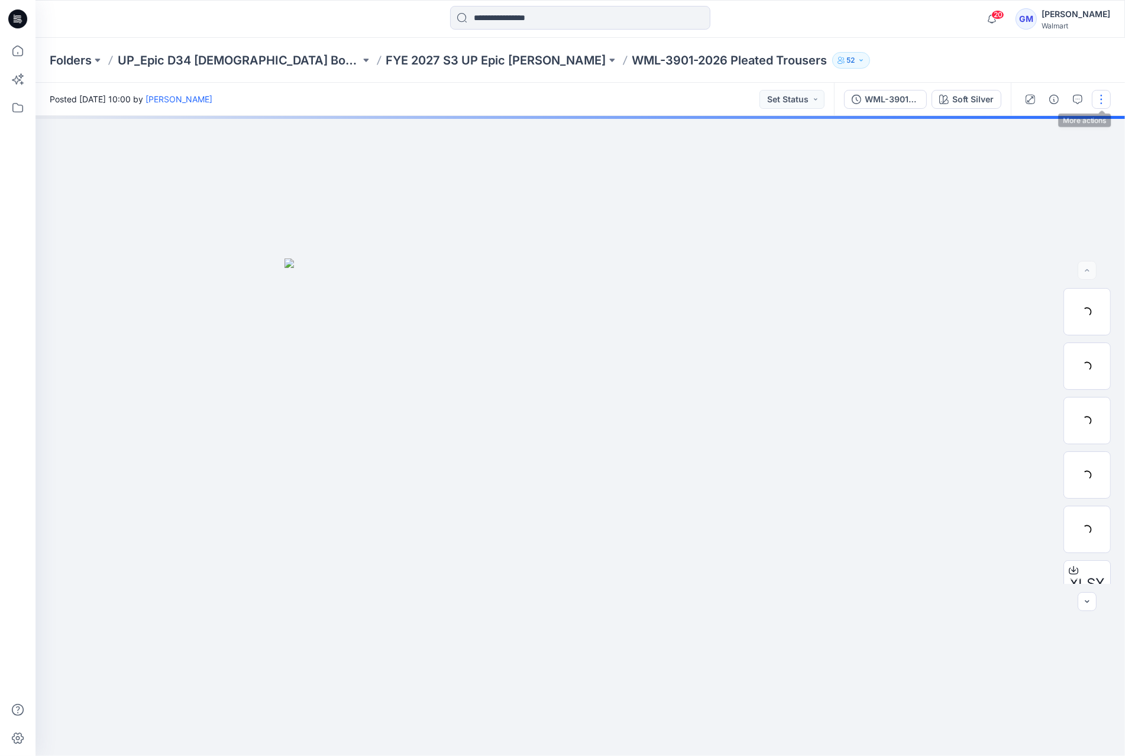
click at [1100, 94] on button "button" at bounding box center [1101, 99] width 19 height 19
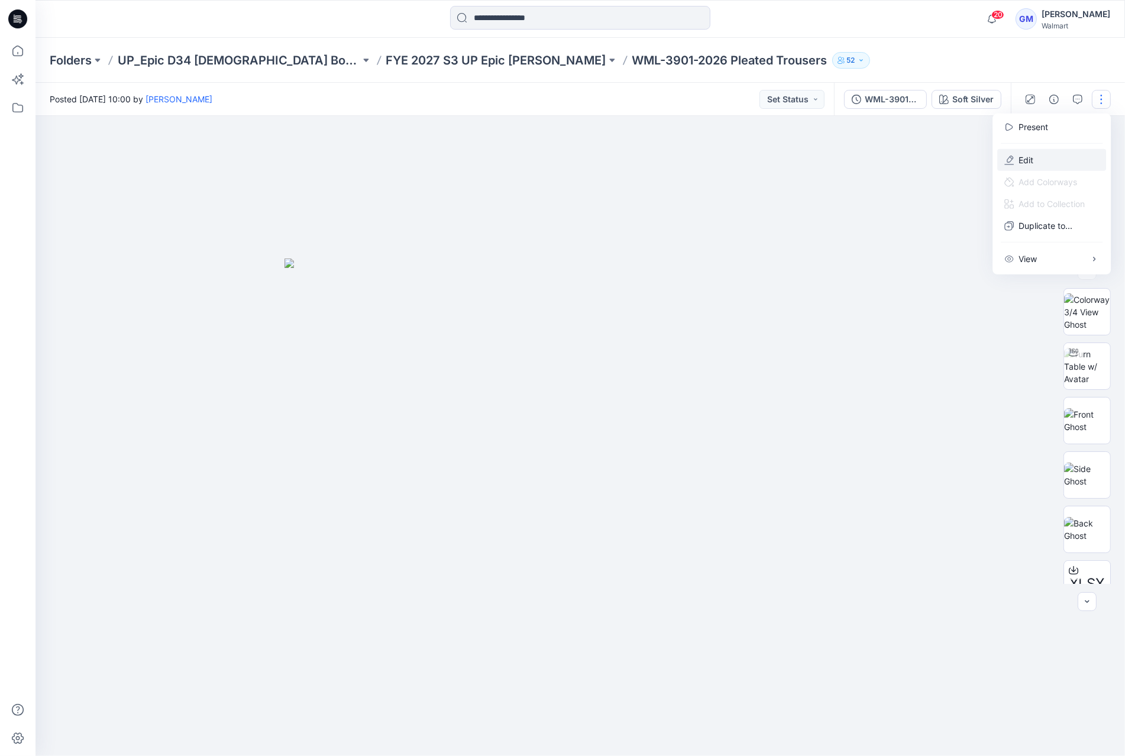
click at [1038, 156] on button "Edit" at bounding box center [1051, 160] width 109 height 22
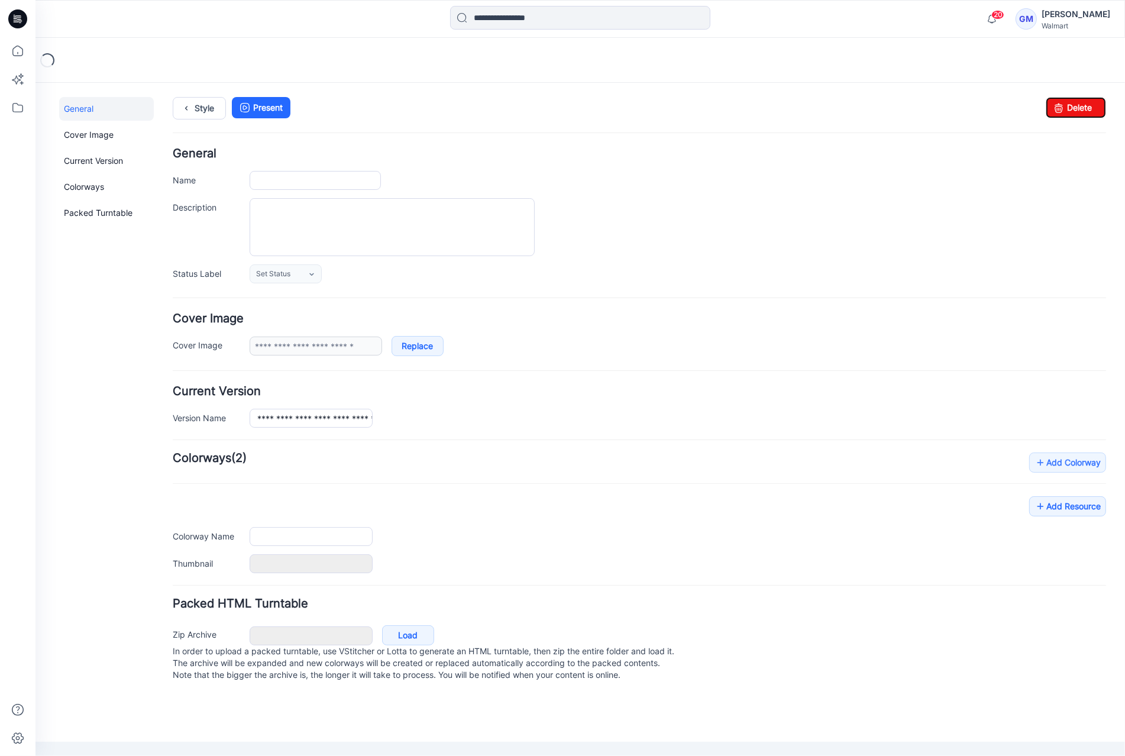
type input "**********"
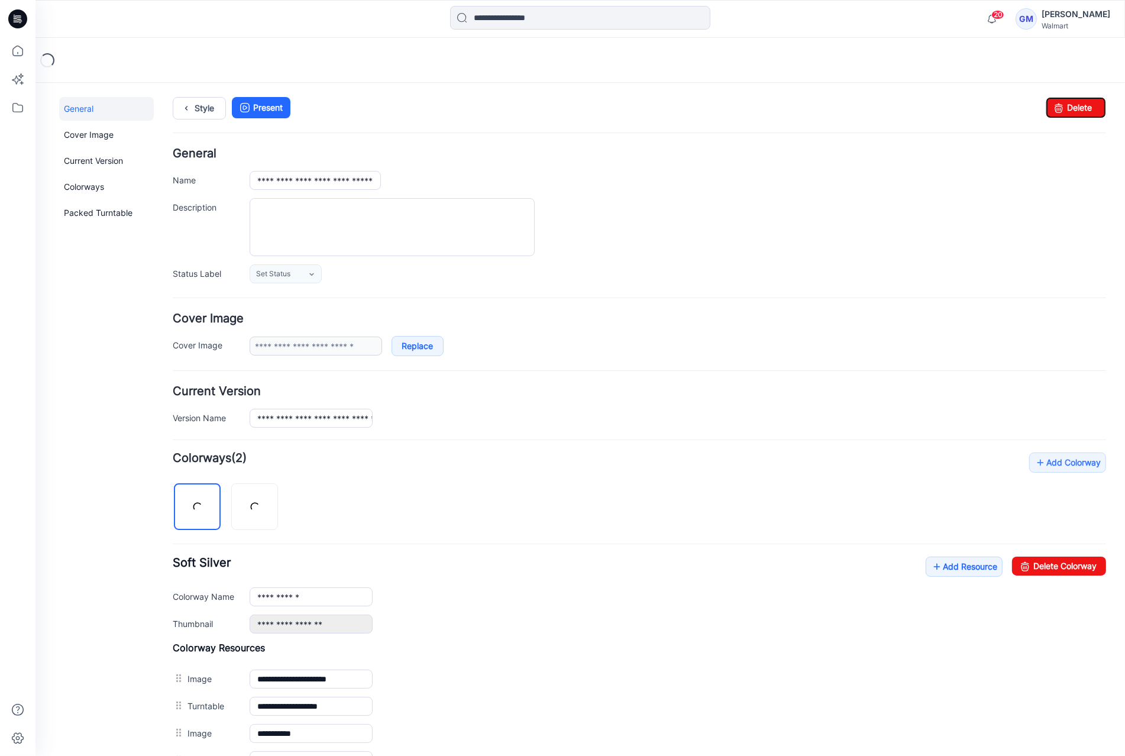
drag, startPoint x: 1073, startPoint y: 228, endPoint x: 644, endPoint y: 139, distance: 438.0
click at [1090, 99] on link "Delete" at bounding box center [1076, 106] width 60 height 21
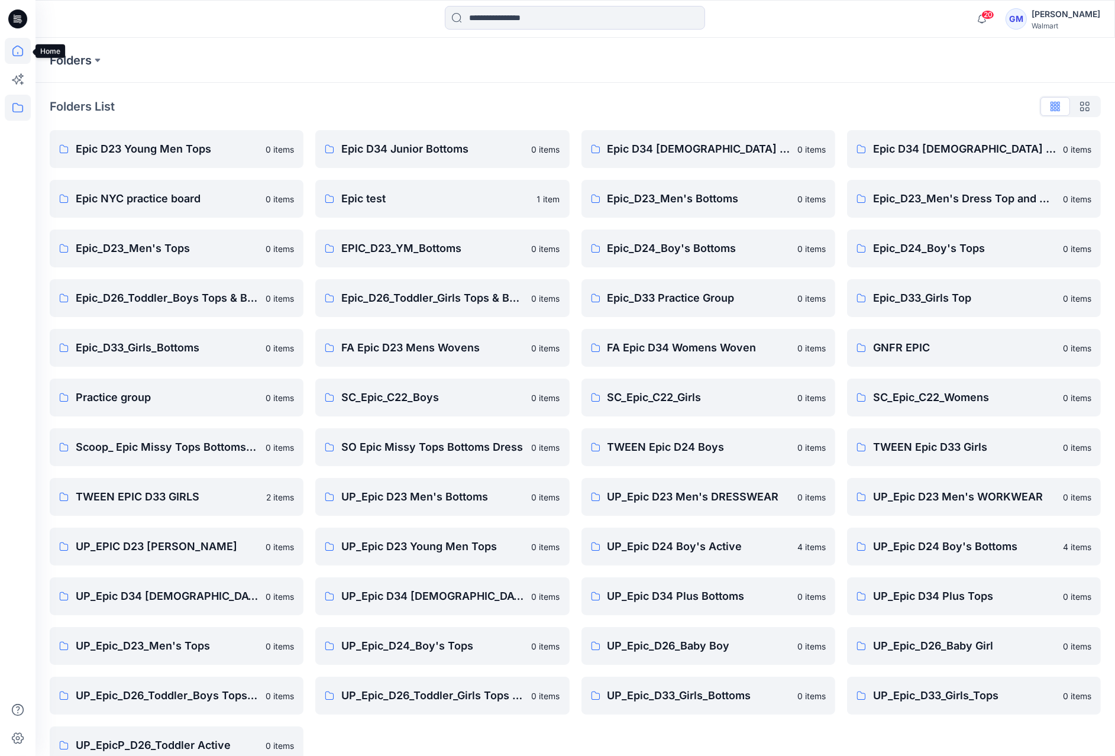
click at [10, 46] on icon at bounding box center [18, 51] width 26 height 26
